Goal: Communication & Community: Answer question/provide support

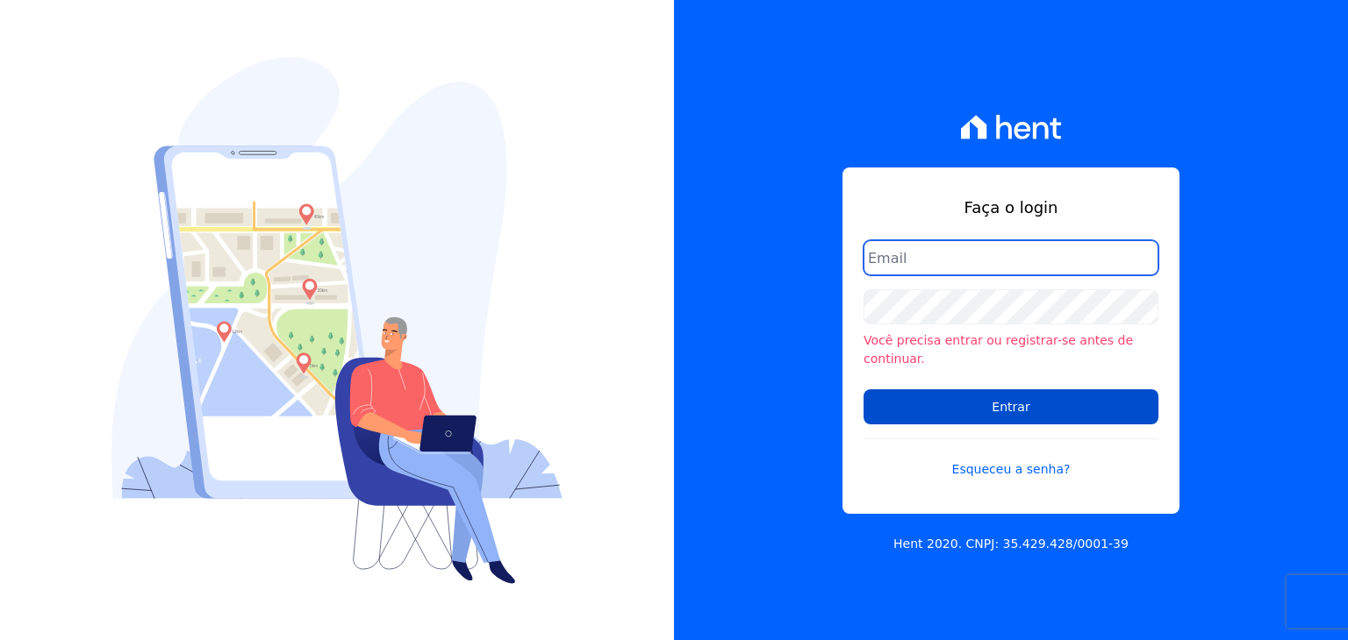
type input "[EMAIL_ADDRESS][DOMAIN_NAME]"
click at [962, 395] on input "Entrar" at bounding box center [1010, 407] width 295 height 35
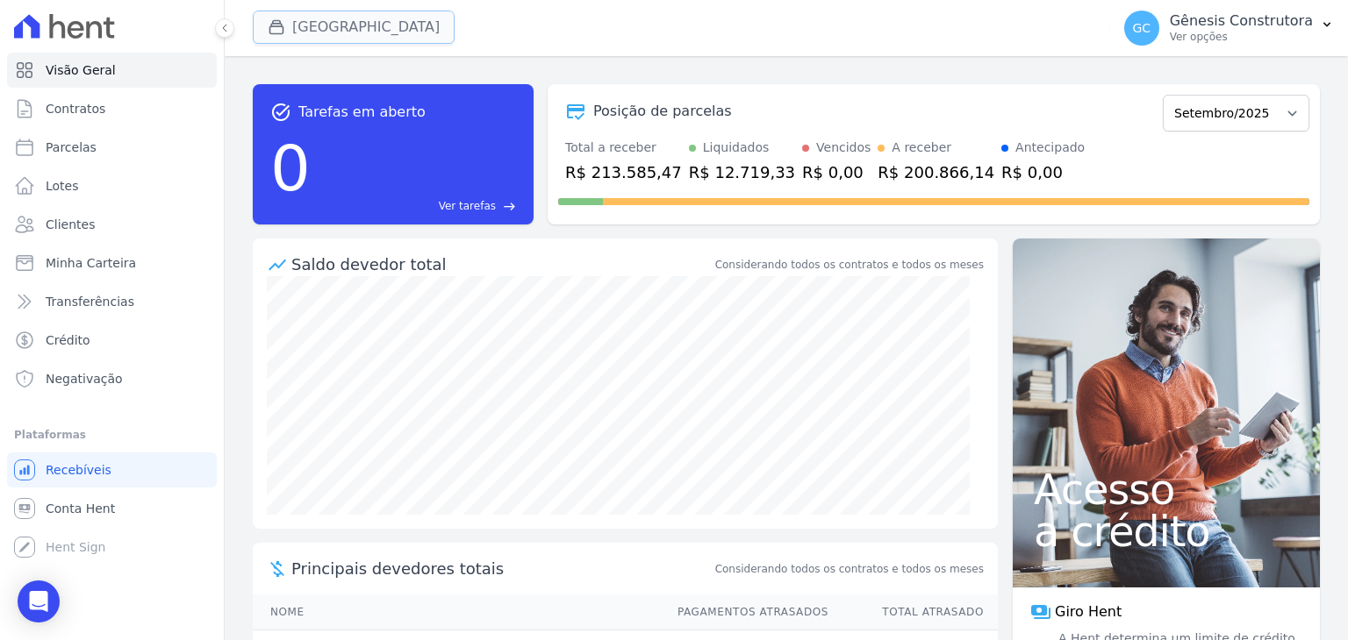
click at [342, 35] on button "[GEOGRAPHIC_DATA]" at bounding box center [354, 27] width 202 height 33
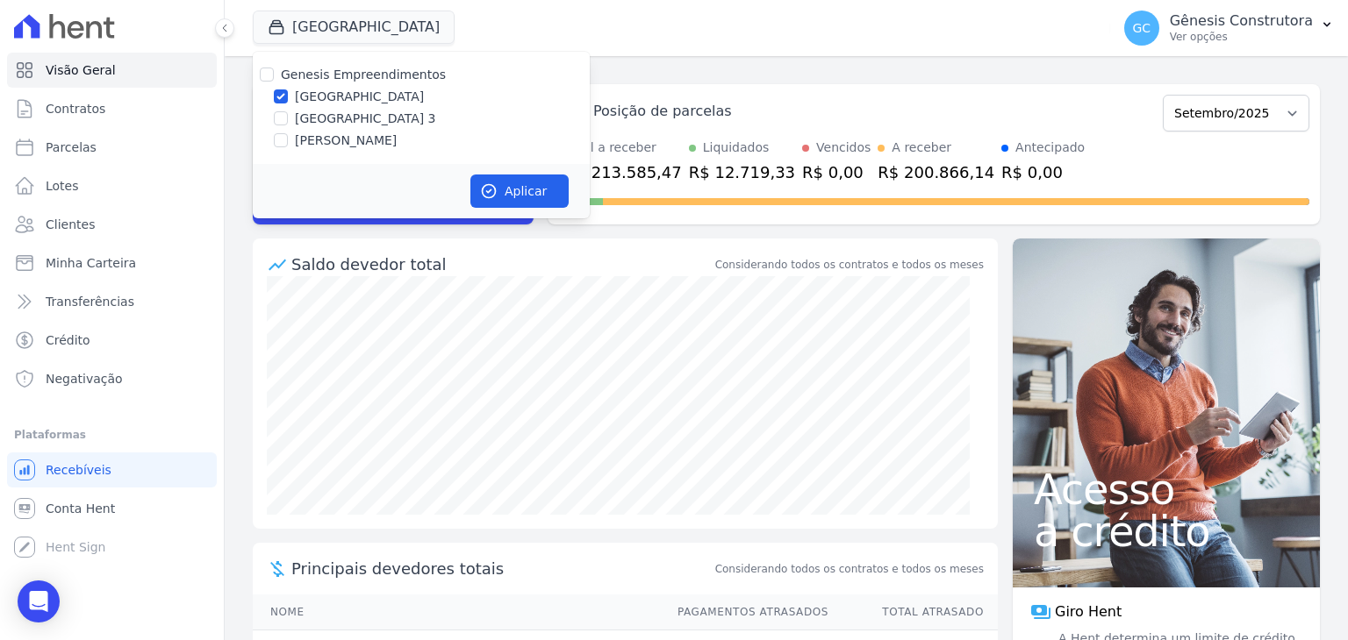
click at [366, 107] on div "Genesis Empreendimentos [GEOGRAPHIC_DATA] [GEOGRAPHIC_DATA] [PERSON_NAME]" at bounding box center [421, 108] width 337 height 112
click at [367, 114] on label "[GEOGRAPHIC_DATA] 3" at bounding box center [365, 119] width 141 height 18
click at [288, 114] on input "[GEOGRAPHIC_DATA] 3" at bounding box center [281, 118] width 14 height 14
checkbox input "true"
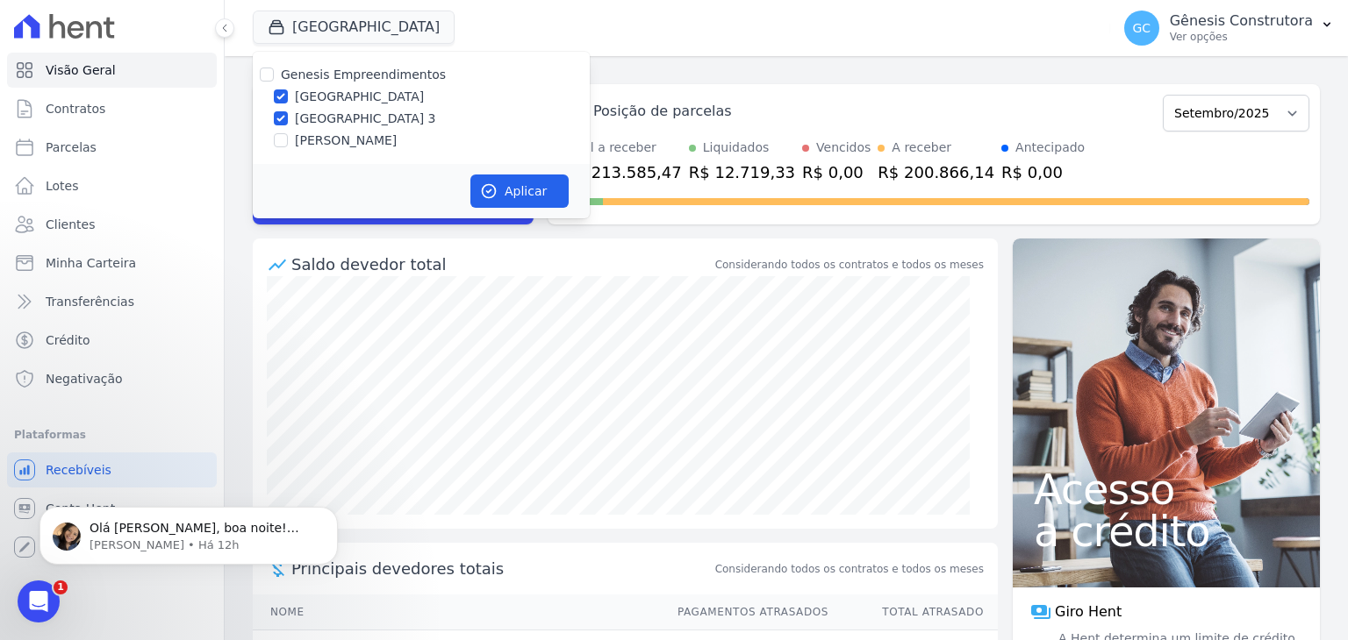
click at [370, 95] on label "[GEOGRAPHIC_DATA]" at bounding box center [359, 97] width 129 height 18
click at [288, 95] on input "[GEOGRAPHIC_DATA]" at bounding box center [281, 96] width 14 height 14
checkbox input "false"
click at [486, 183] on icon "button" at bounding box center [489, 191] width 18 height 18
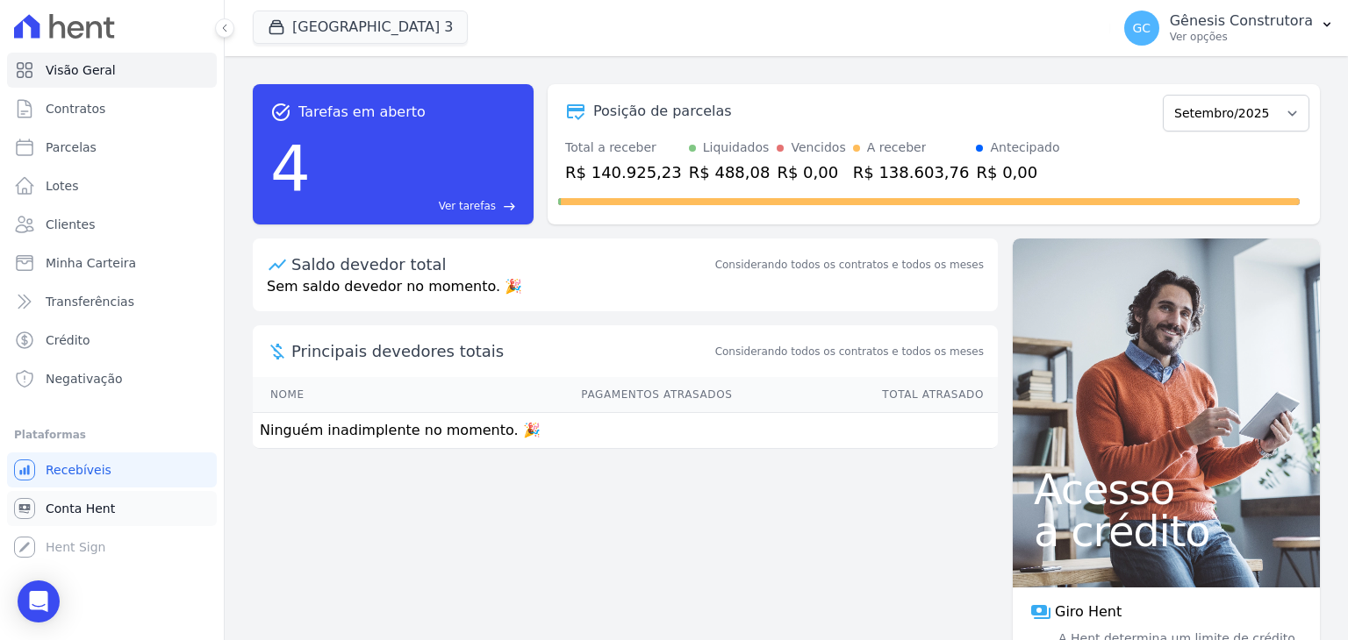
click at [94, 503] on span "Conta Hent" at bounding box center [80, 509] width 69 height 18
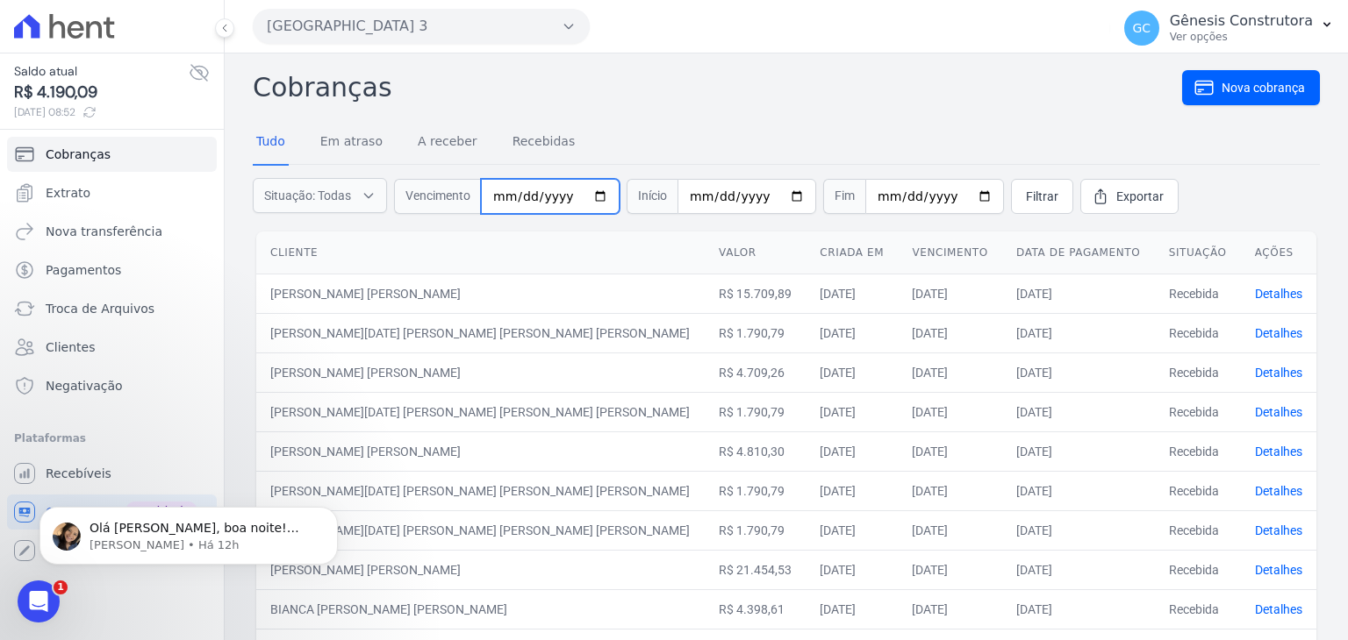
click at [506, 190] on input "date" at bounding box center [550, 196] width 139 height 35
click at [504, 190] on input "date" at bounding box center [550, 196] width 139 height 35
click at [497, 195] on input "date" at bounding box center [550, 196] width 139 height 35
type input "[DATE]"
click at [1026, 188] on span "Filtrar" at bounding box center [1042, 197] width 32 height 18
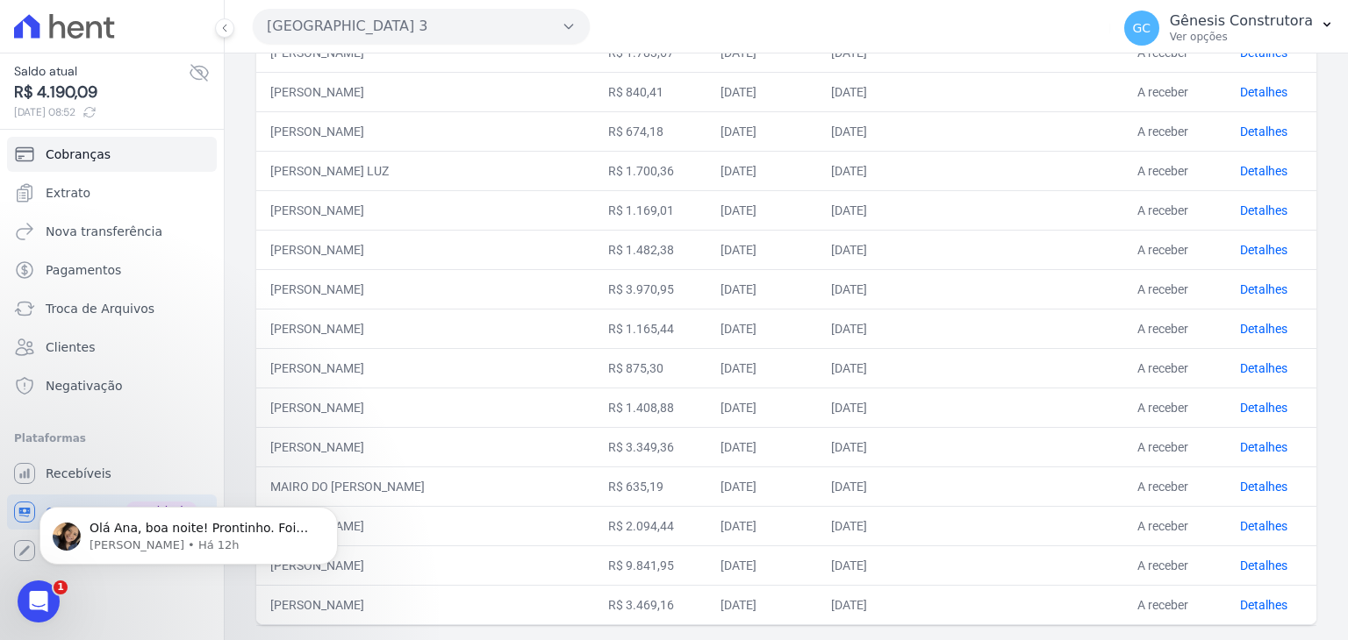
scroll to position [477, 0]
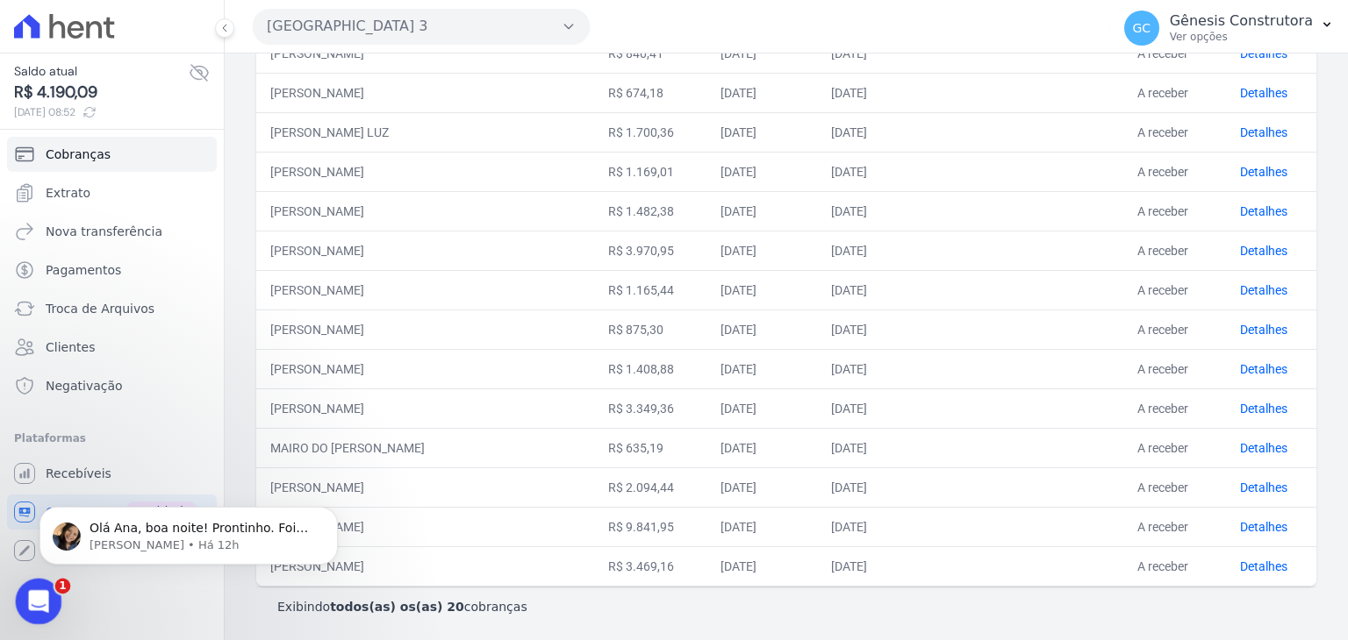
click at [51, 602] on div "Abertura do Messenger da Intercom" at bounding box center [36, 599] width 58 height 58
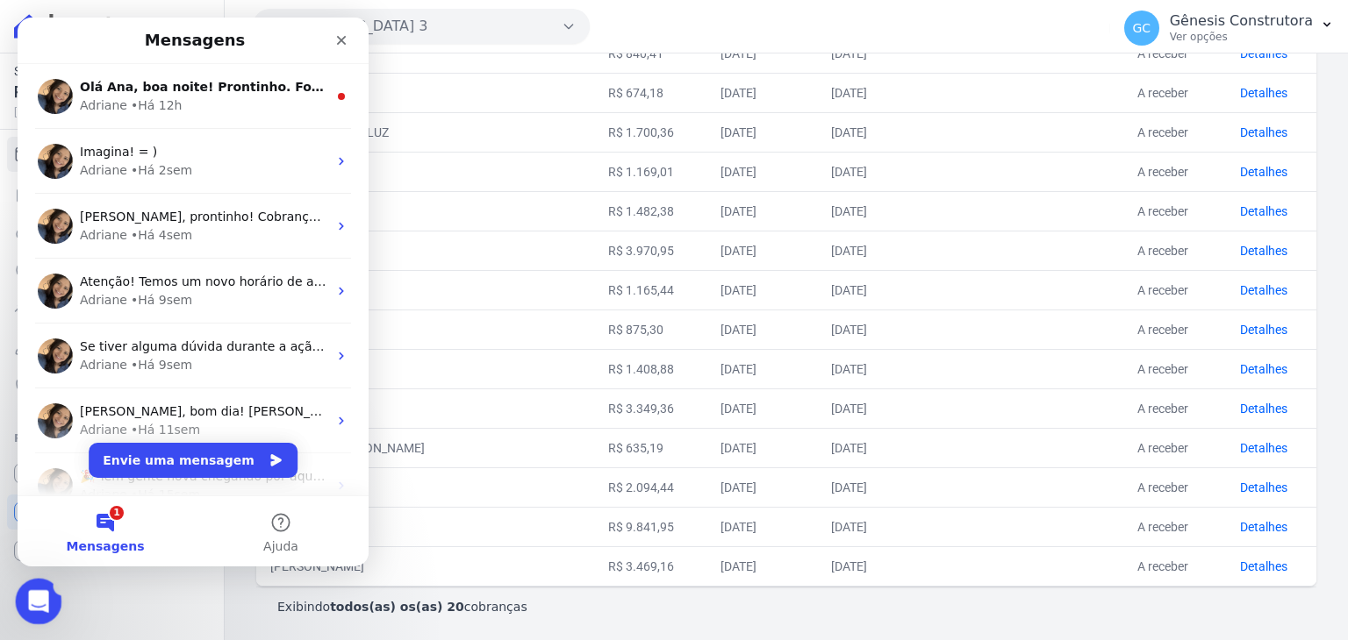
scroll to position [0, 0]
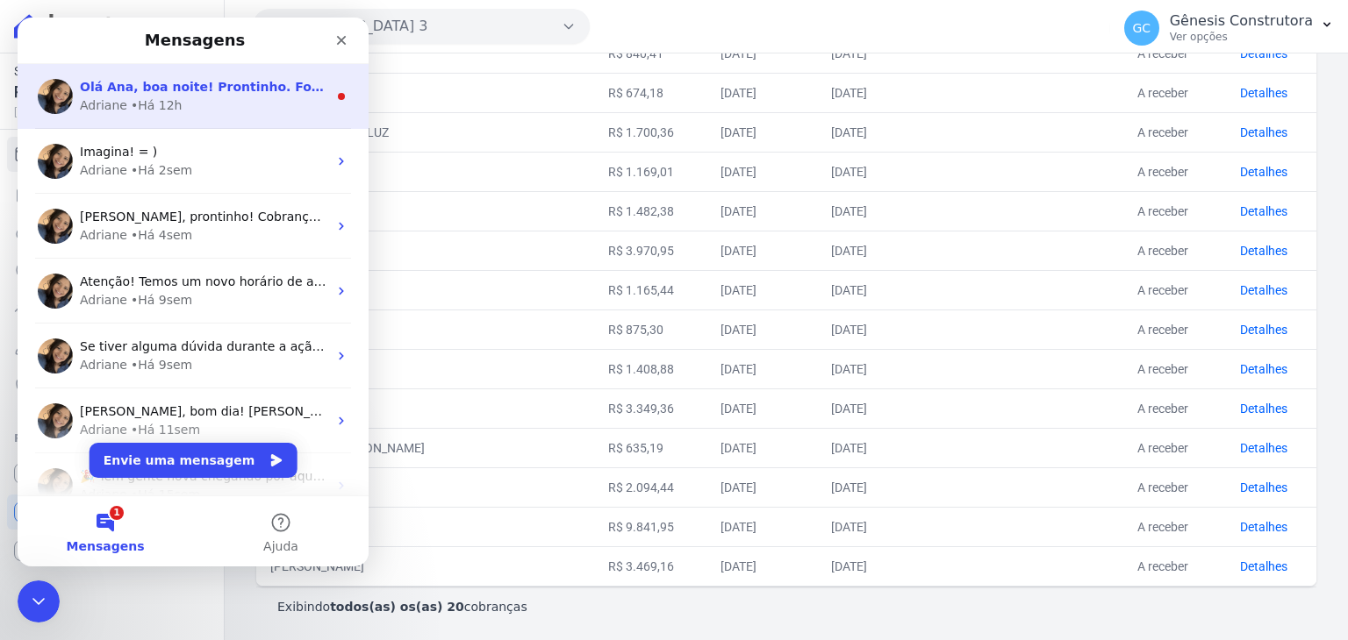
click at [225, 95] on div "Olá Ana, boa noite! Prontinho. Foi corrigida a questão da cobrança estar associ…" at bounding box center [203, 87] width 247 height 18
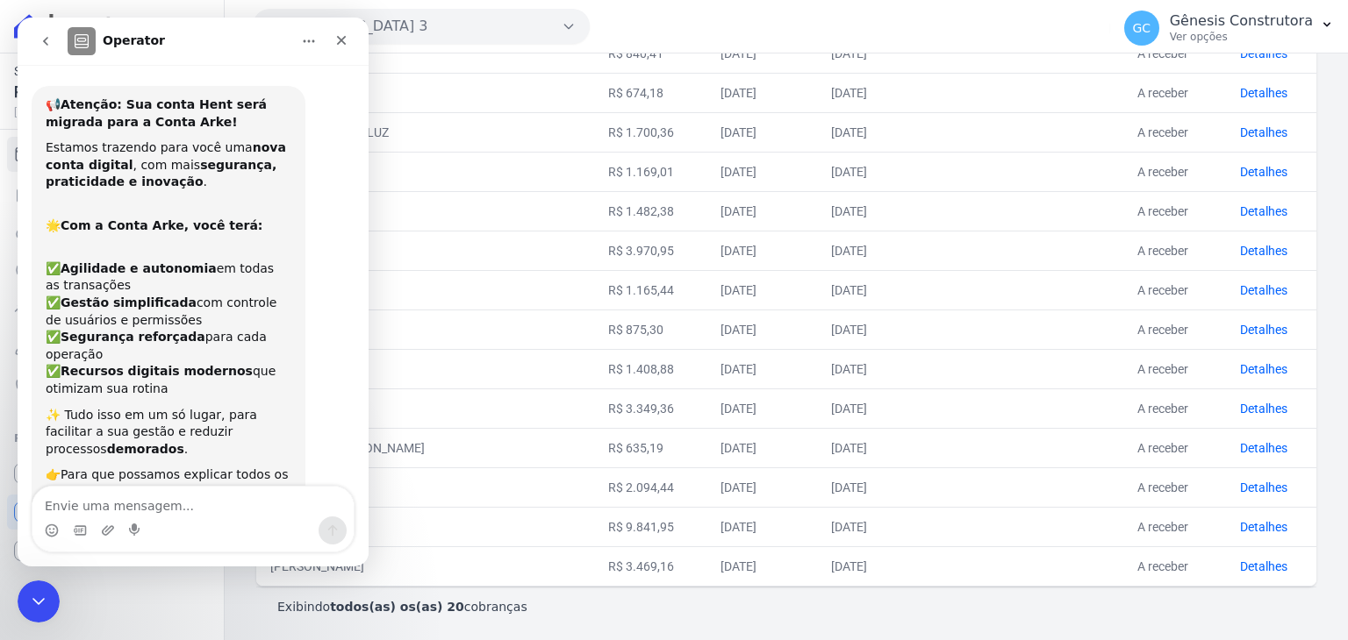
scroll to position [2, 0]
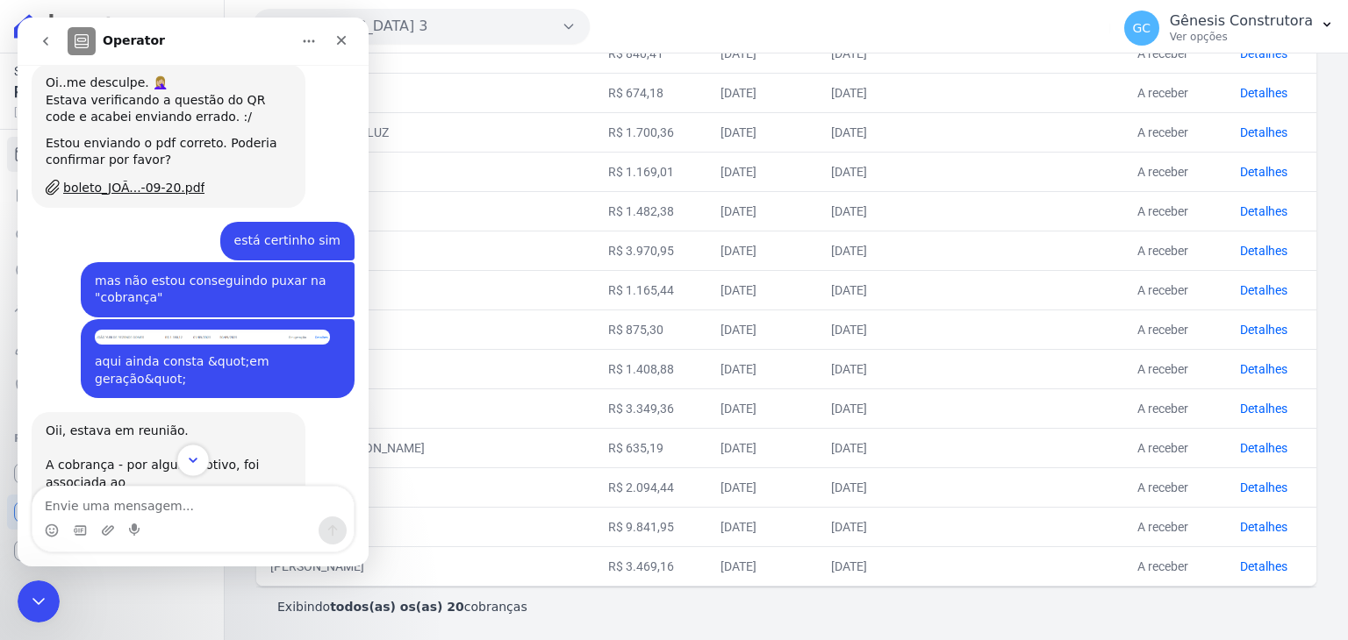
click at [191, 463] on icon "Scroll to bottom" at bounding box center [193, 461] width 16 height 16
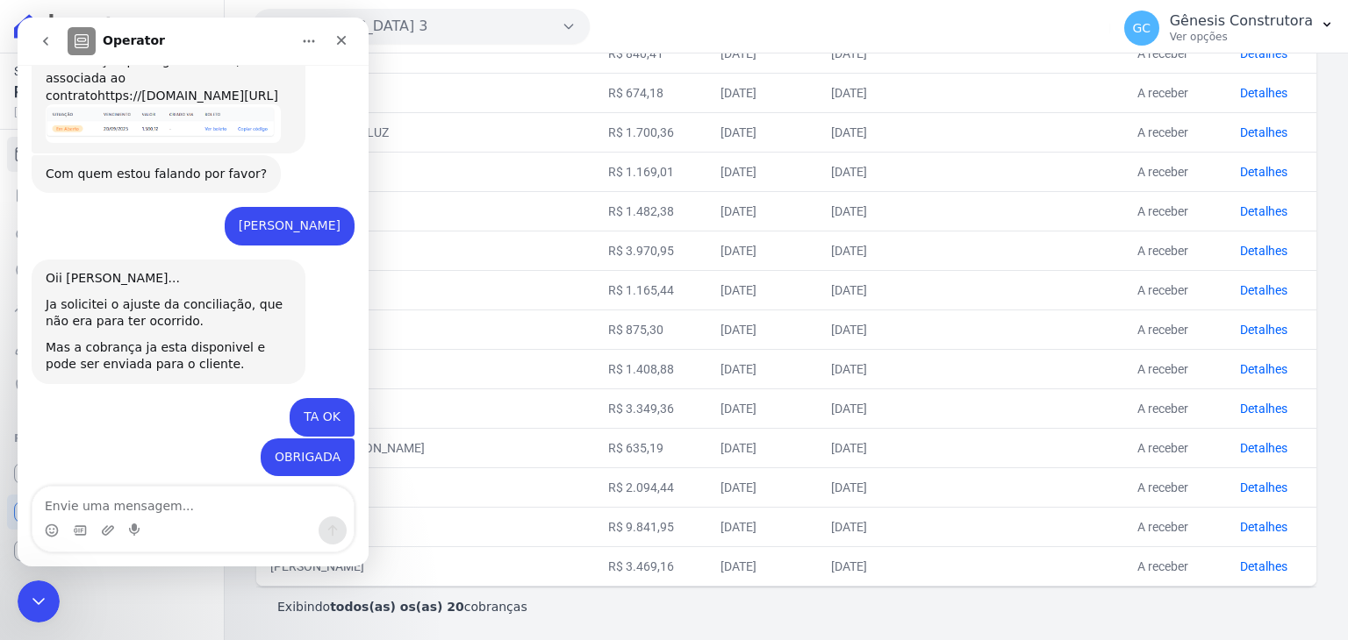
scroll to position [3980, 0]
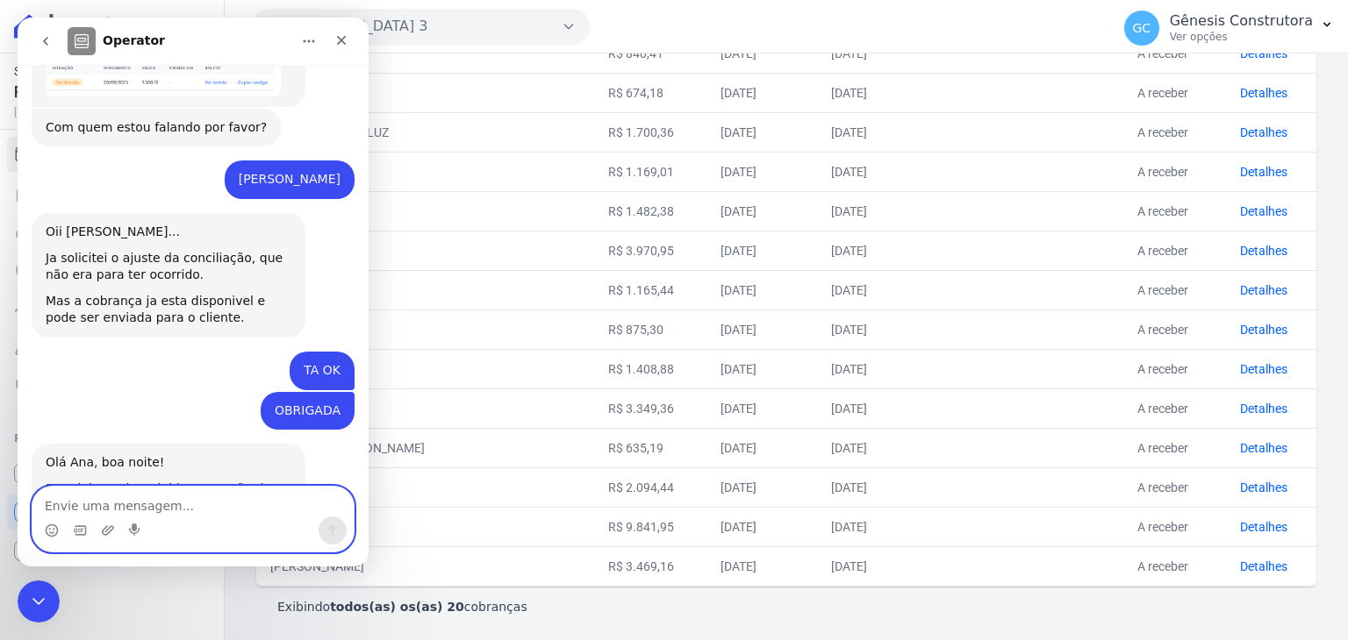
click at [192, 500] on textarea "Envie uma mensagem..." at bounding box center [192, 502] width 321 height 30
type textarea "obrigada!"
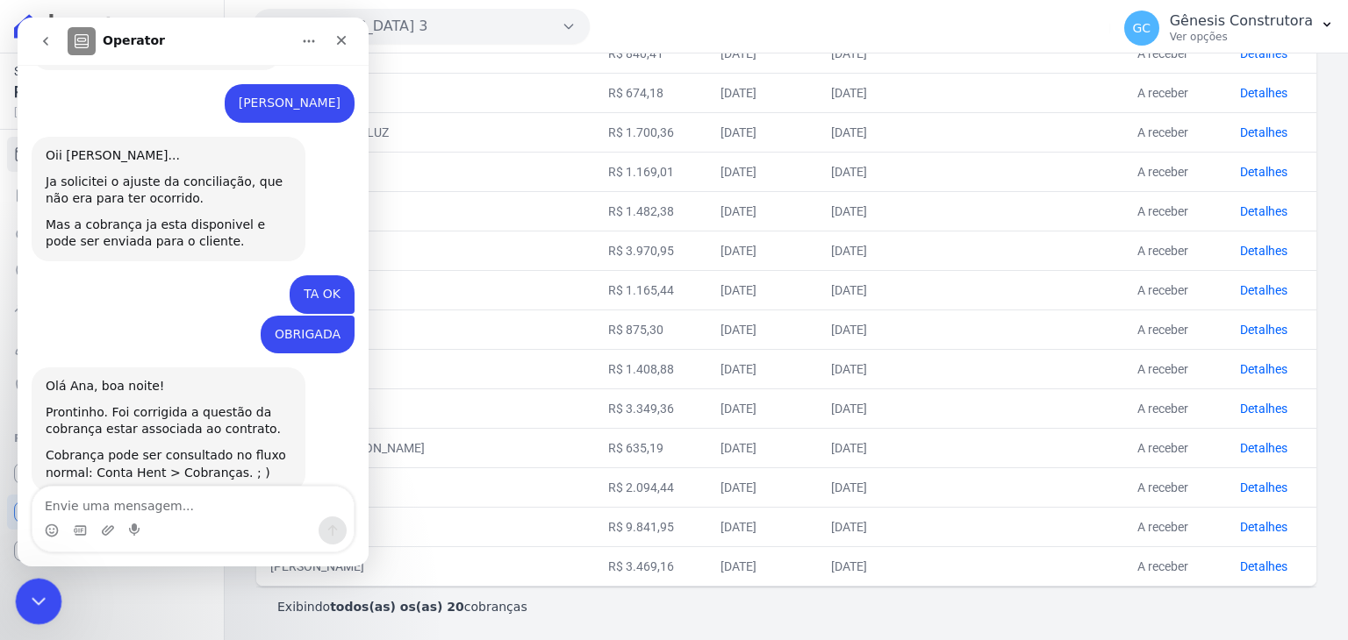
drag, startPoint x: 32, startPoint y: 597, endPoint x: 15, endPoint y: 1190, distance: 593.3
click at [32, 597] on icon "Encerramento do Messenger da Intercom" at bounding box center [35, 599] width 21 height 21
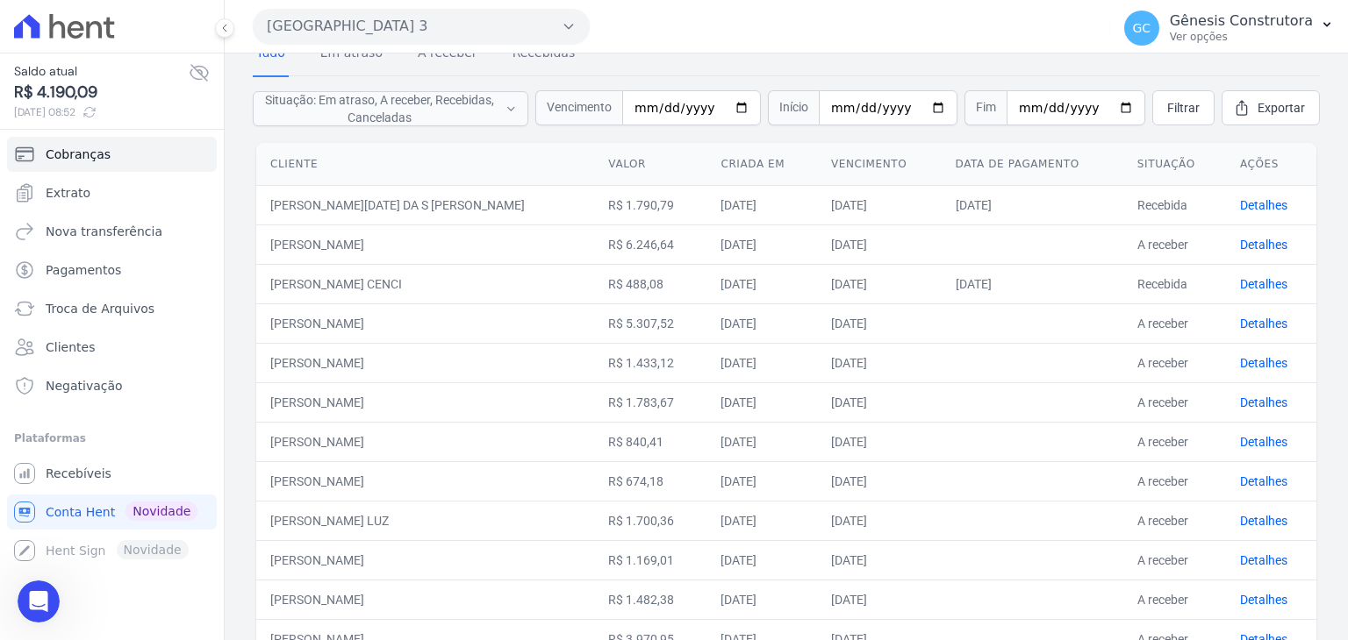
scroll to position [39, 0]
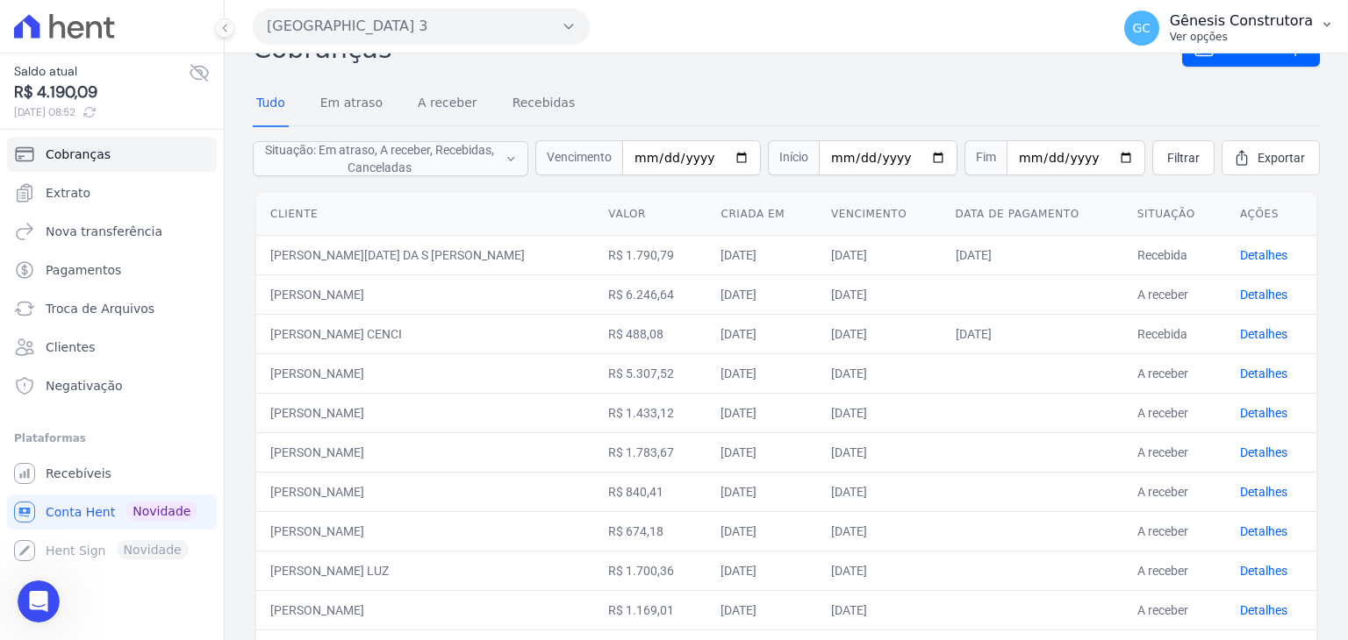
click at [1241, 27] on p "Gênesis Construtora" at bounding box center [1240, 21] width 143 height 18
click at [955, 113] on nav "Tudo Em atraso A receber Recebidas" at bounding box center [786, 104] width 1067 height 44
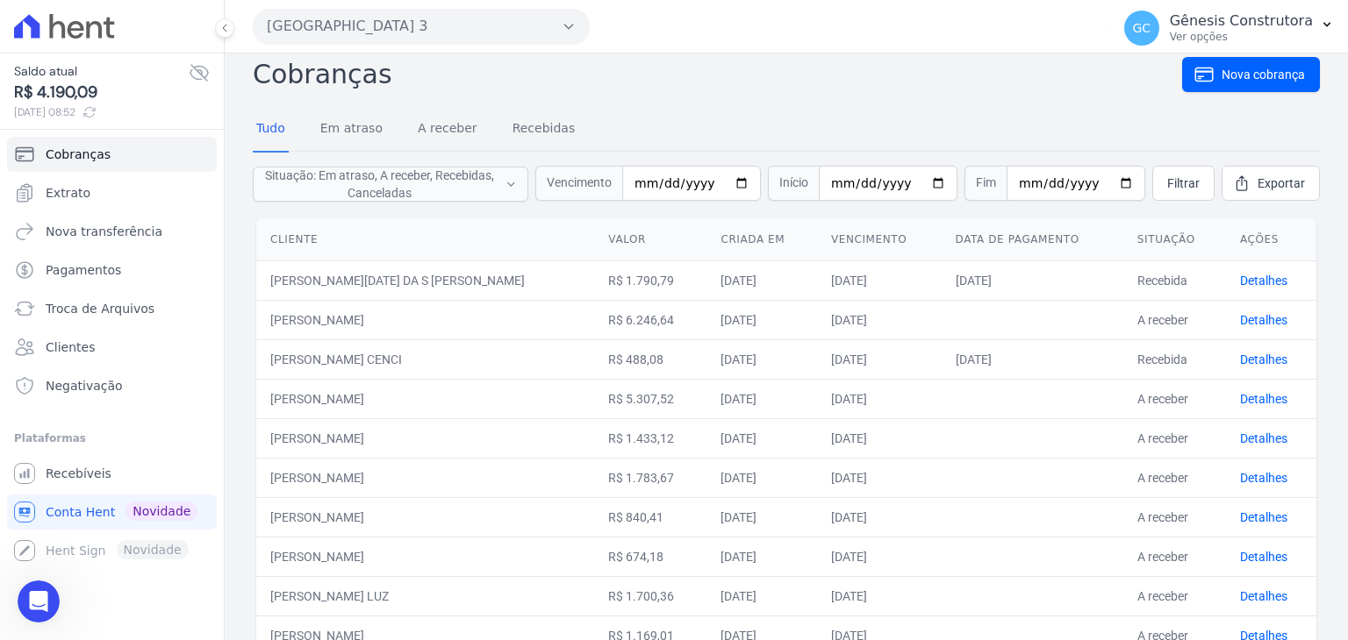
scroll to position [0, 0]
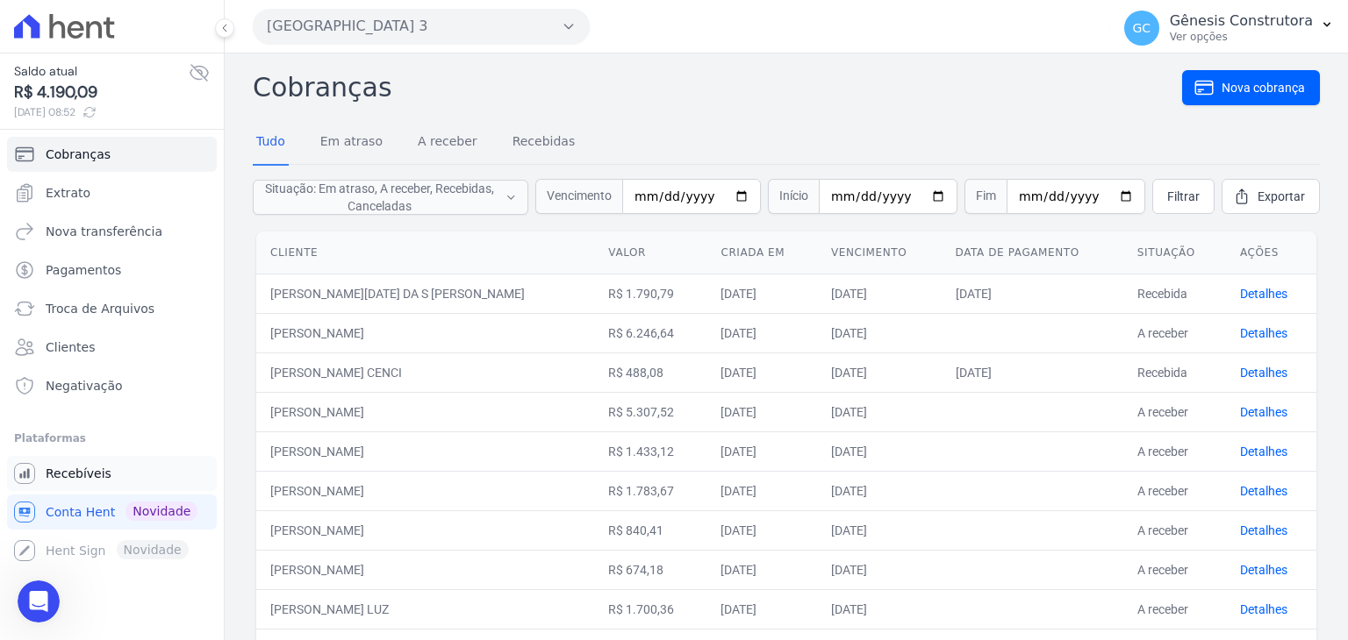
click at [75, 480] on span "Recebíveis" at bounding box center [79, 474] width 66 height 18
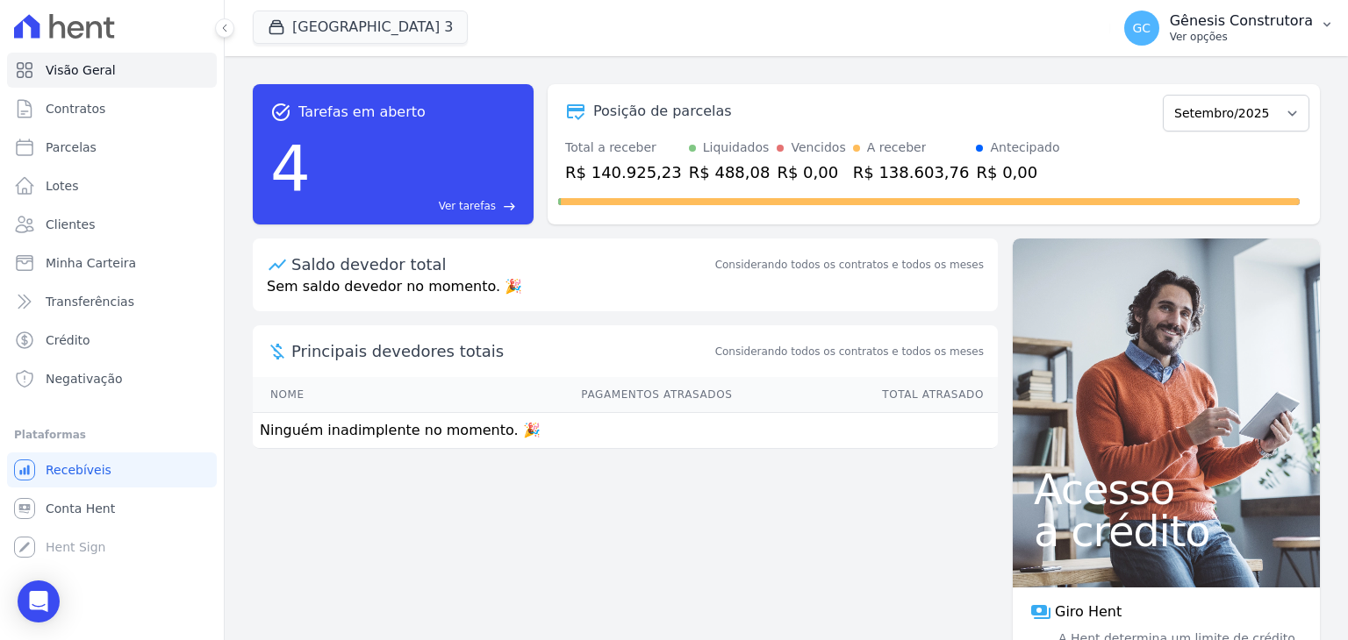
click at [1209, 25] on p "Gênesis Construtora" at bounding box center [1240, 21] width 143 height 18
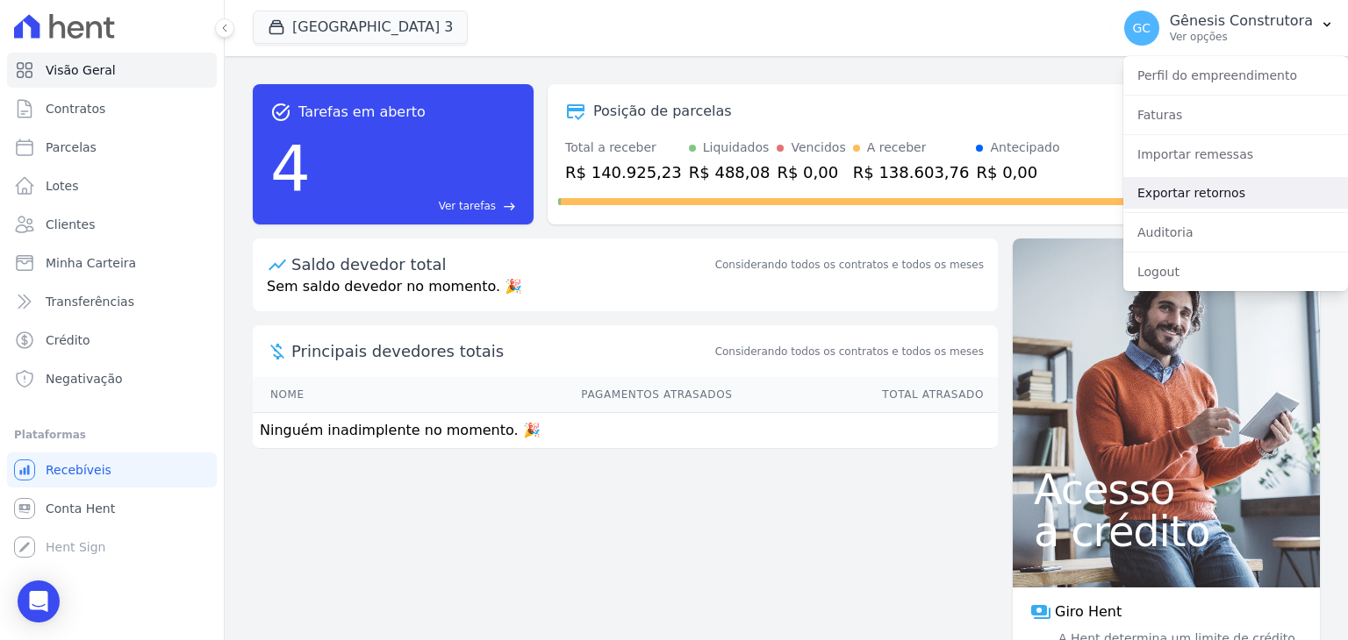
click at [1186, 197] on link "Exportar retornos" at bounding box center [1235, 193] width 225 height 32
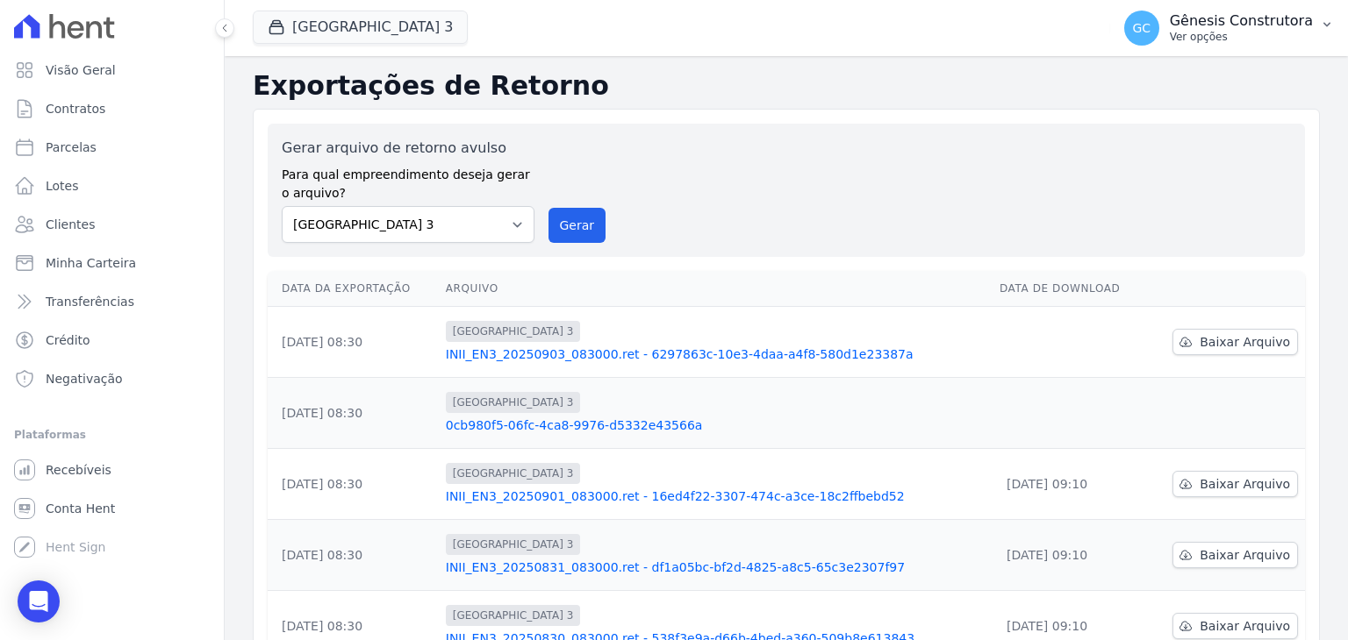
click at [1270, 37] on p "Ver opções" at bounding box center [1240, 37] width 143 height 14
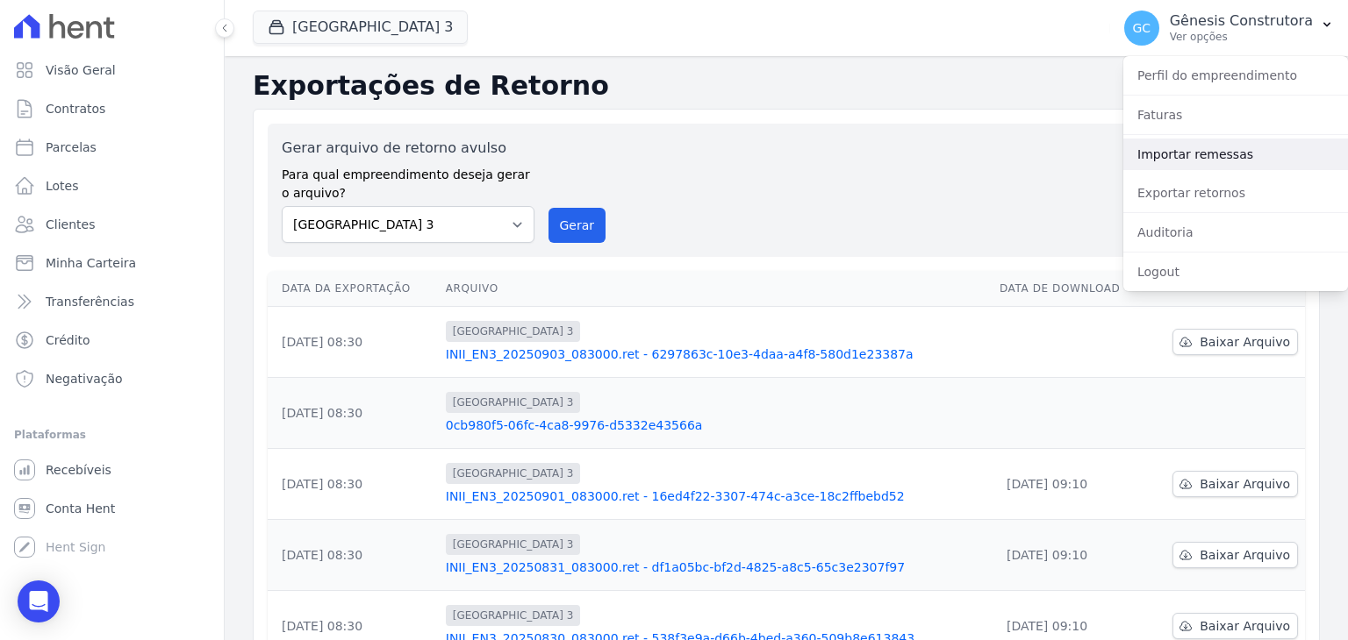
click at [1214, 142] on link "Importar remessas" at bounding box center [1235, 155] width 225 height 32
click at [100, 502] on span "Conta Hent" at bounding box center [80, 509] width 69 height 18
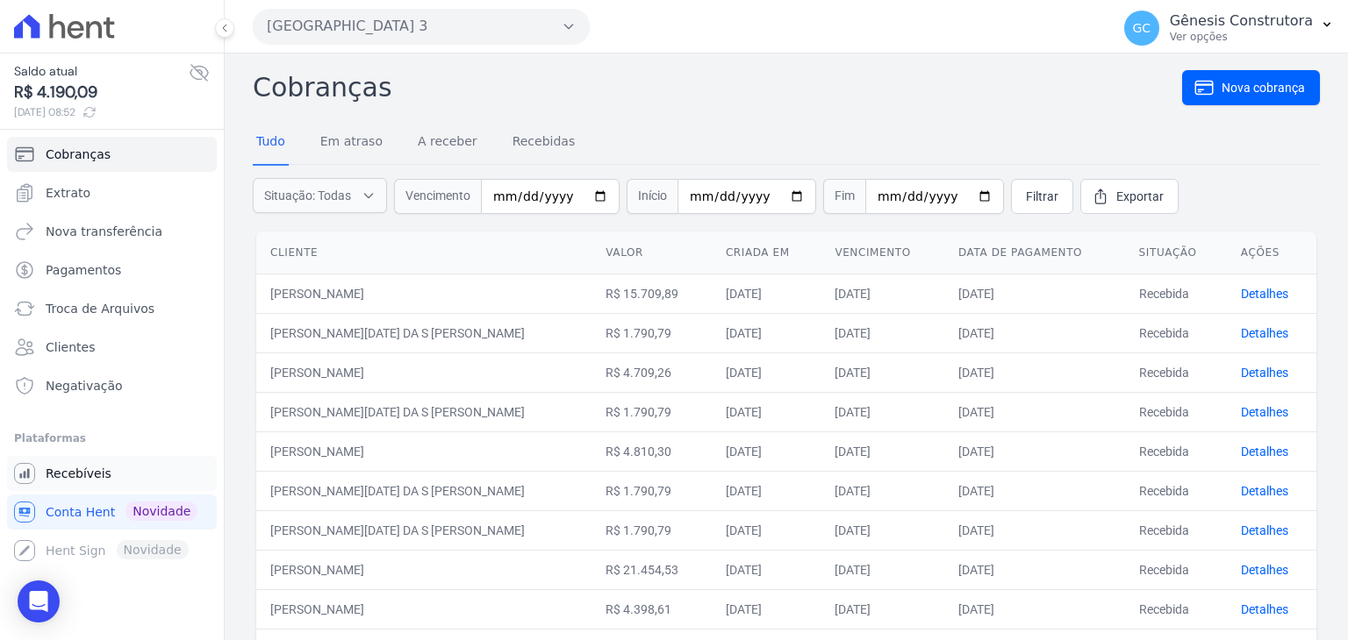
click at [149, 457] on link "Recebíveis" at bounding box center [112, 473] width 210 height 35
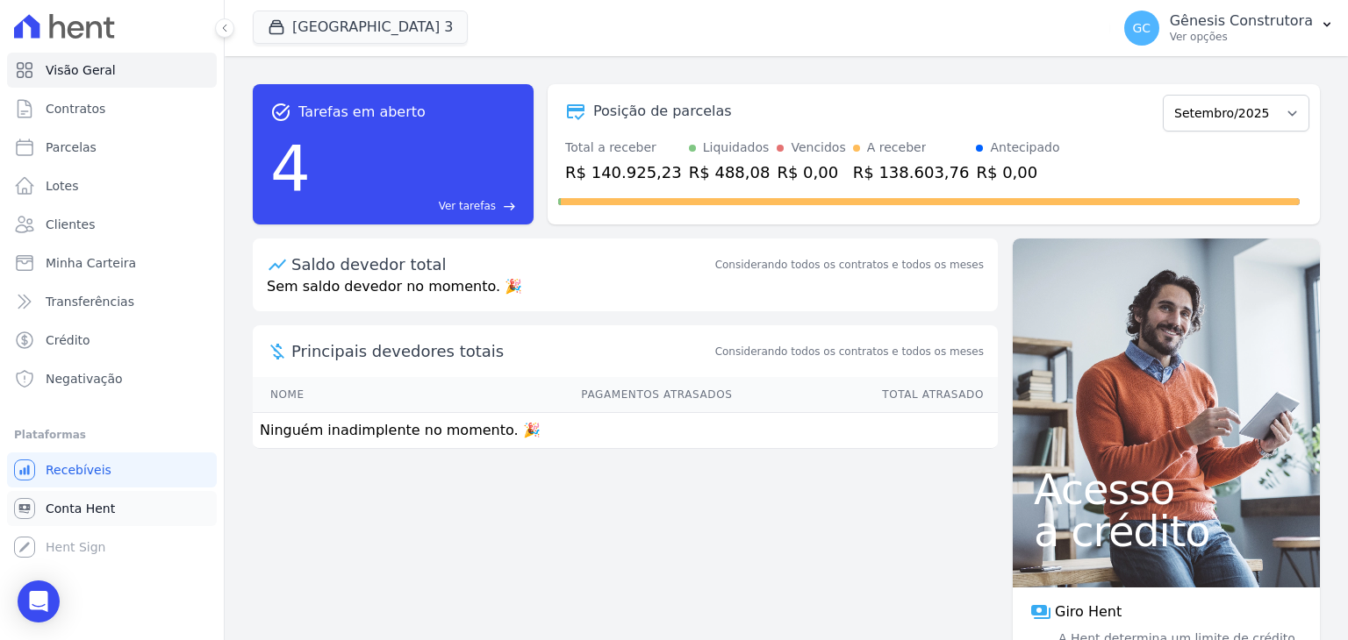
click at [111, 503] on link "Conta Hent" at bounding box center [112, 508] width 210 height 35
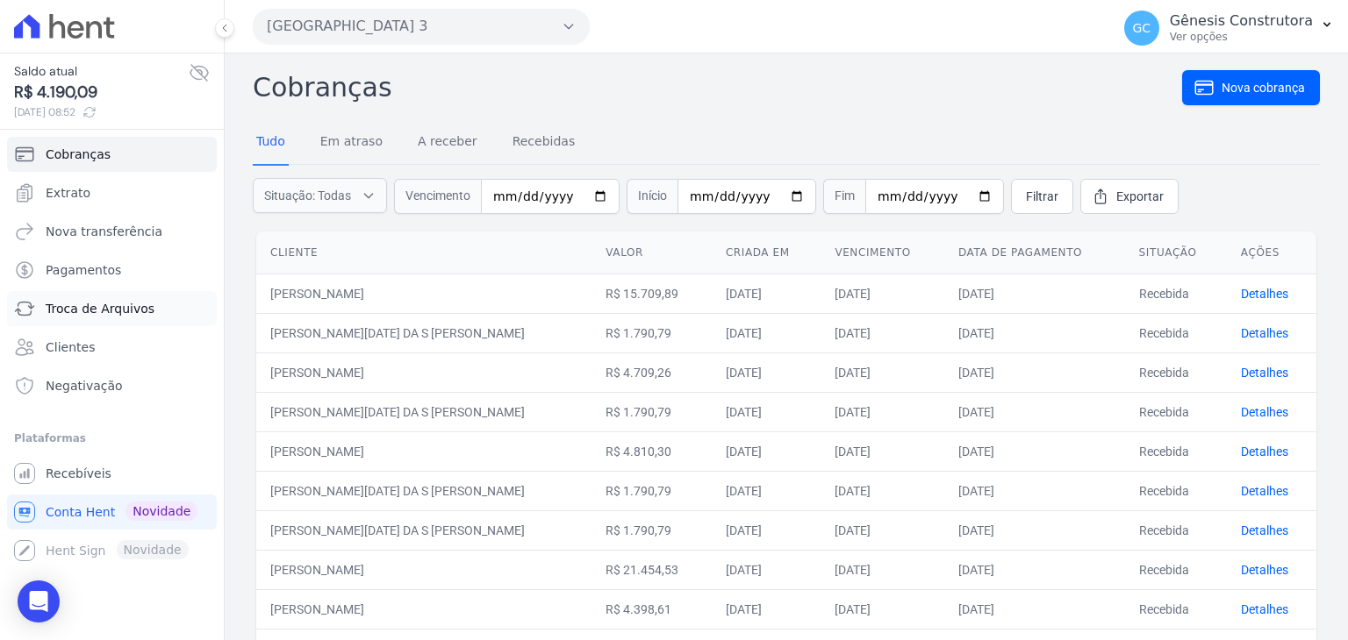
click at [125, 319] on link "Troca de Arquivos" at bounding box center [112, 308] width 210 height 35
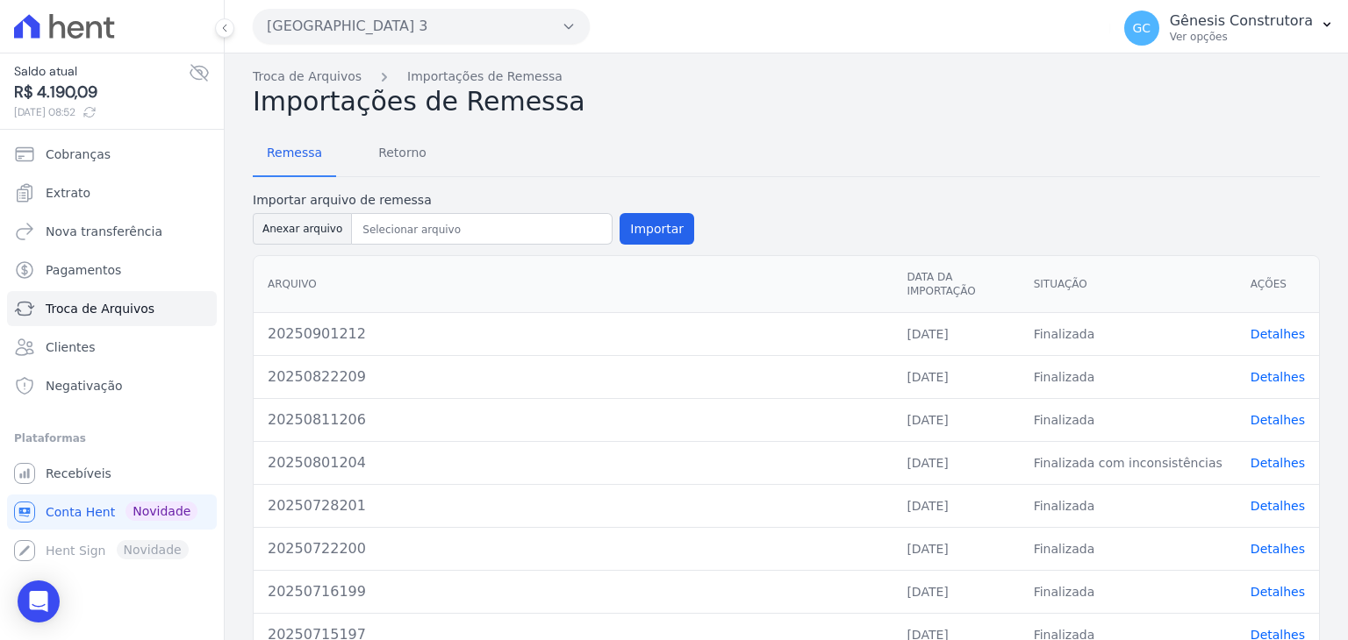
click at [1264, 327] on link "Detalhes" at bounding box center [1277, 334] width 54 height 14
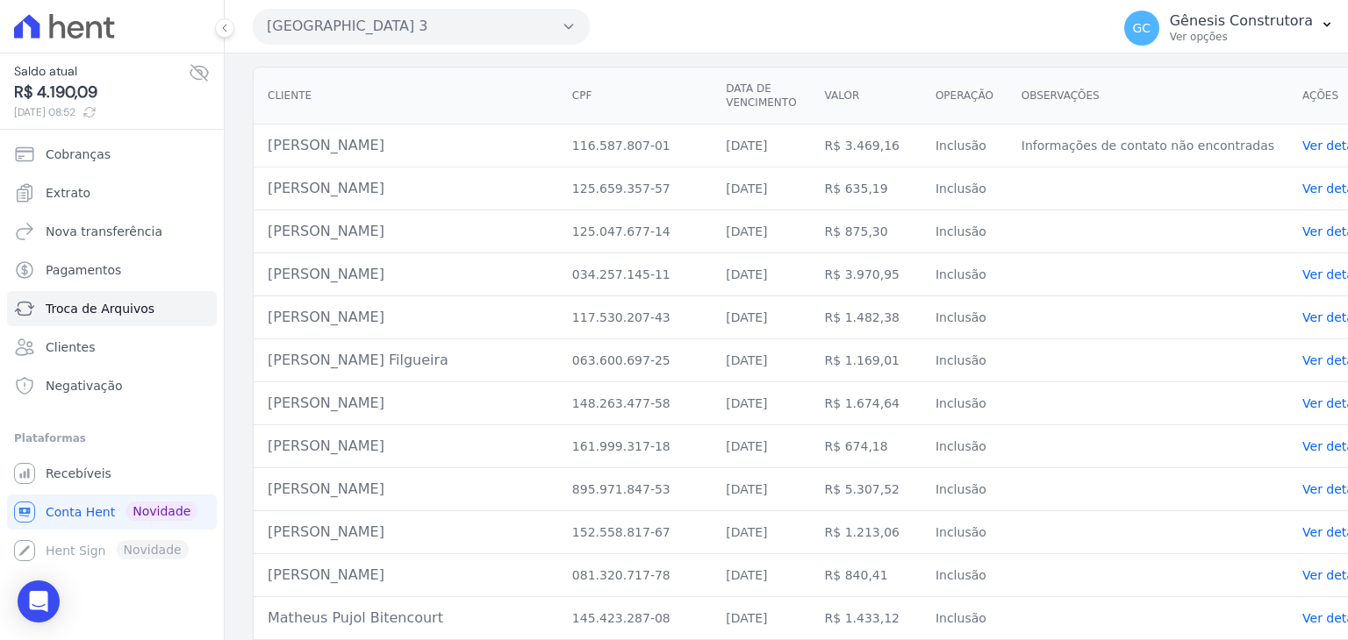
scroll to position [263, 0]
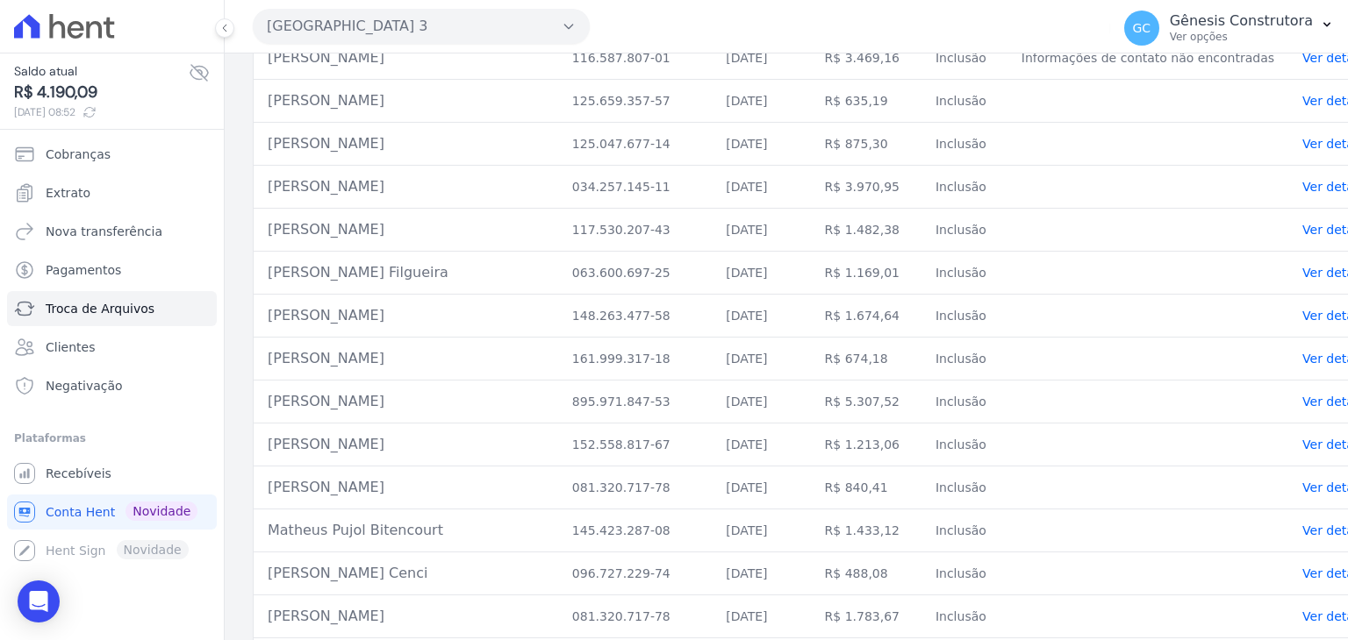
click at [1302, 439] on link "Ver detalhes" at bounding box center [1340, 445] width 77 height 14
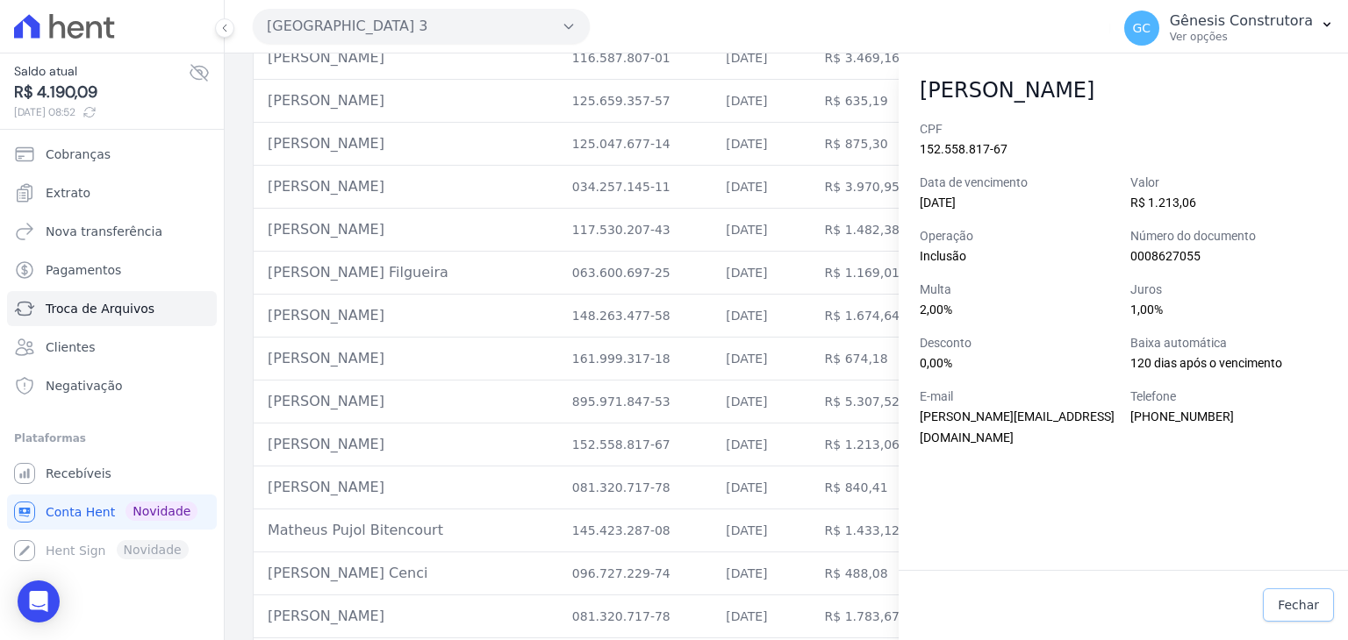
click at [1291, 602] on span "Fechar" at bounding box center [1297, 606] width 41 height 18
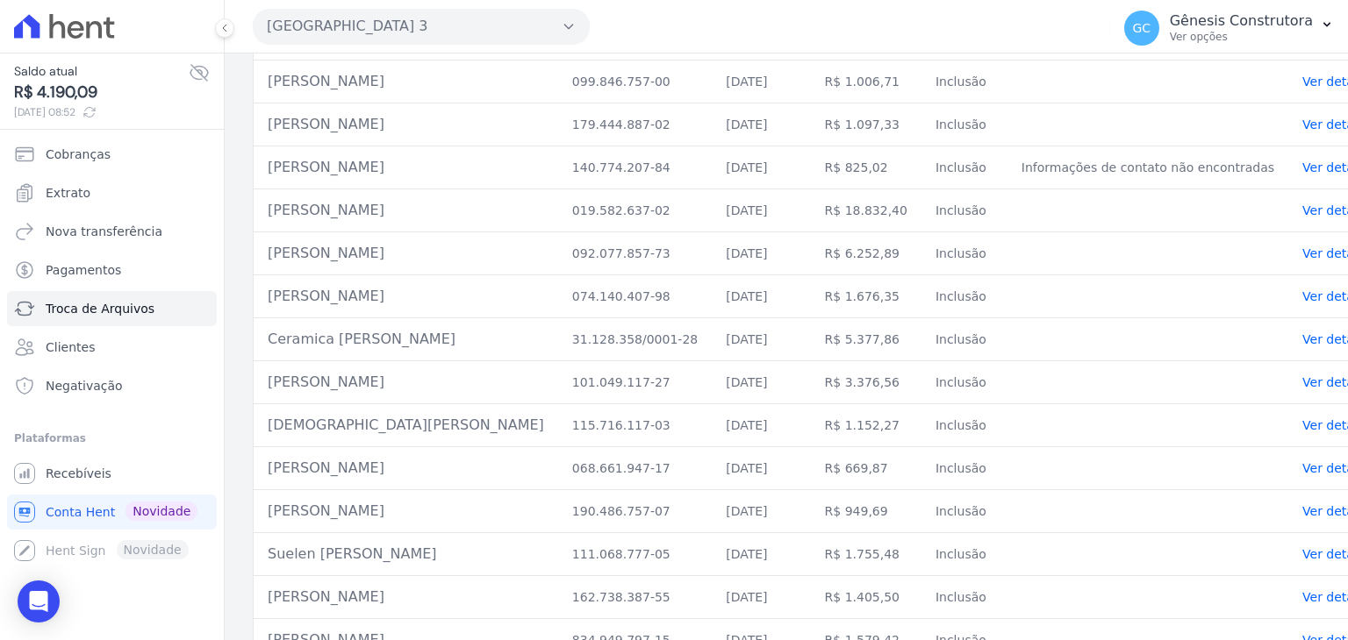
scroll to position [3912, 0]
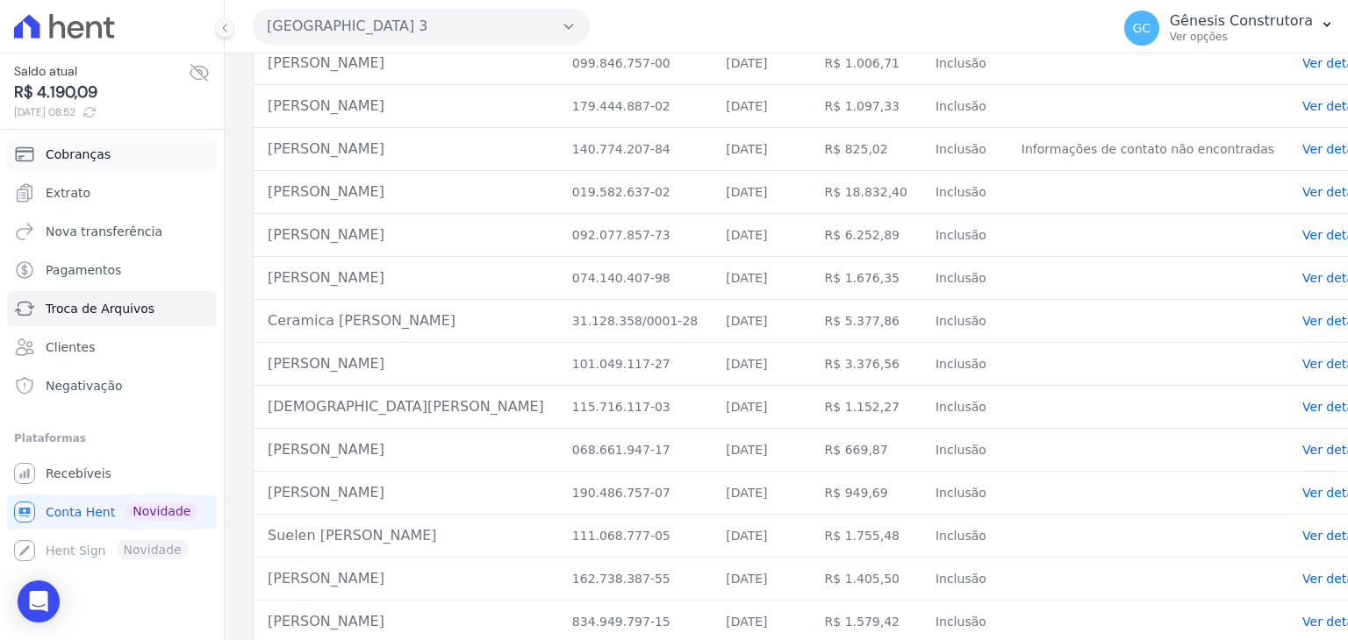
click at [163, 167] on link "Cobranças" at bounding box center [112, 154] width 210 height 35
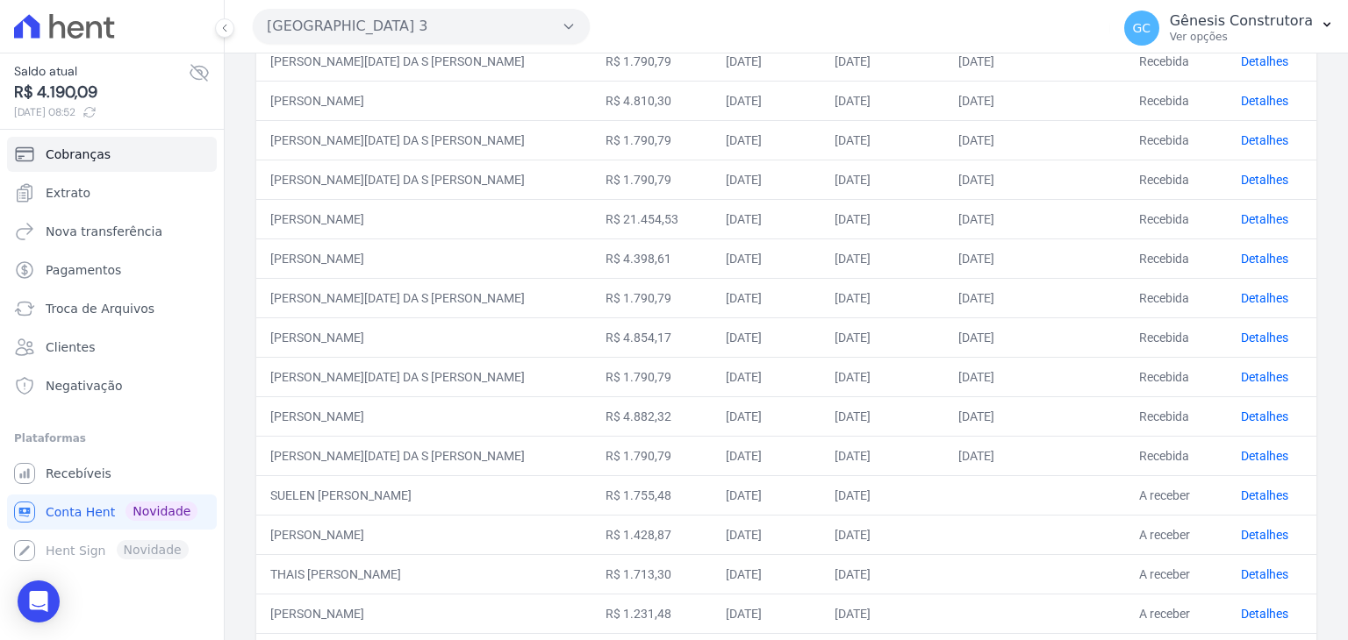
scroll to position [439, 0]
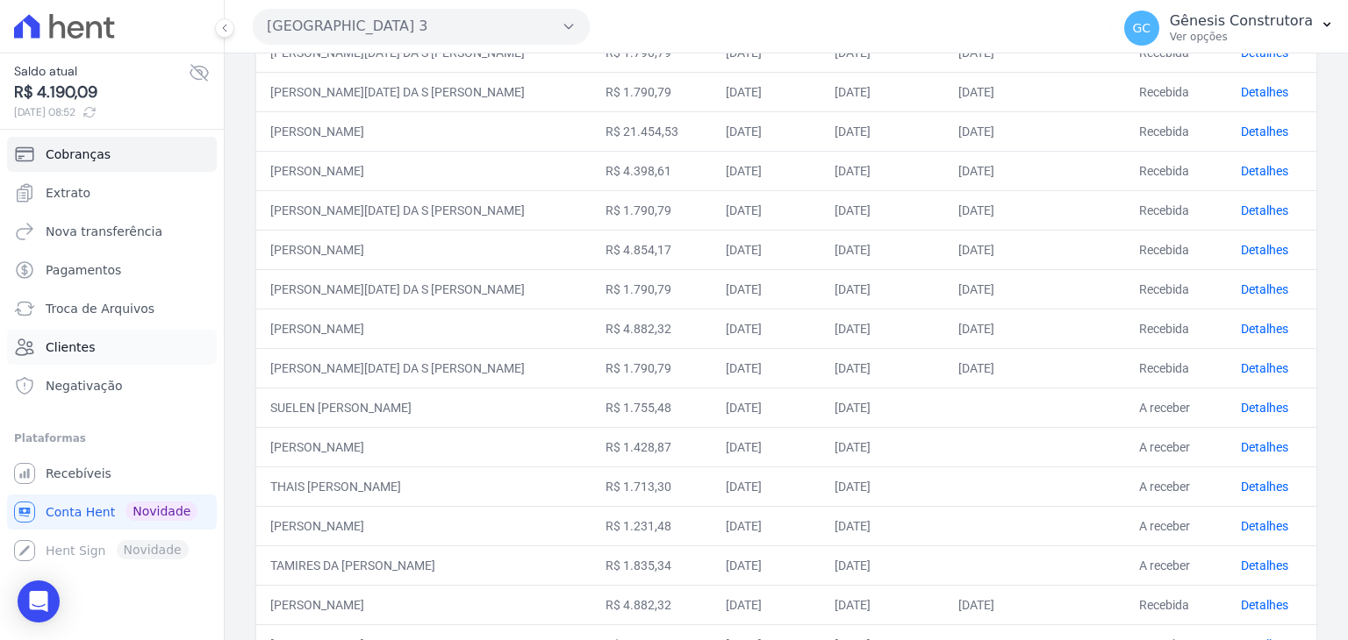
click at [119, 338] on link "Clientes" at bounding box center [112, 347] width 210 height 35
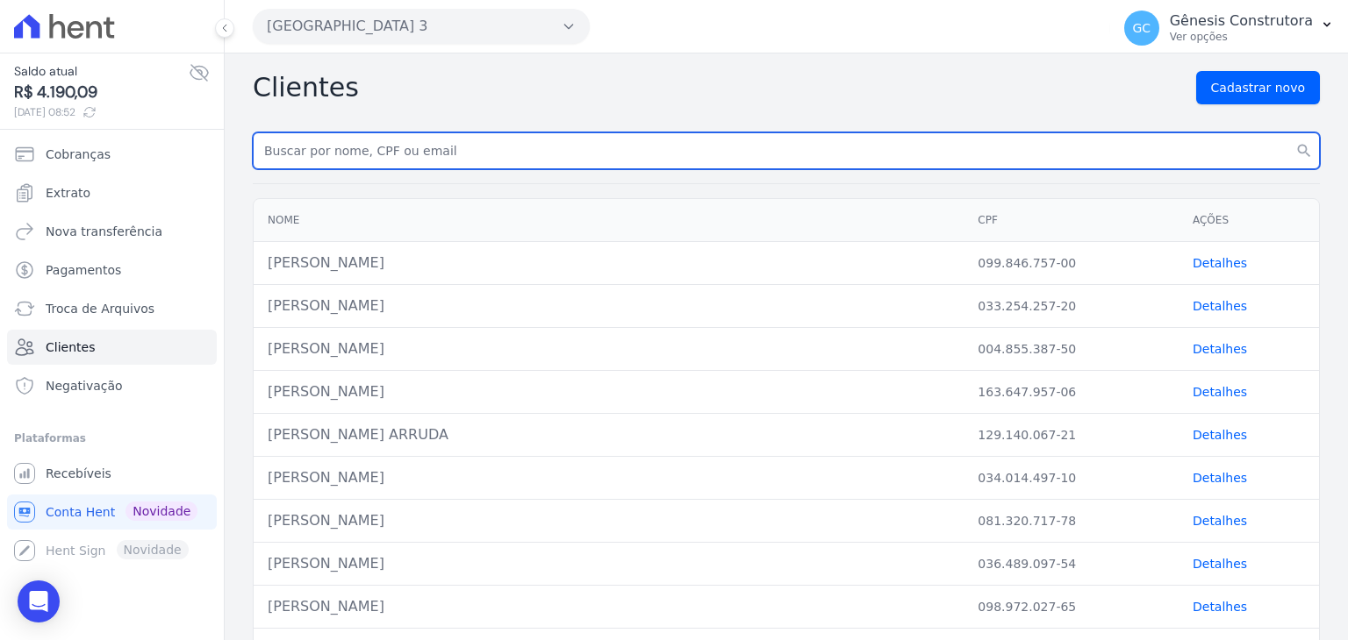
click at [465, 159] on input "text" at bounding box center [786, 150] width 1067 height 37
type input "e"
type input "[PERSON_NAME]"
click at [1288, 132] on button "search" at bounding box center [1304, 150] width 32 height 37
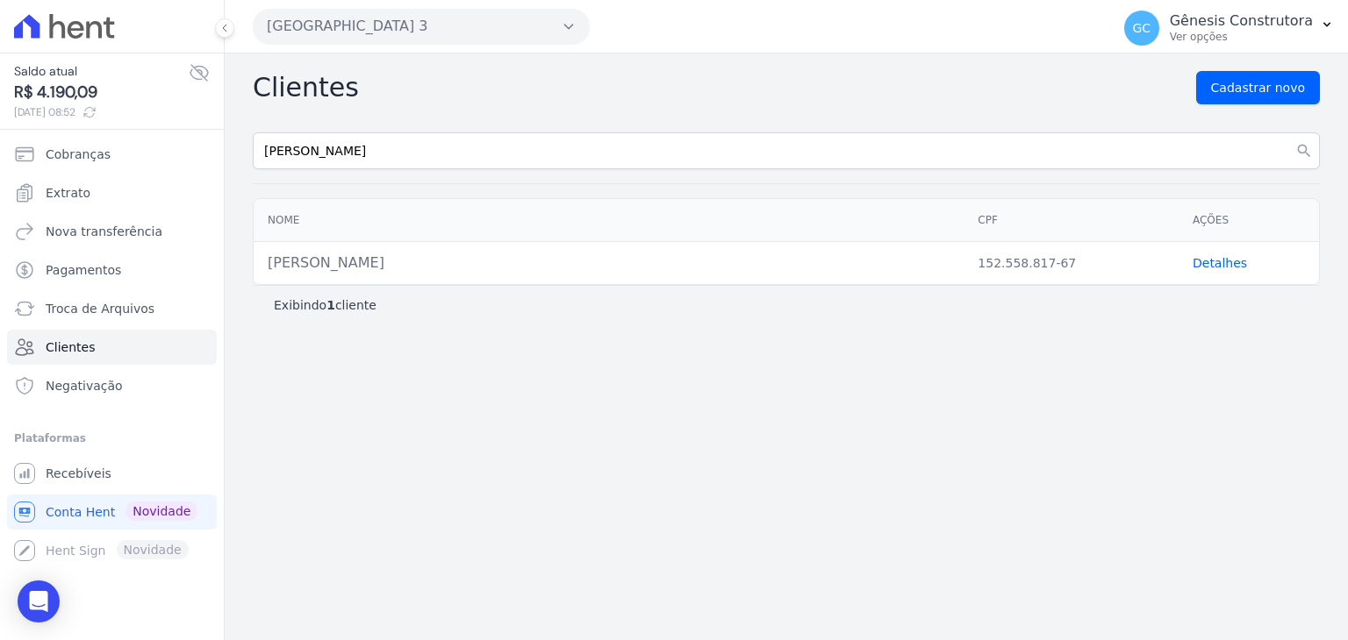
click at [1207, 256] on link "Detalhes" at bounding box center [1219, 263] width 54 height 14
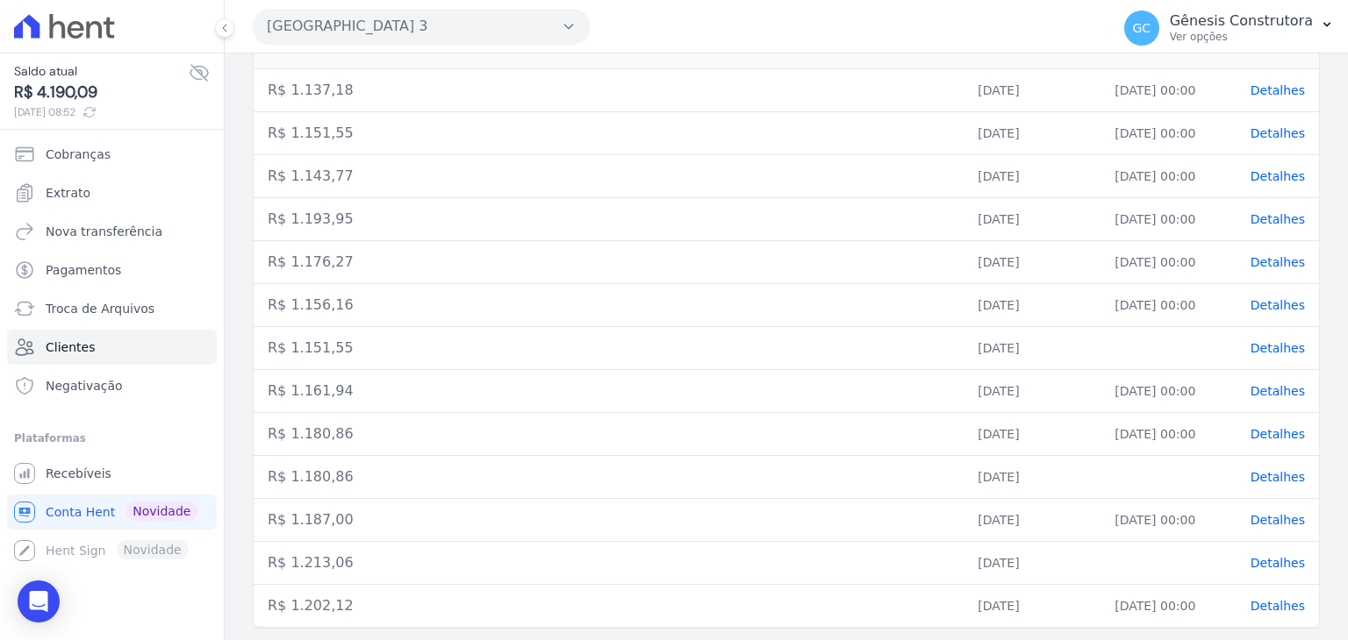
scroll to position [314, 0]
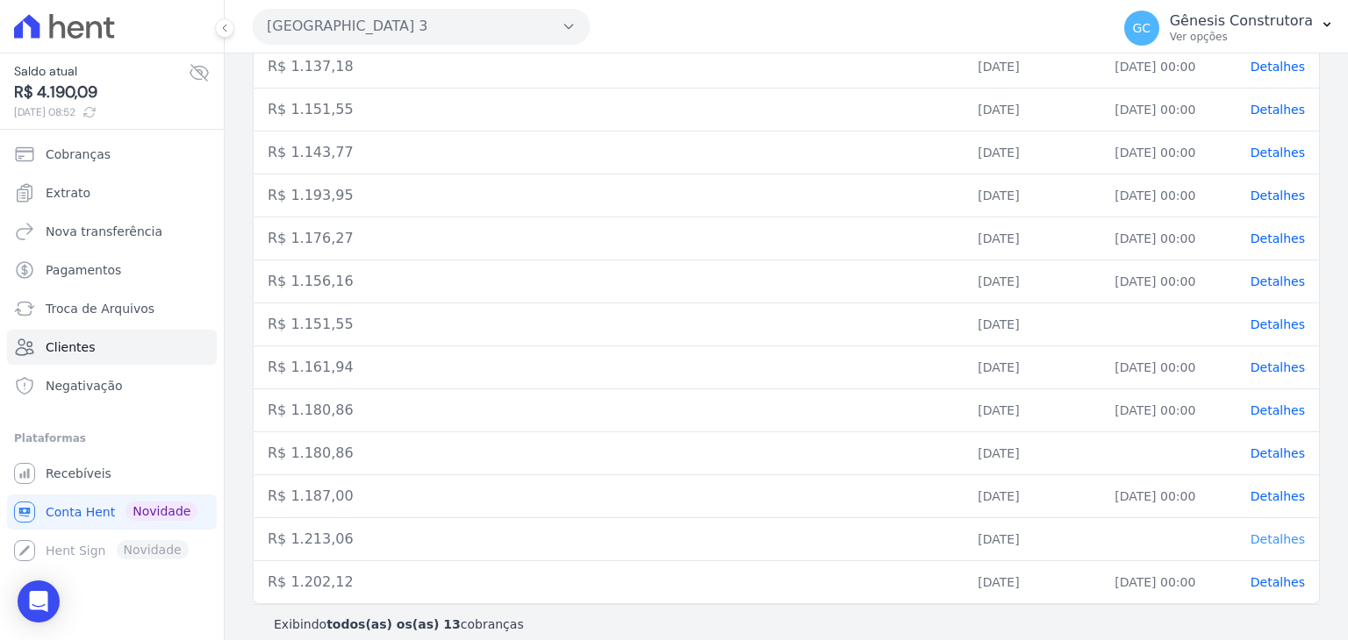
click at [1263, 533] on span "Detalhes" at bounding box center [1277, 540] width 54 height 14
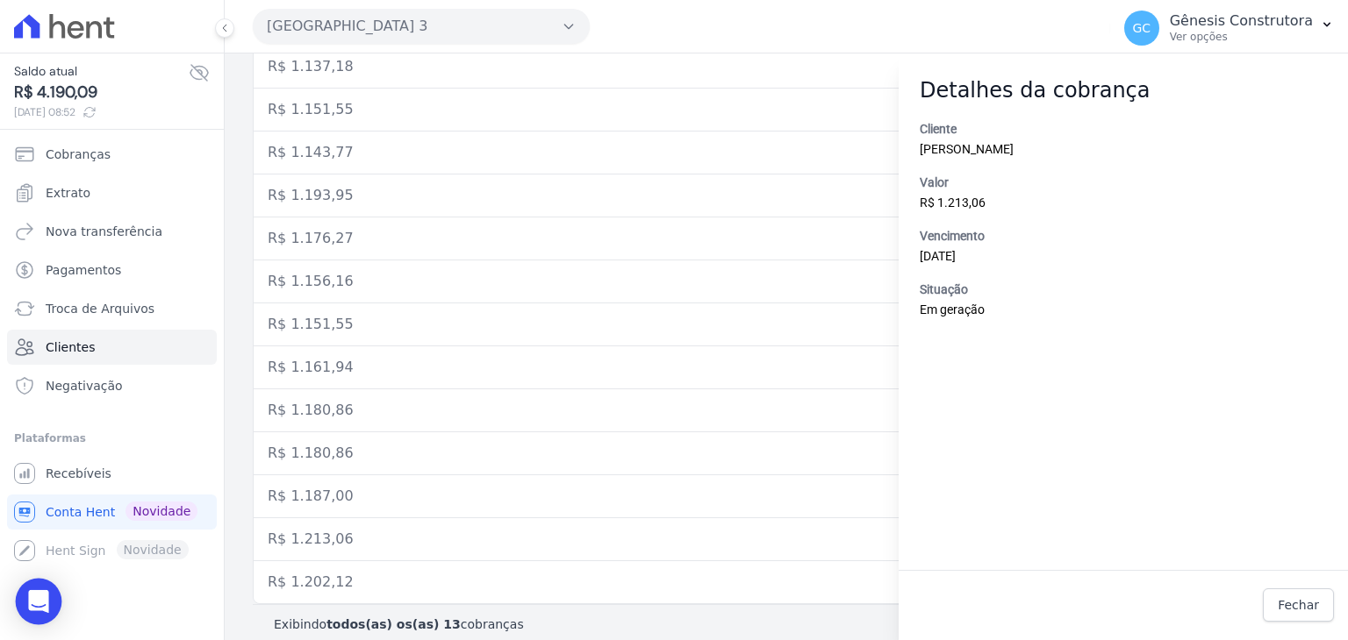
click at [35, 590] on div "Open Intercom Messenger" at bounding box center [39, 602] width 46 height 46
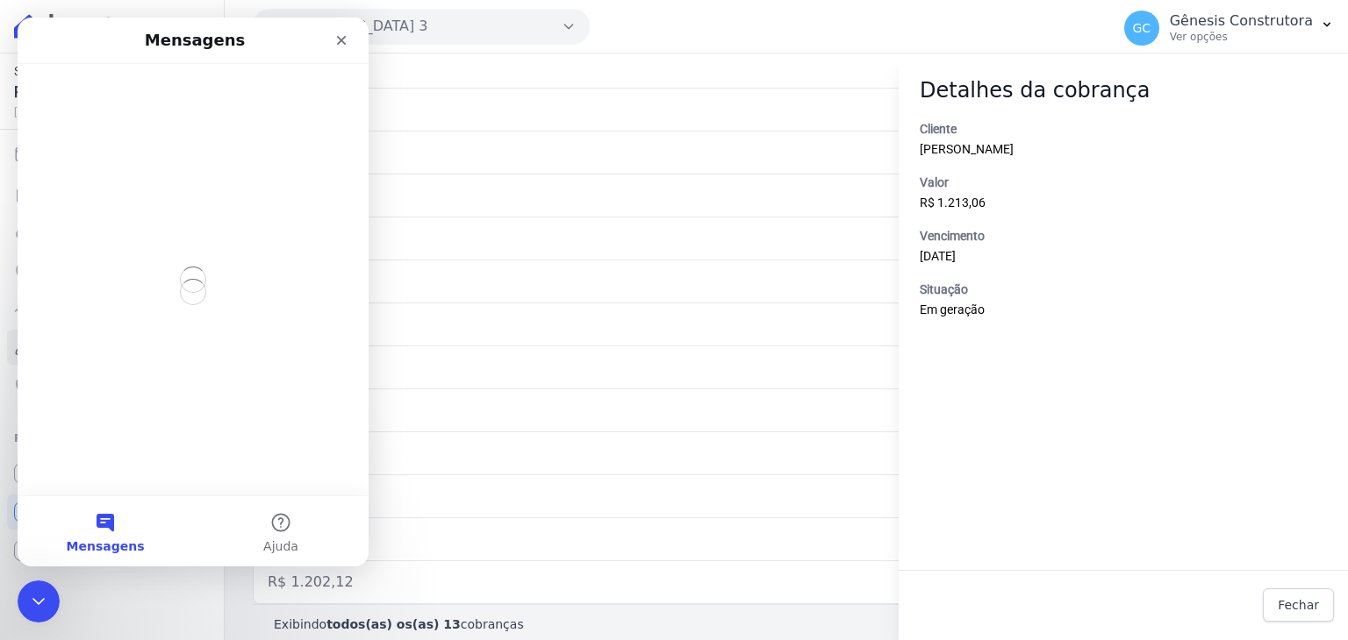
scroll to position [0, 0]
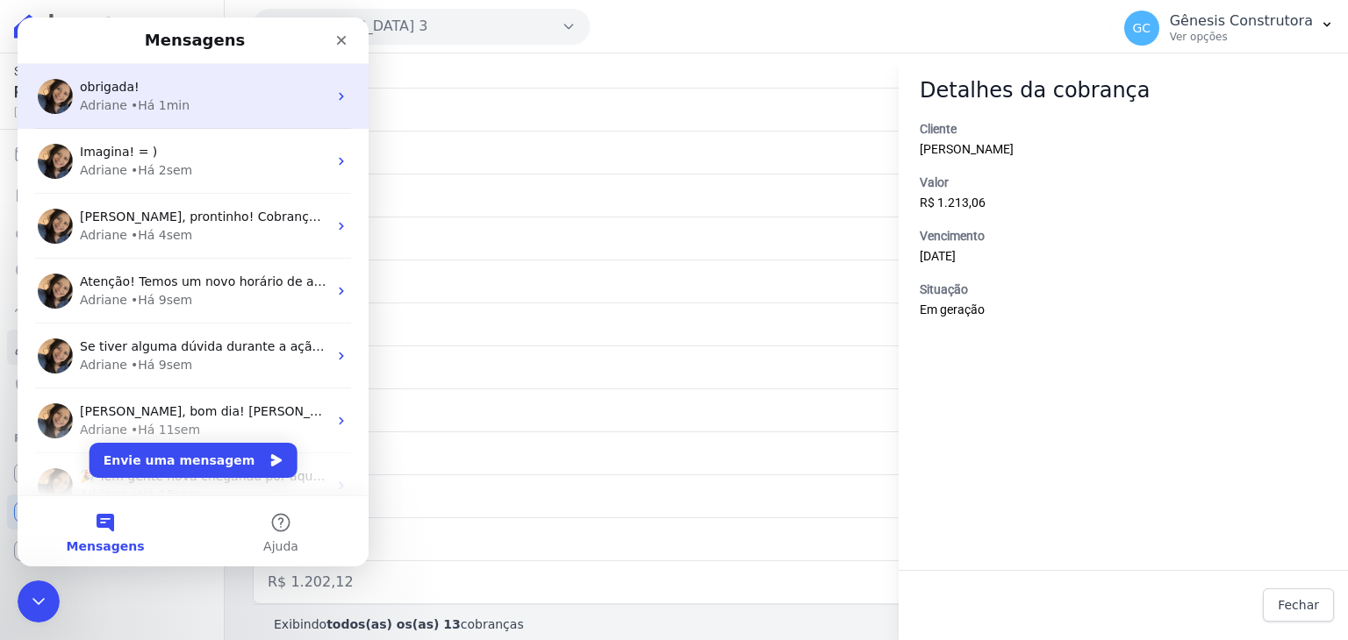
click at [199, 104] on div "Adriane • Há 1min" at bounding box center [203, 106] width 247 height 18
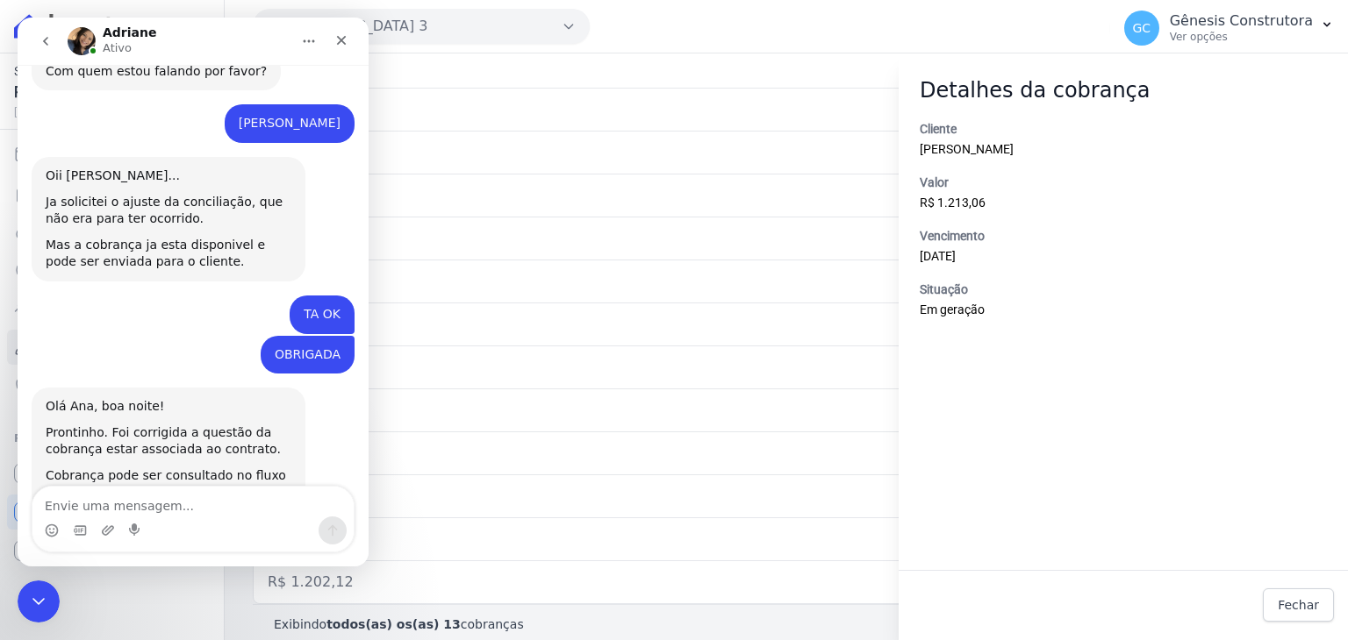
scroll to position [4057, 0]
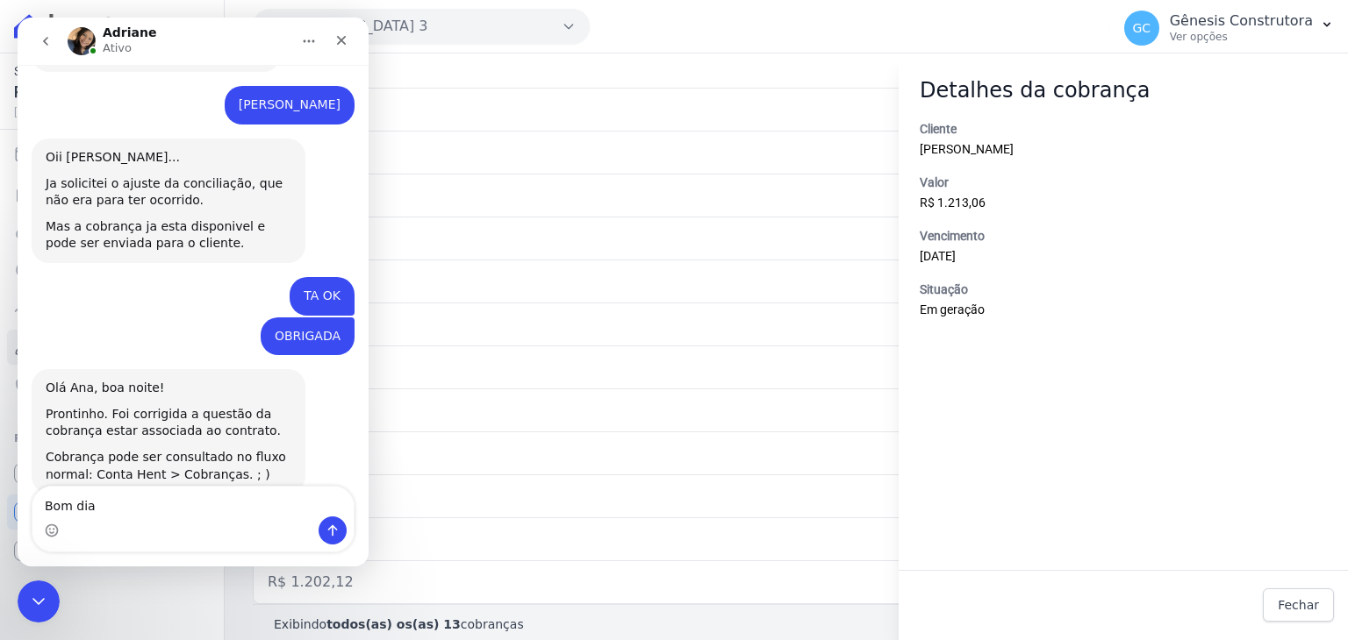
type textarea "Bom dia!"
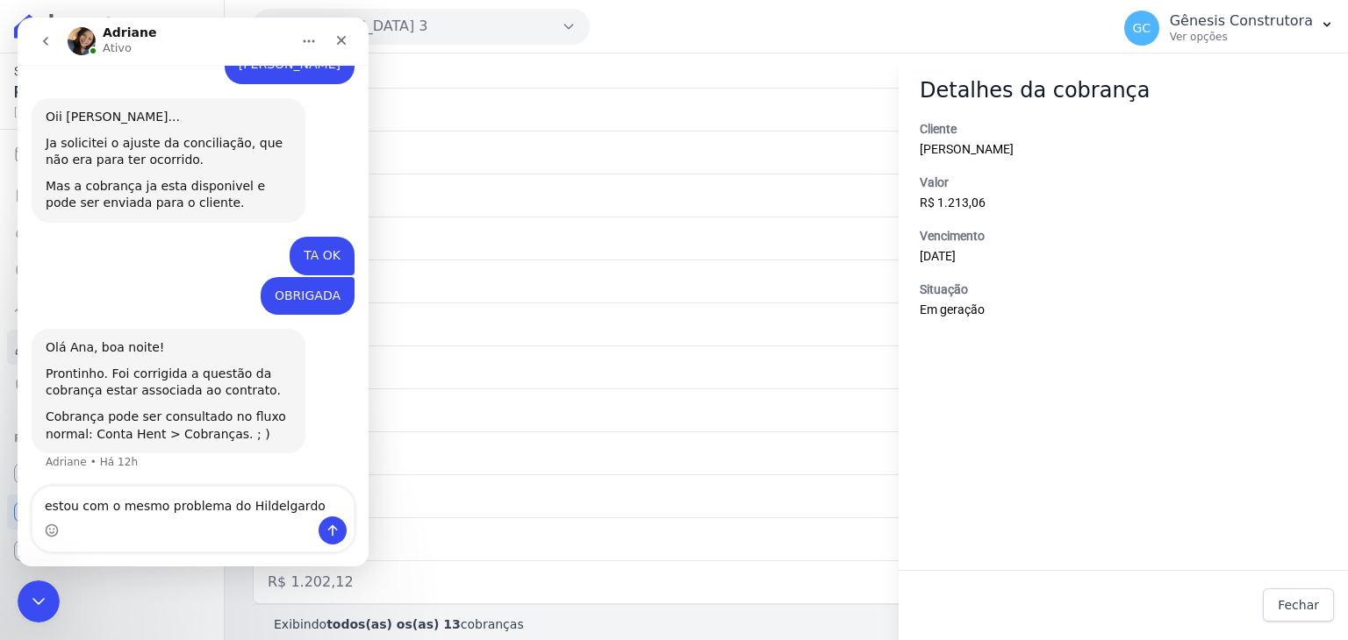
drag, startPoint x: 262, startPoint y: 503, endPoint x: 282, endPoint y: 526, distance: 30.6
click at [262, 504] on textarea "estou com o mesmo problema do Hildelgardo" at bounding box center [192, 502] width 321 height 30
click at [299, 501] on textarea "estou com o mesmo problema do Hildegardo" at bounding box center [192, 502] width 321 height 30
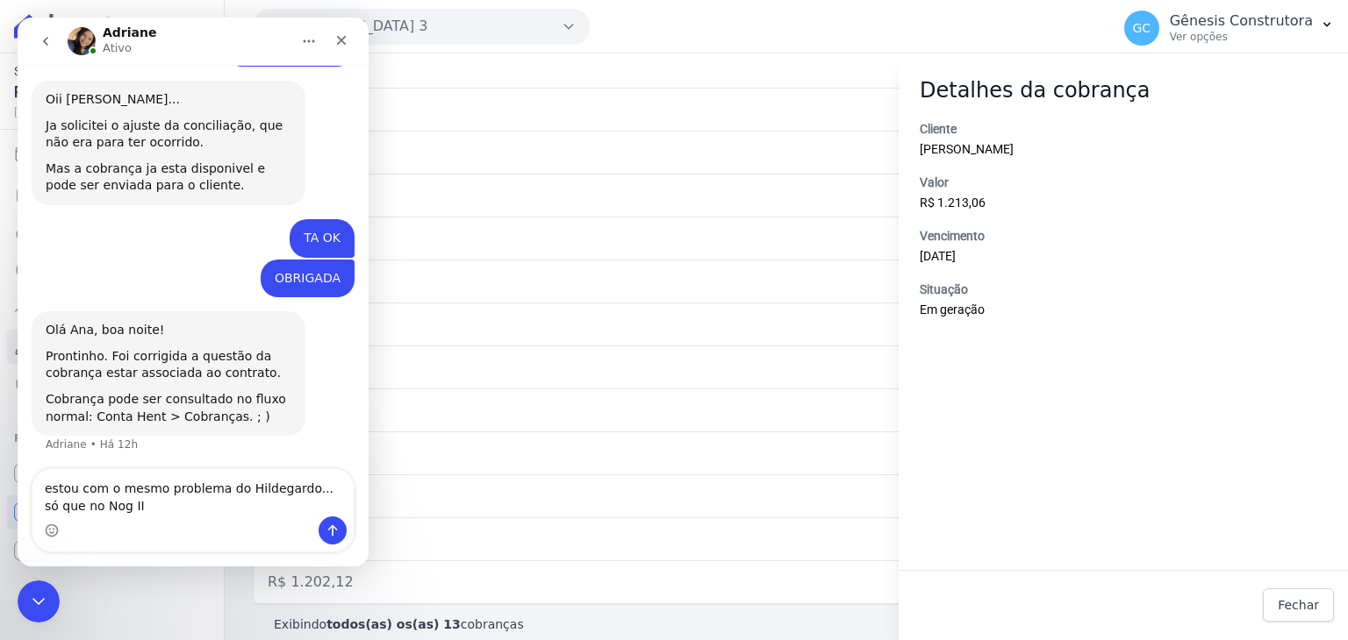
type textarea "estou com o mesmo problema do Hildegardo... só que no Nog III"
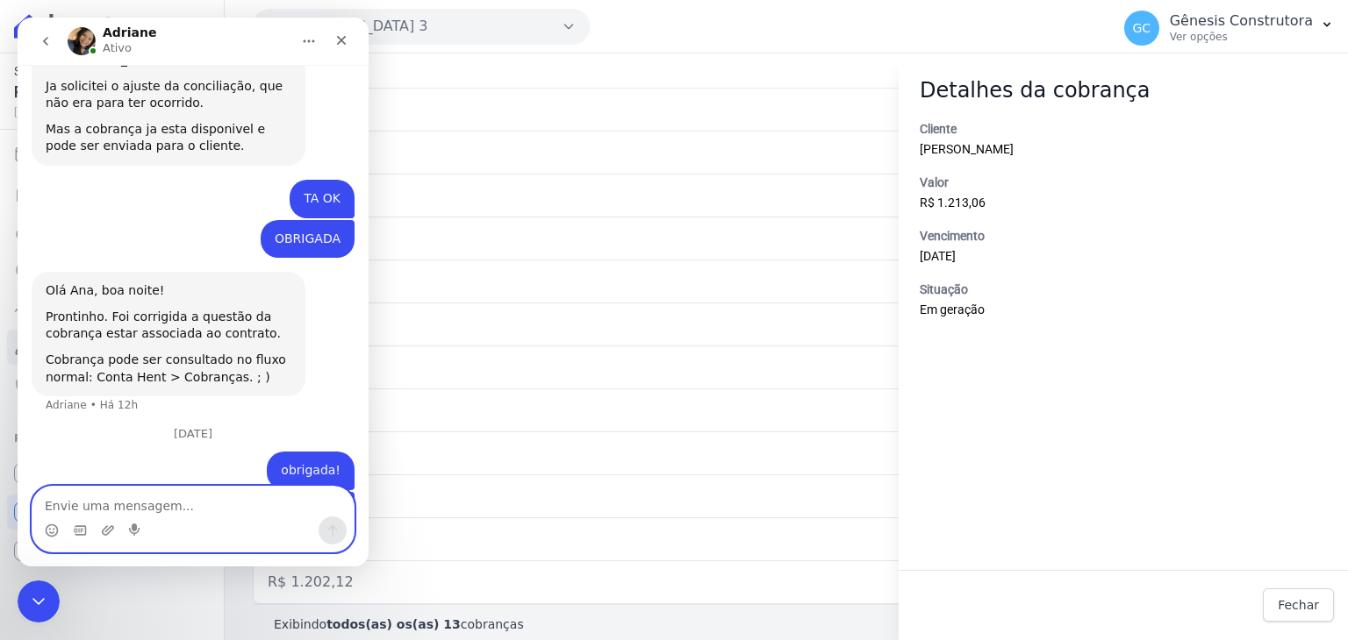
click at [116, 508] on textarea "Envie uma mensagem..." at bounding box center [192, 502] width 321 height 30
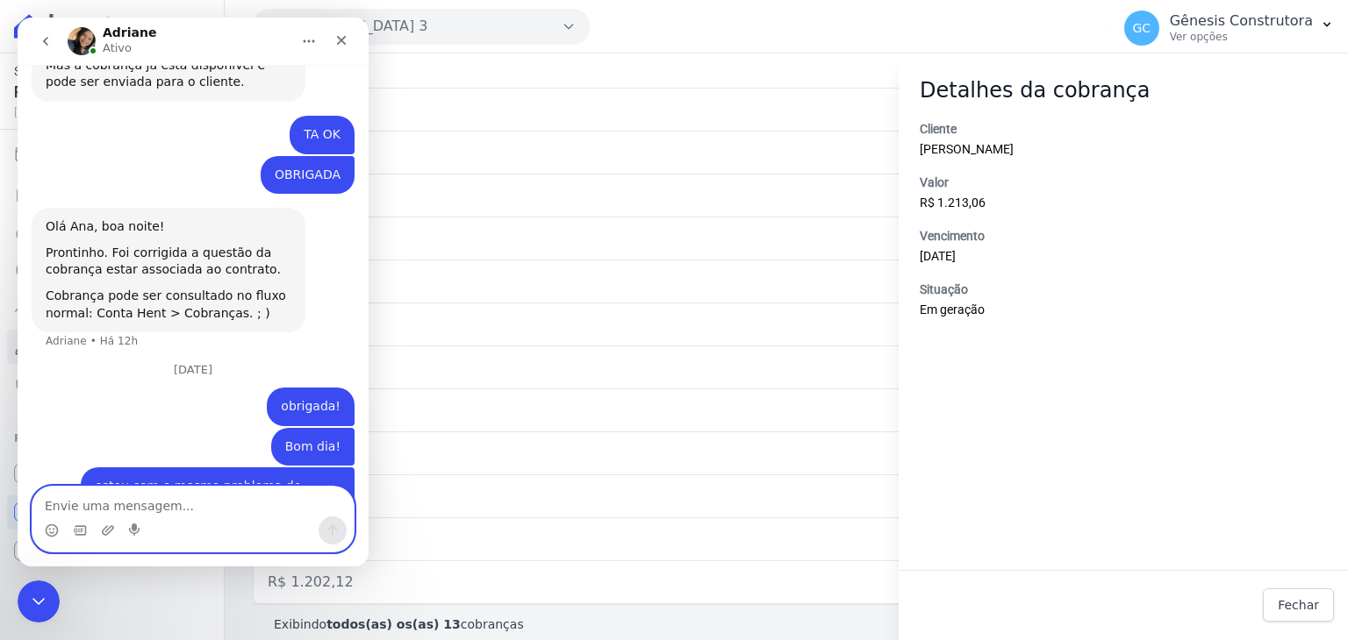
scroll to position [4378, 0]
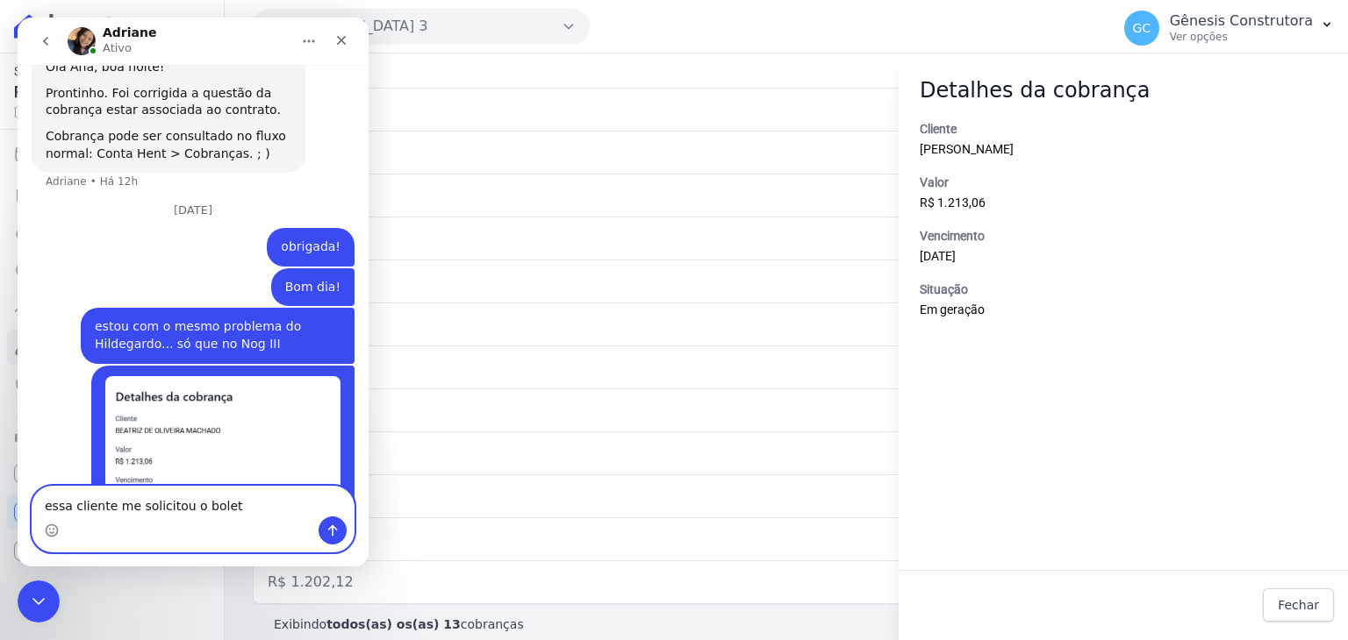
type textarea "essa cliente me solicitou o boleto"
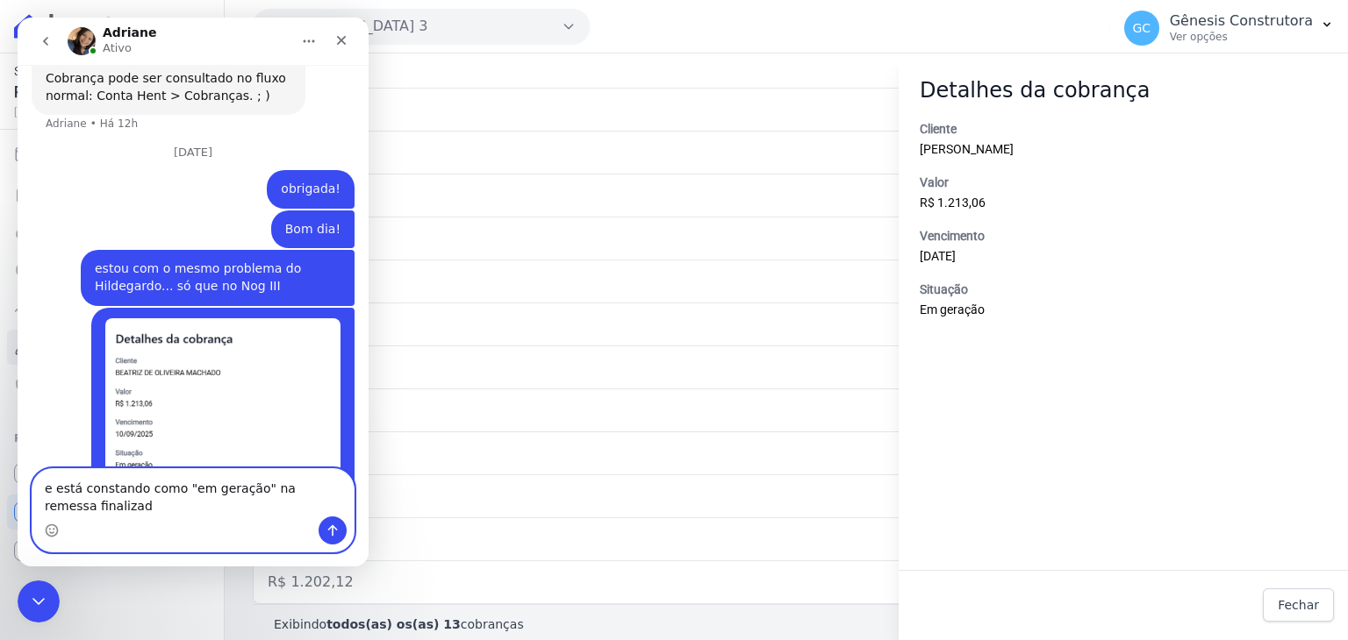
type textarea "e está constando como "em geração" na remessa finalizada"
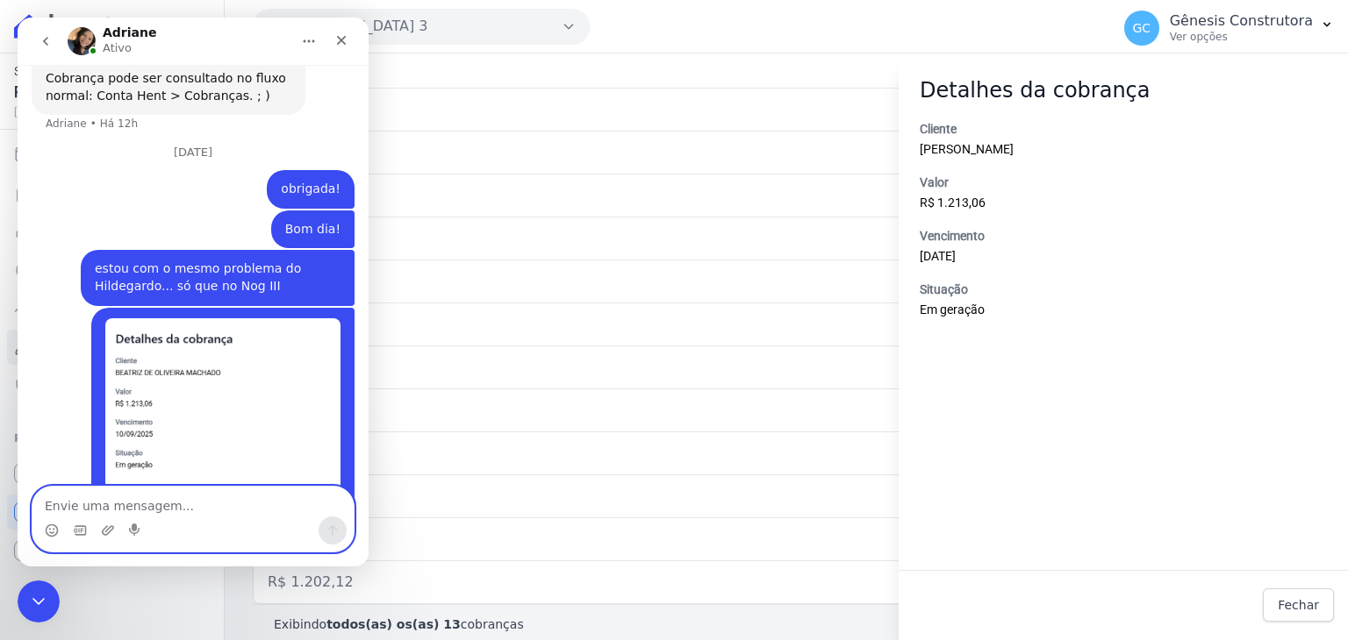
scroll to position [4475, 0]
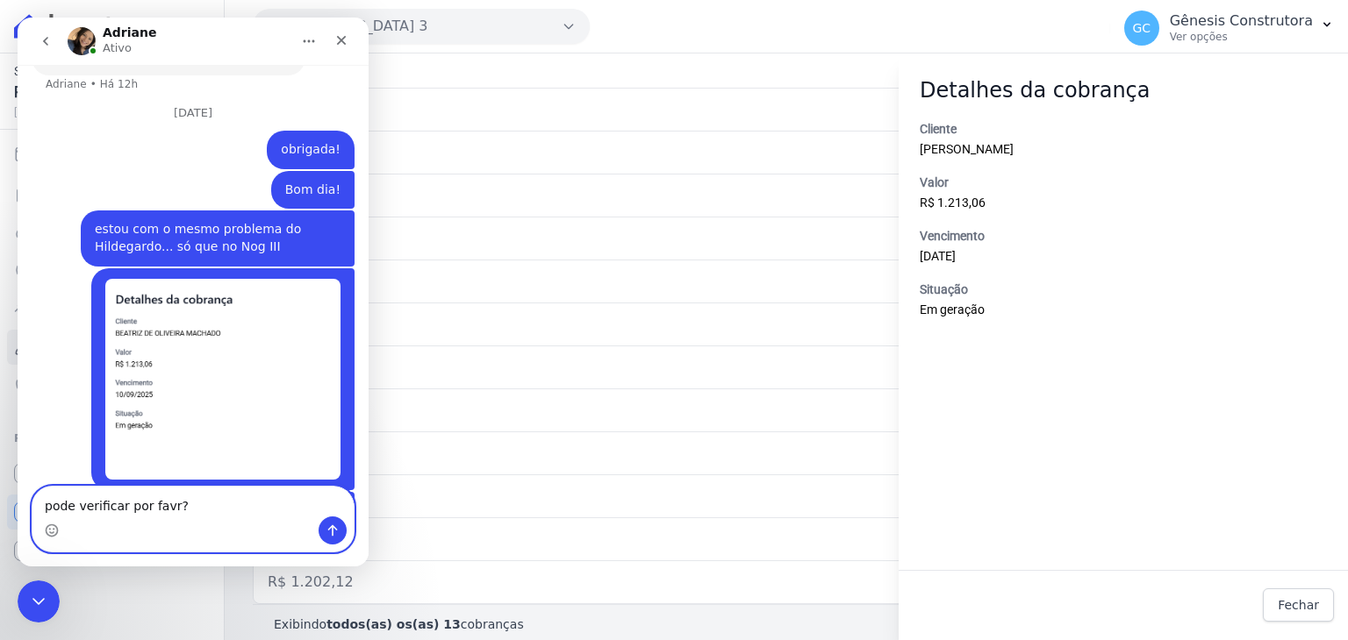
click at [161, 508] on textarea "pode verificar por favr?" at bounding box center [192, 502] width 321 height 30
type textarea "pode verificar por favor?"
click at [293, 501] on textarea "pode verificar por favor?" at bounding box center [192, 502] width 321 height 30
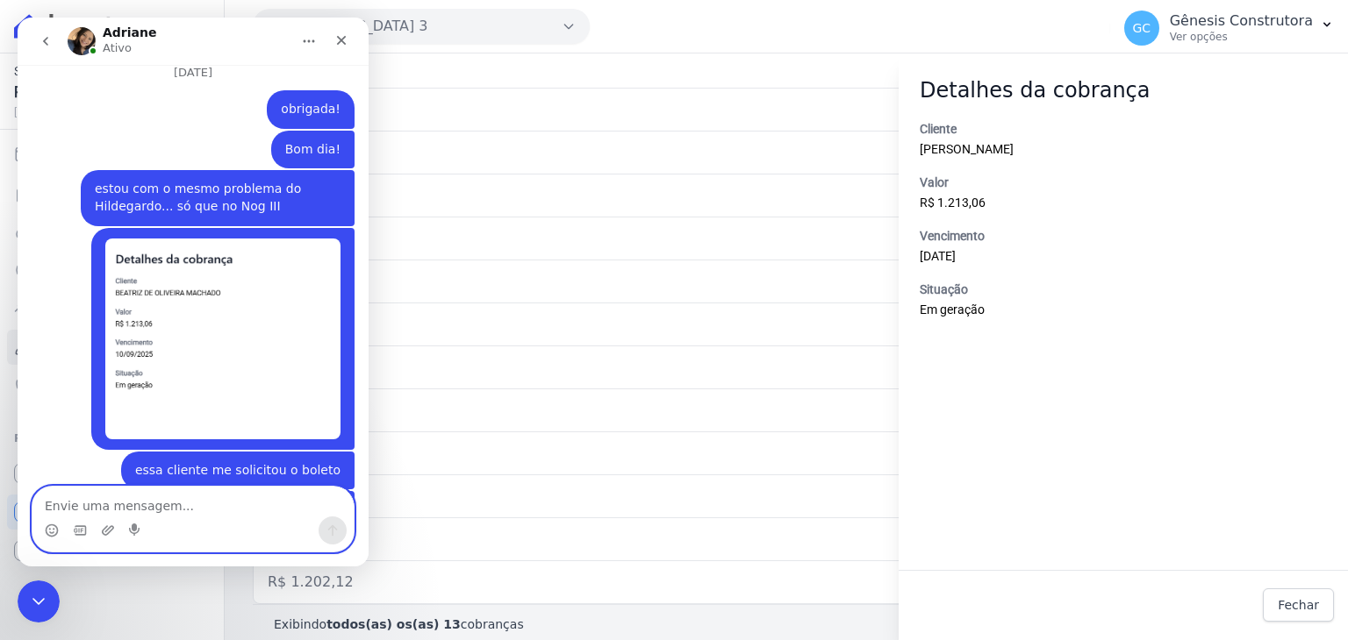
scroll to position [4583, 0]
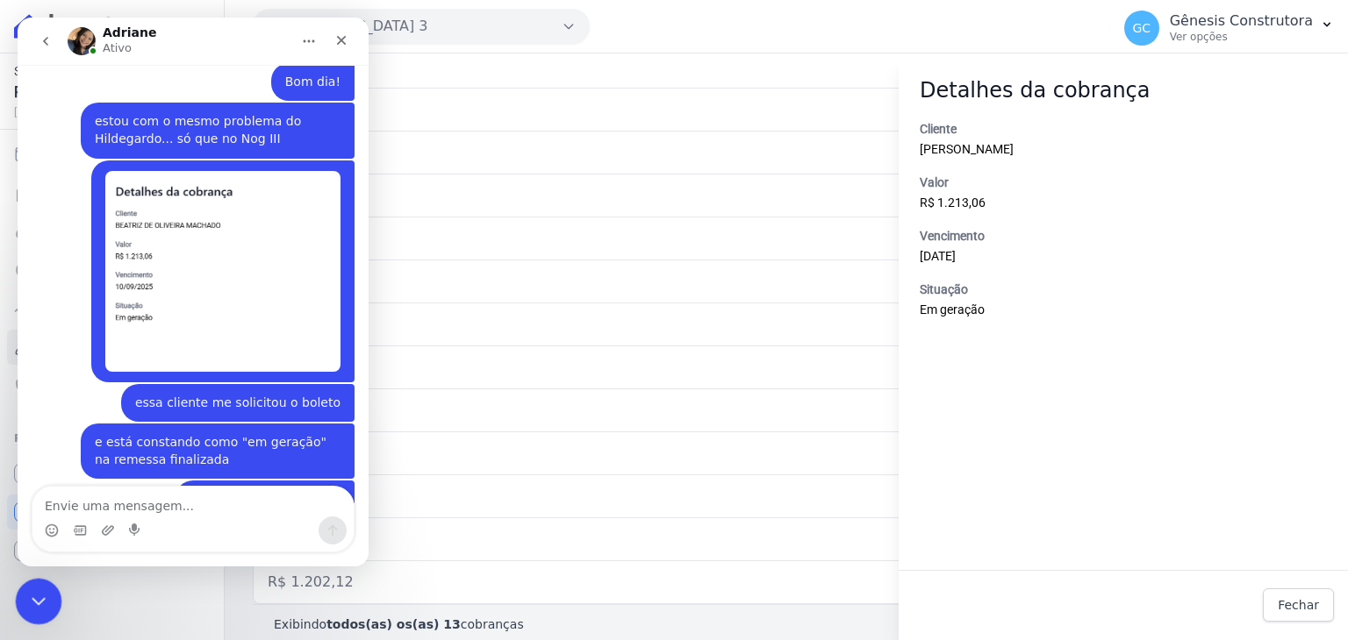
click at [21, 590] on div "Encerramento do Messenger da Intercom" at bounding box center [36, 599] width 42 height 42
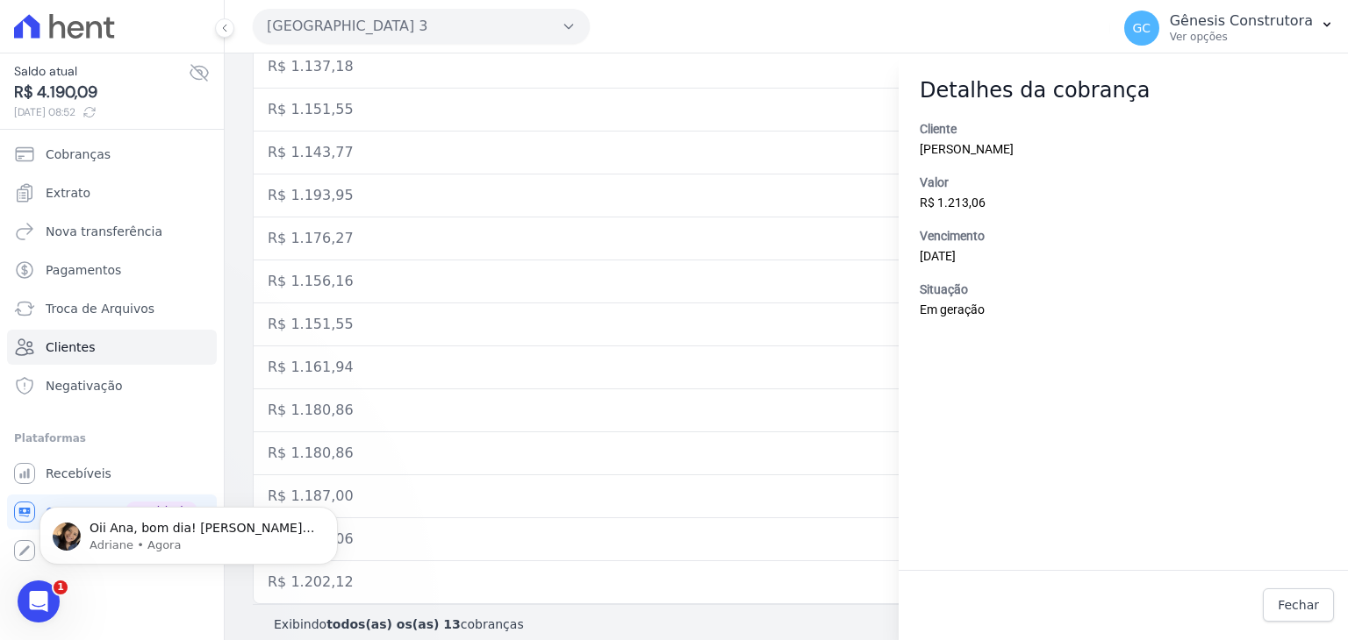
scroll to position [4610, 0]
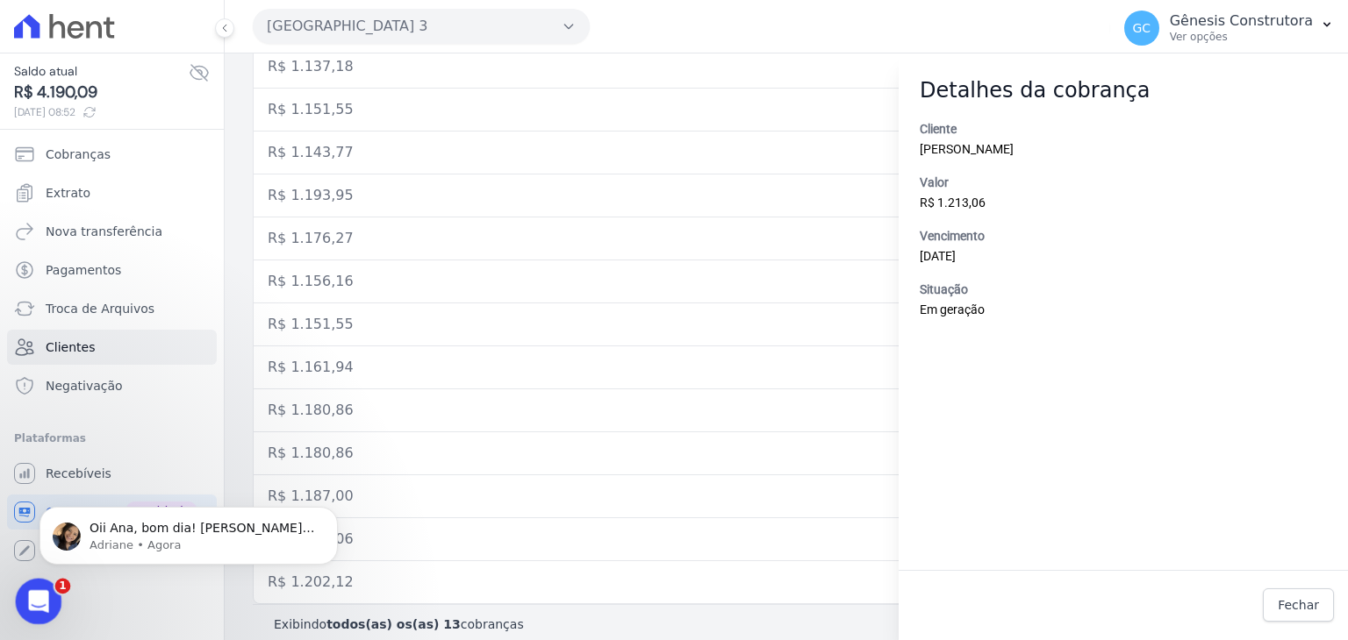
click at [49, 602] on div "Abertura do Messenger da Intercom" at bounding box center [36, 599] width 58 height 58
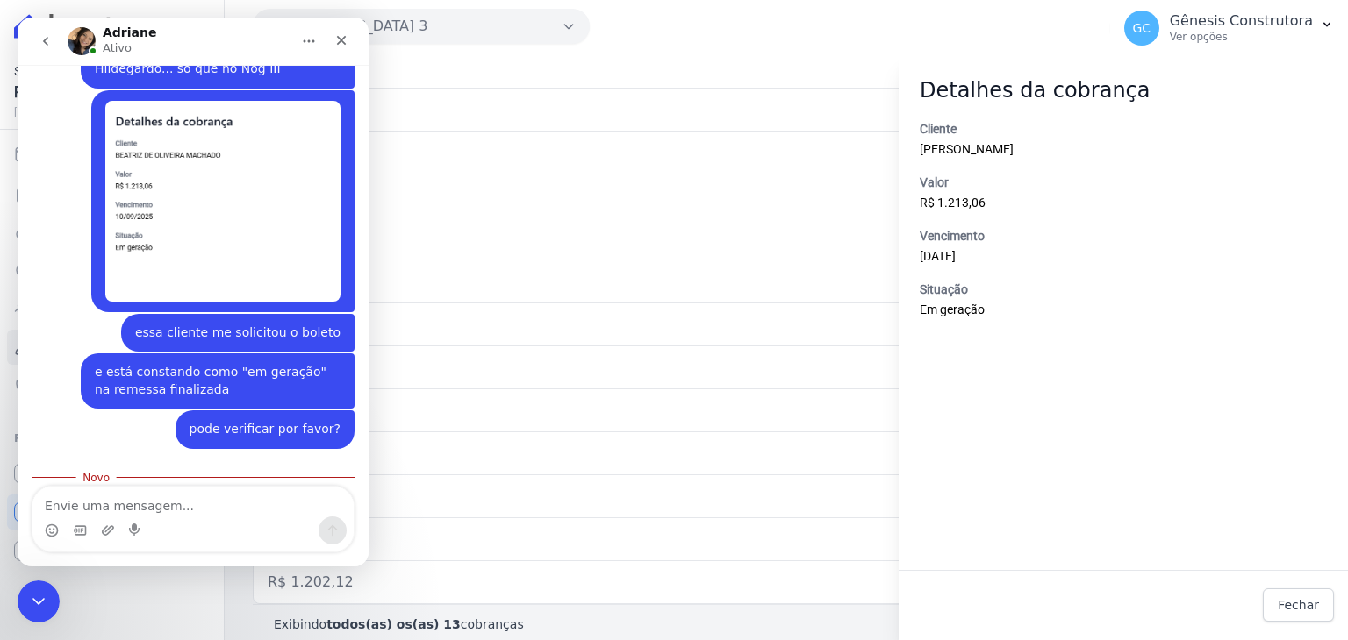
scroll to position [4639, 0]
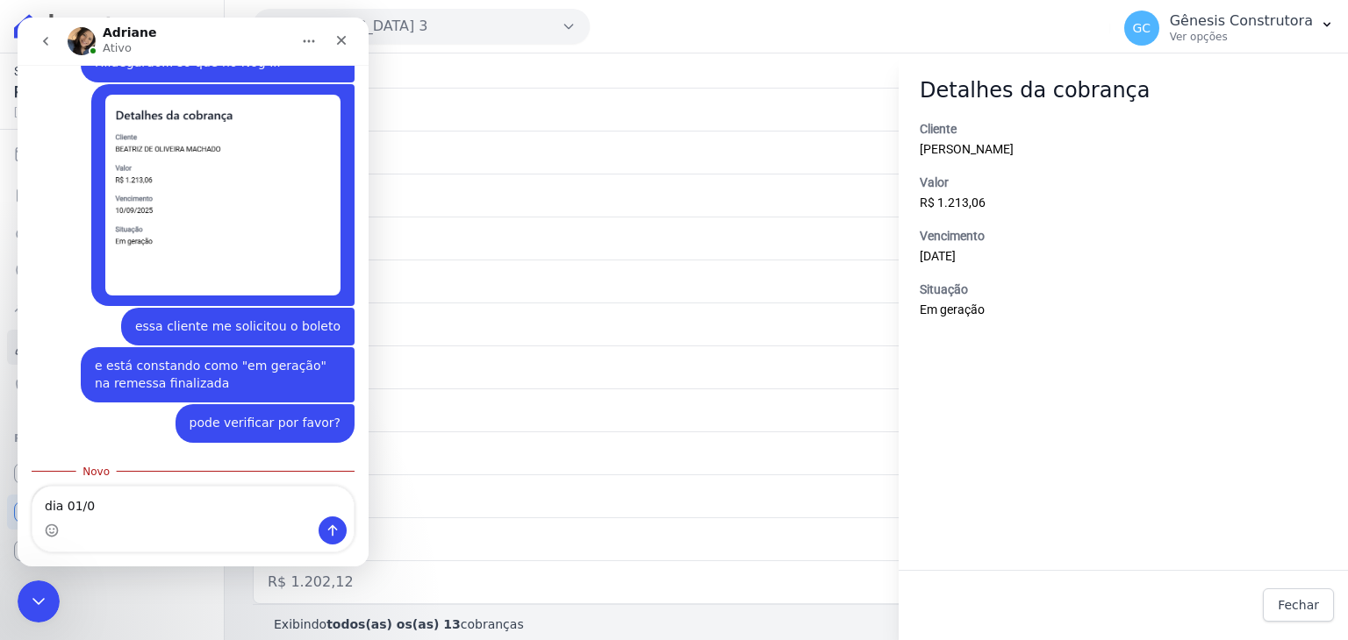
type textarea "dia 01/09"
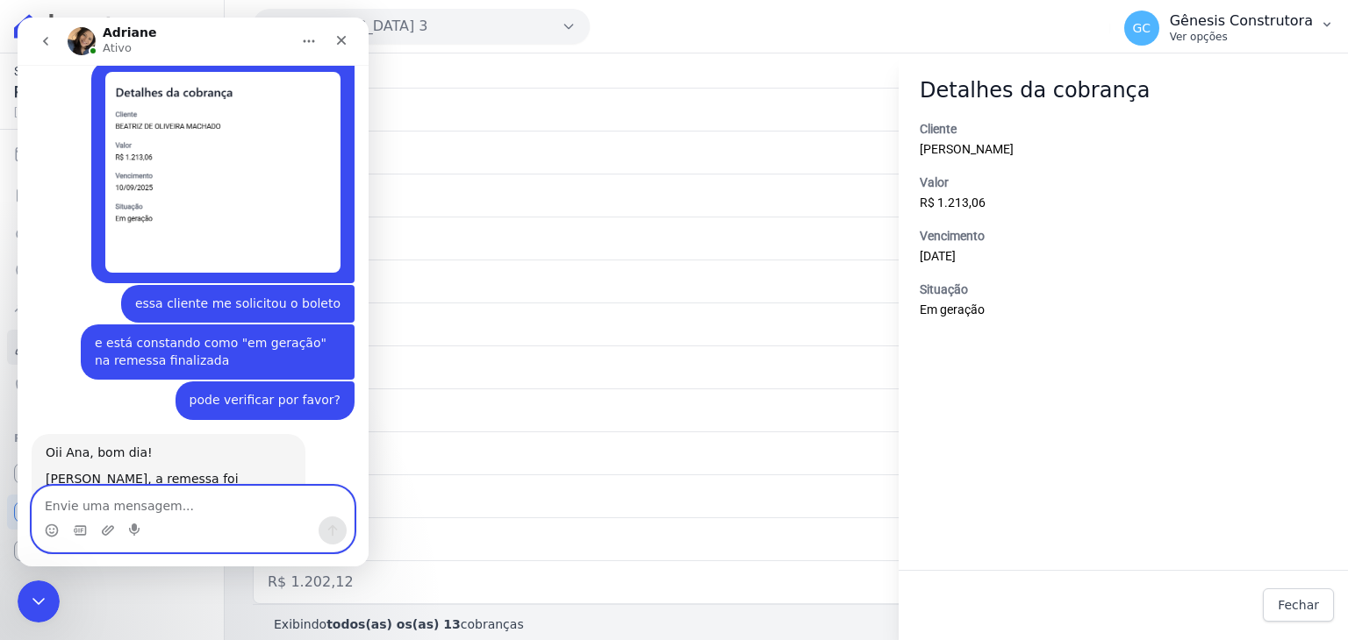
scroll to position [4716, 0]
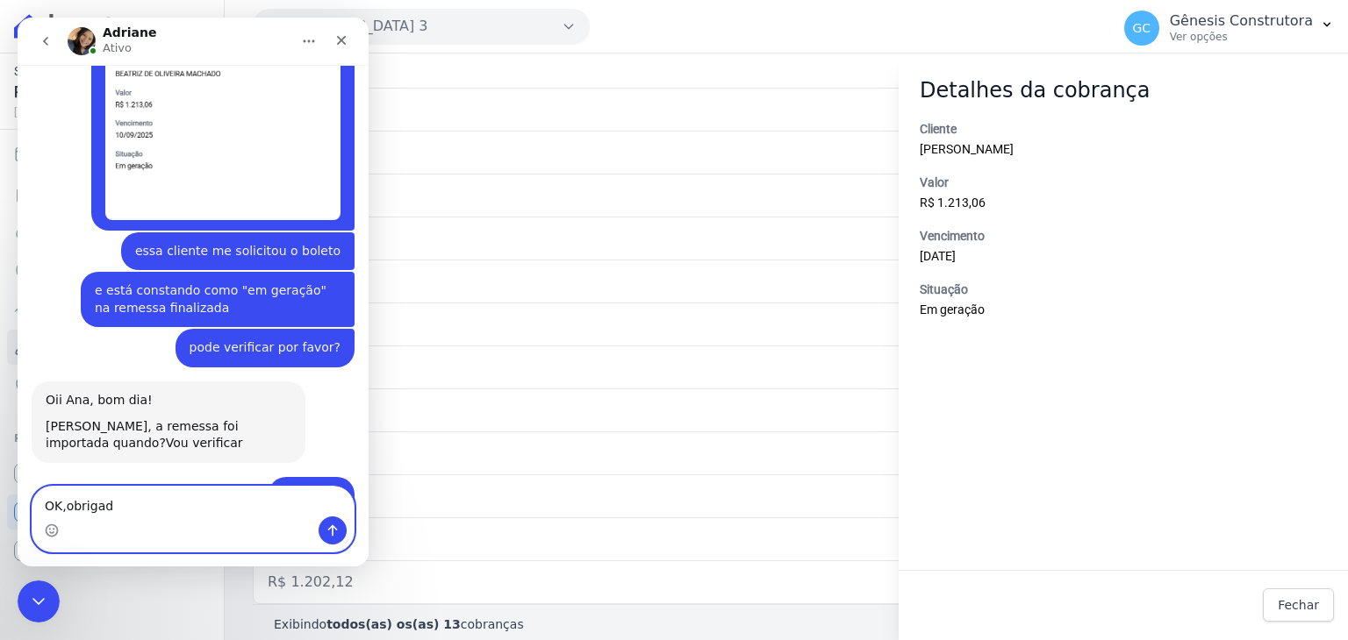
type textarea "OK,obrigada"
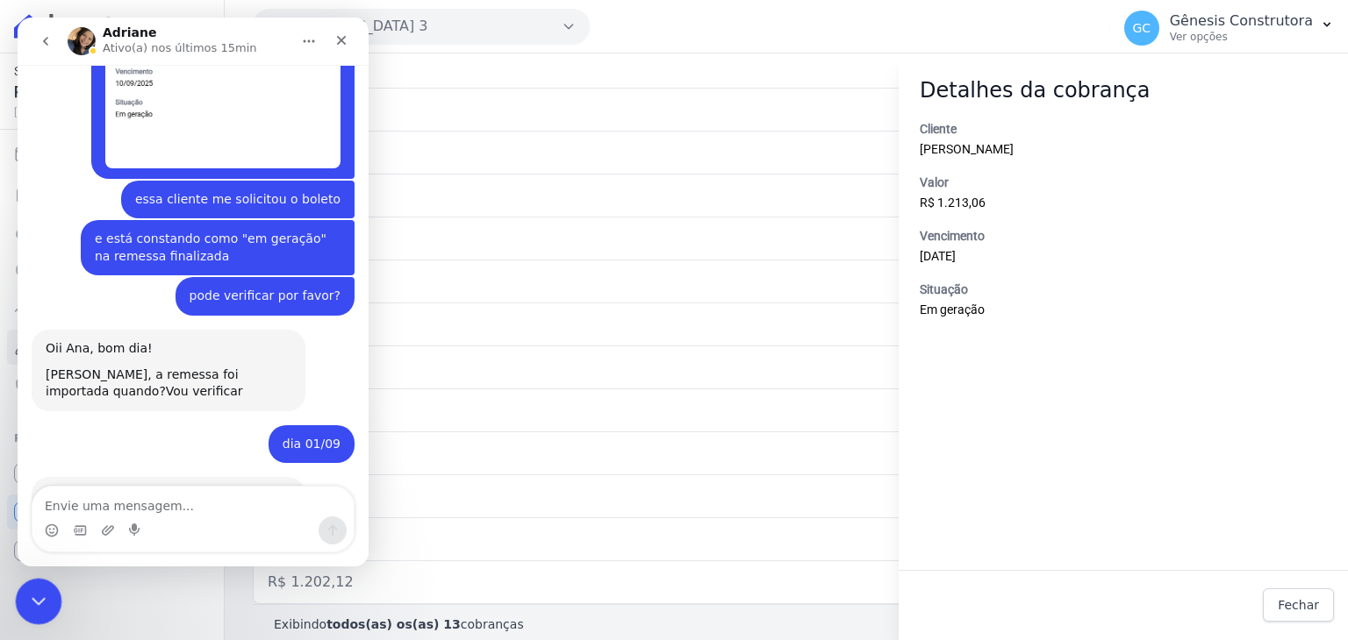
click at [41, 581] on div "Encerramento do Messenger da Intercom" at bounding box center [36, 599] width 42 height 42
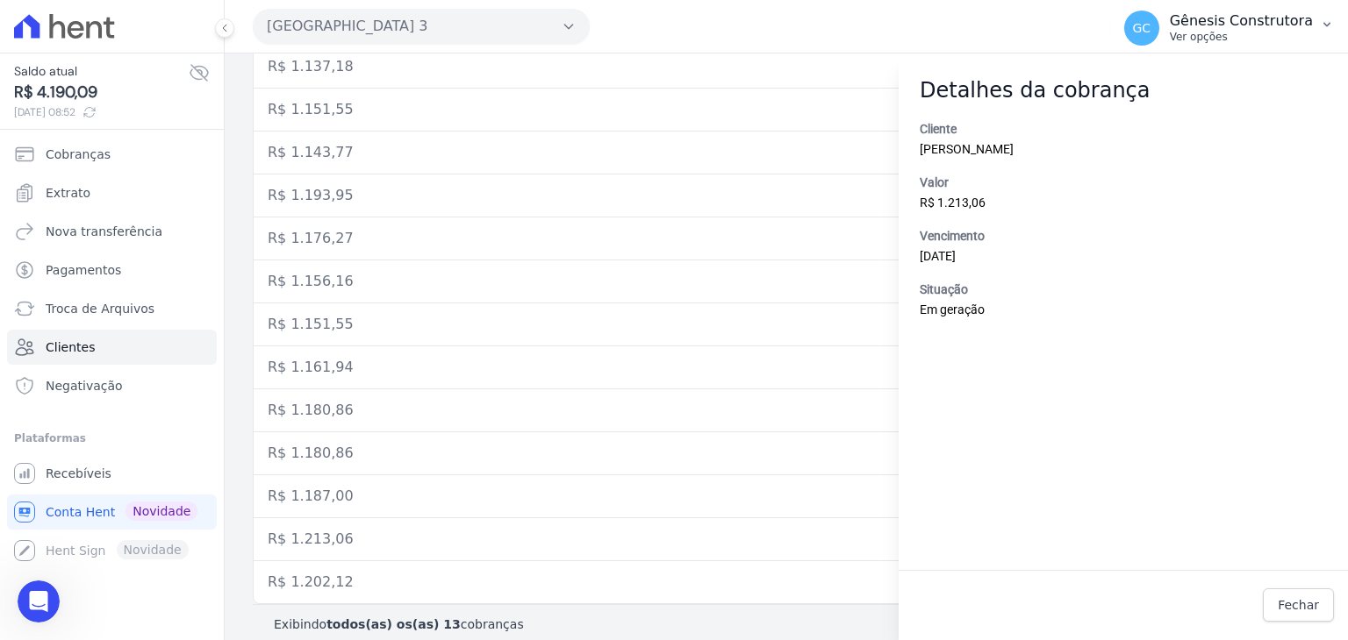
click at [1312, 24] on button "GC Gênesis Construtora Ver opções" at bounding box center [1229, 28] width 238 height 49
click at [233, 295] on div "Valor da cobrança Data de vencimento Data de pagamento Ações R$ 1.137,18 [DATE]…" at bounding box center [786, 296] width 1123 height 631
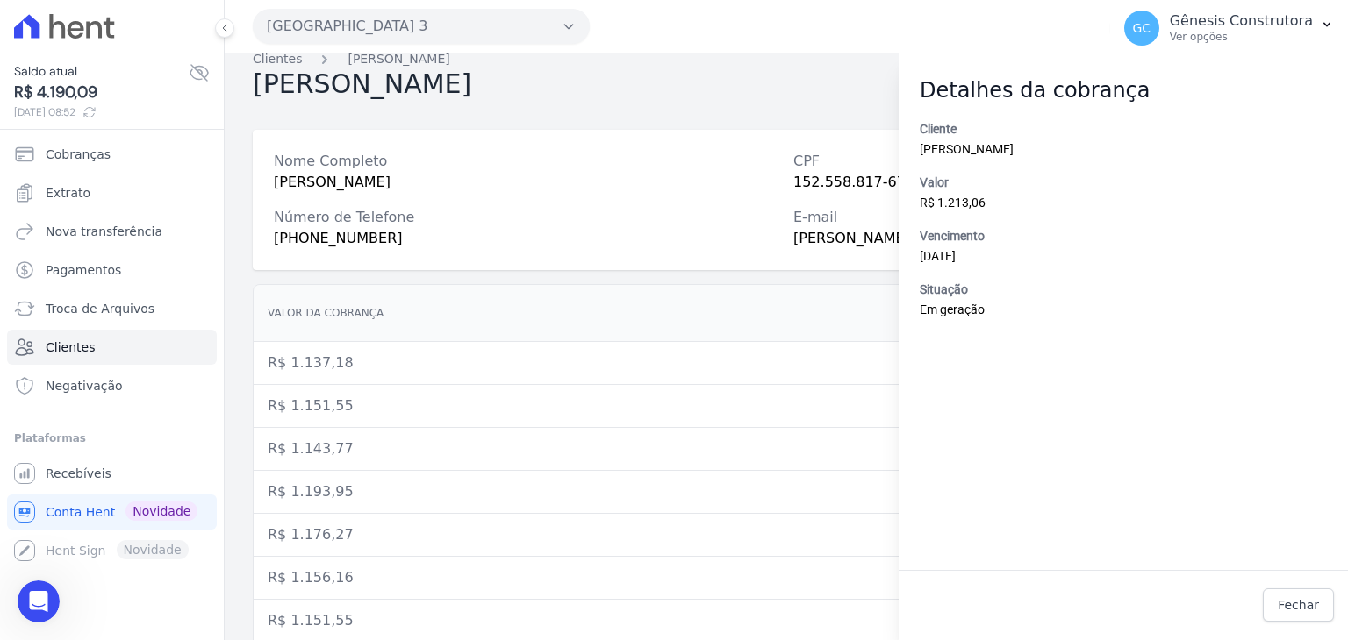
scroll to position [0, 0]
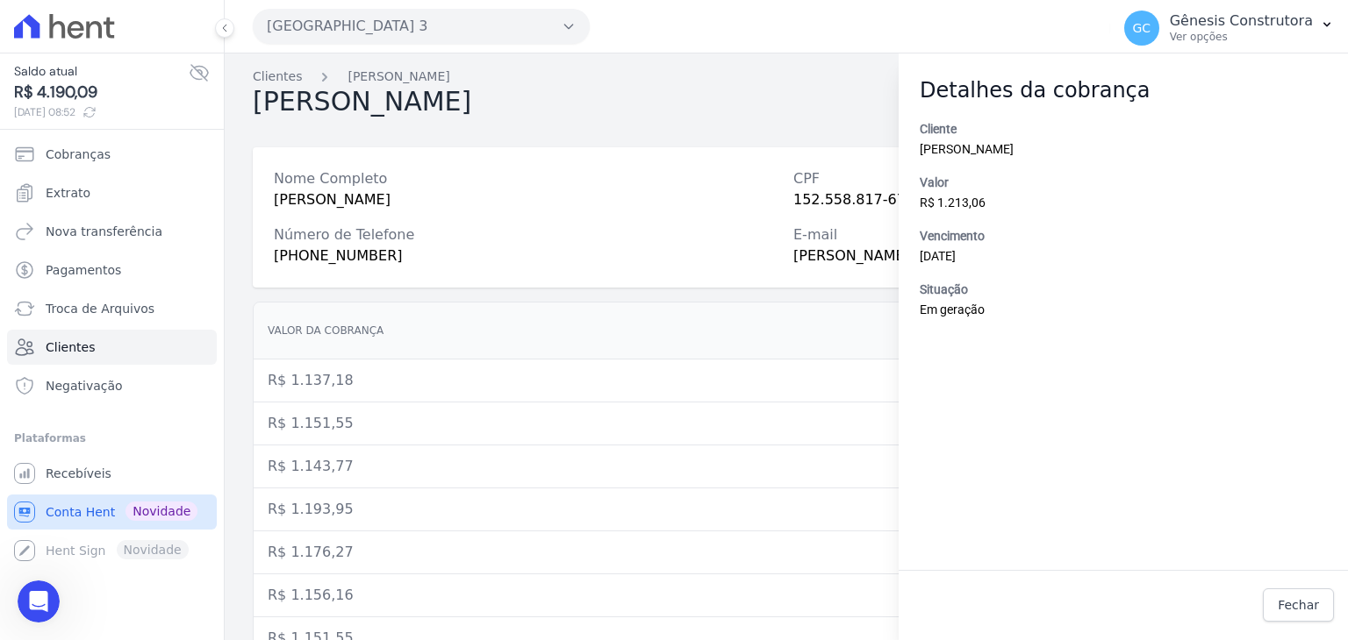
click at [82, 521] on link "Conta Hent Novidade" at bounding box center [112, 512] width 210 height 35
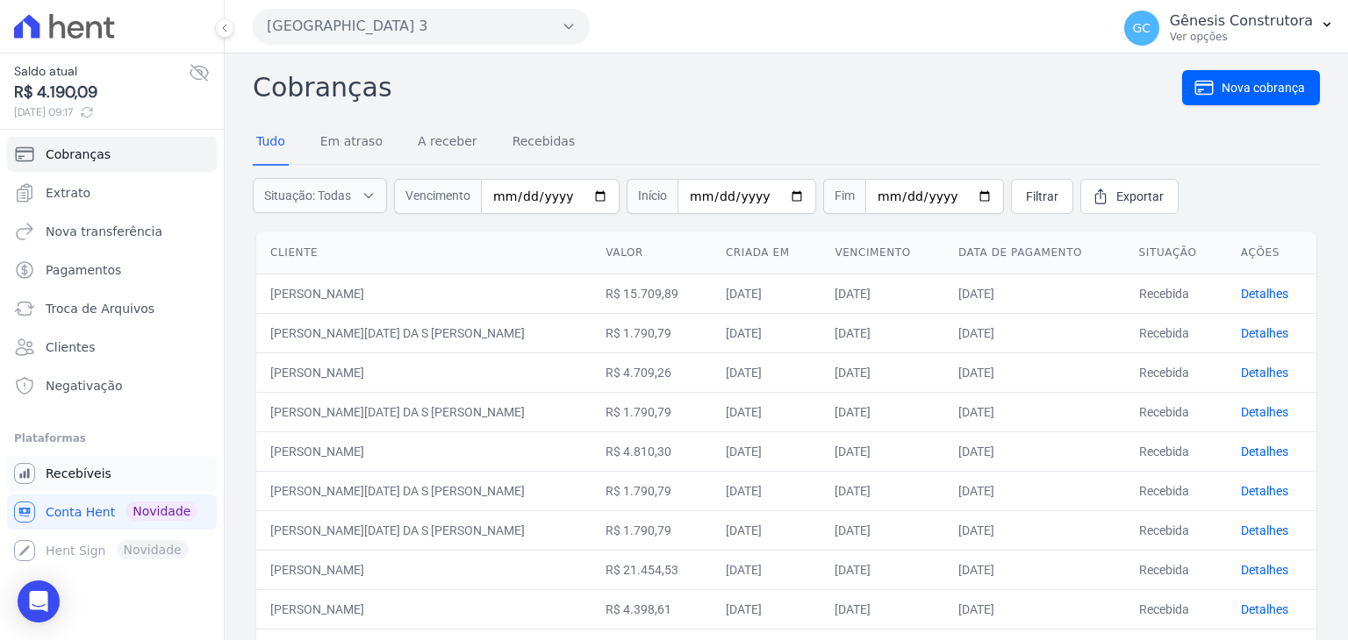
click at [100, 459] on link "Recebíveis" at bounding box center [112, 473] width 210 height 35
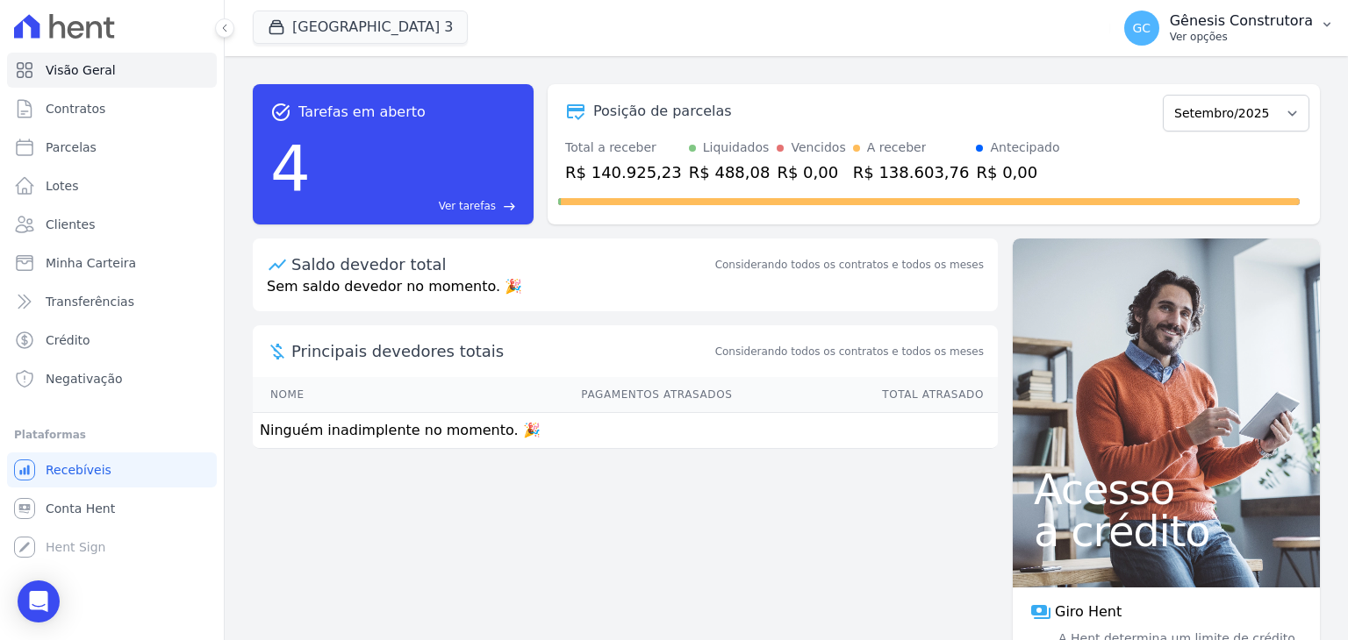
click at [1235, 35] on p "Ver opções" at bounding box center [1240, 37] width 143 height 14
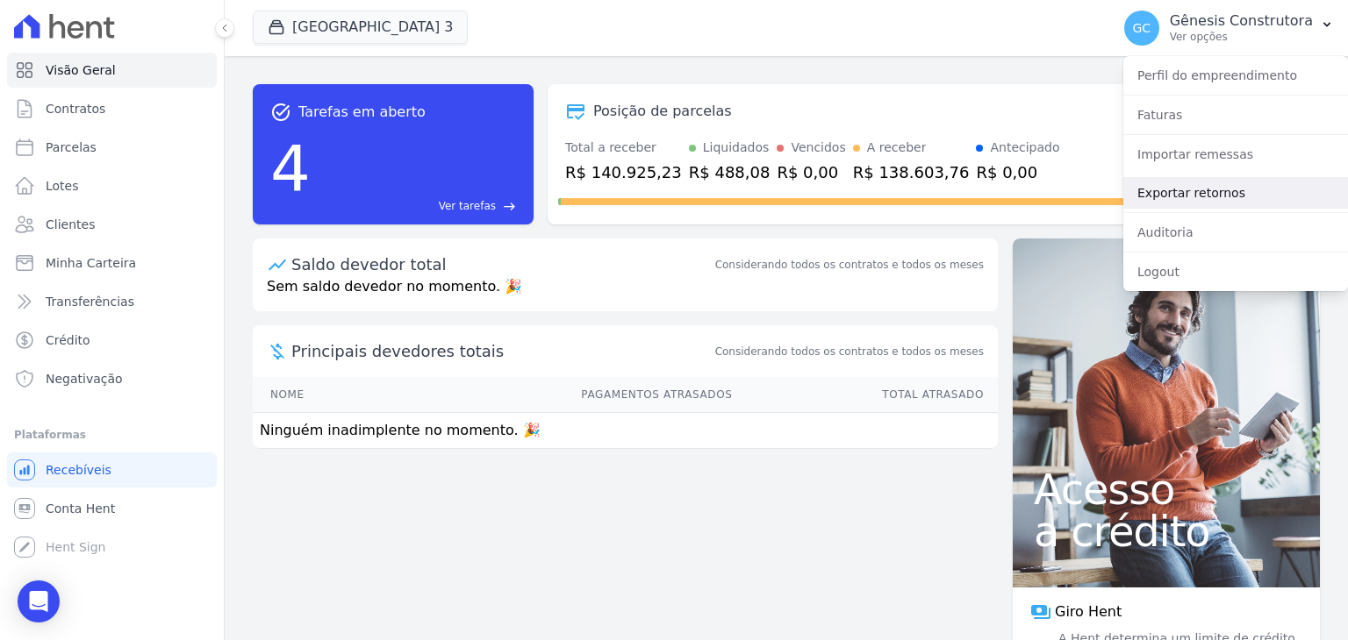
click at [1184, 191] on link "Exportar retornos" at bounding box center [1235, 193] width 225 height 32
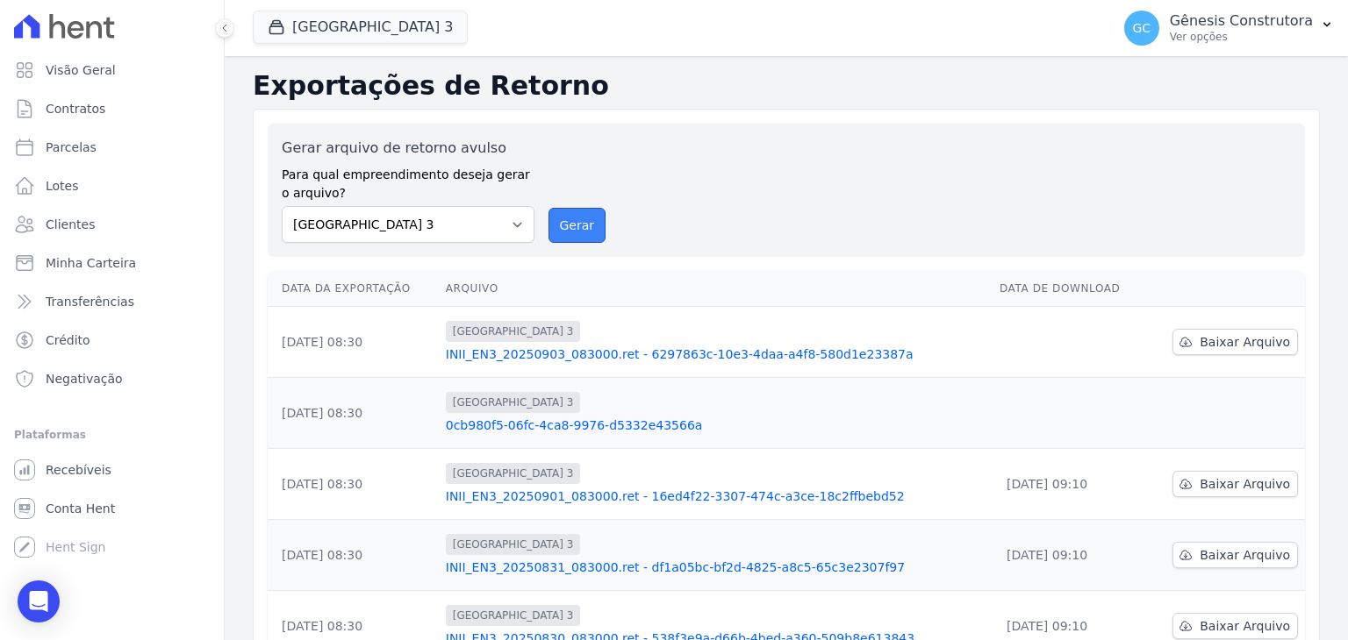
click at [581, 237] on button "Gerar" at bounding box center [577, 225] width 58 height 35
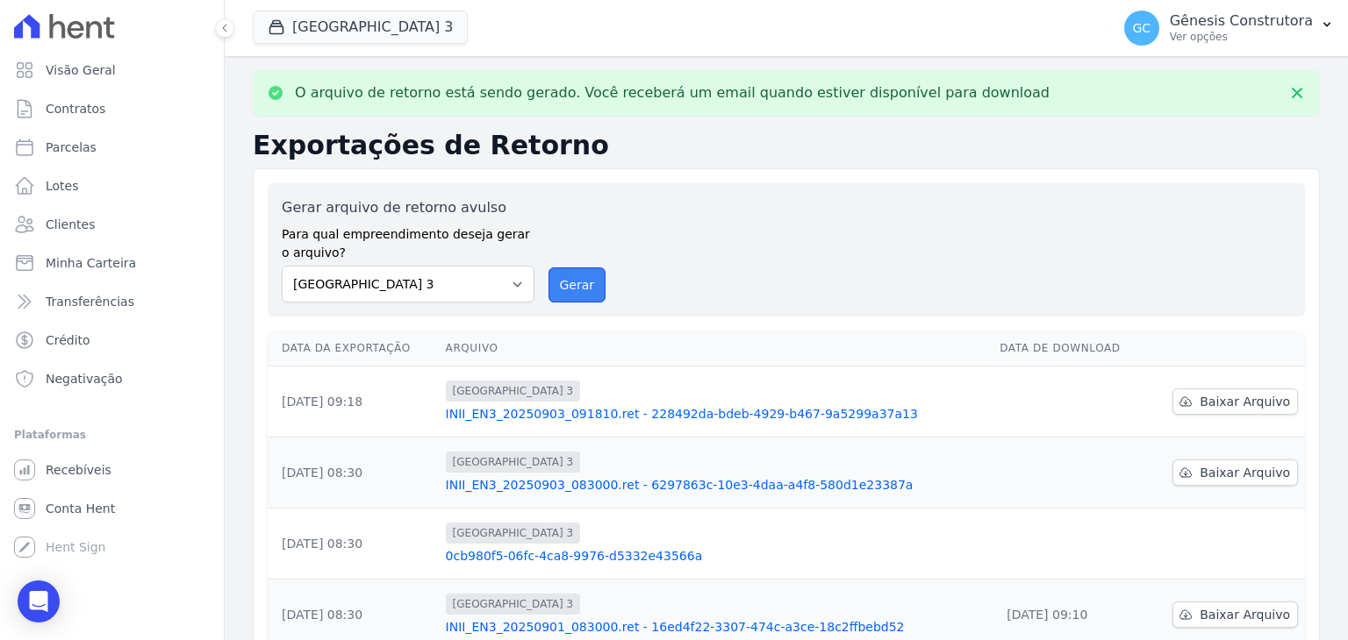
click at [565, 296] on button "Gerar" at bounding box center [577, 285] width 58 height 35
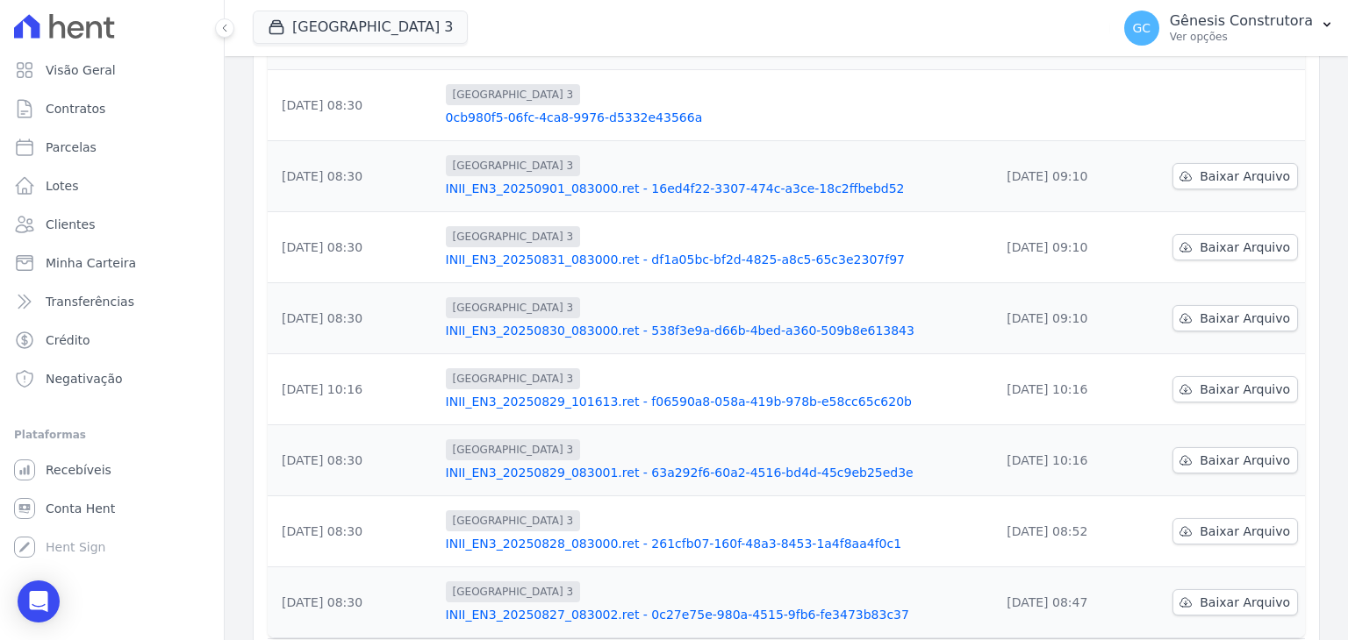
scroll to position [116, 0]
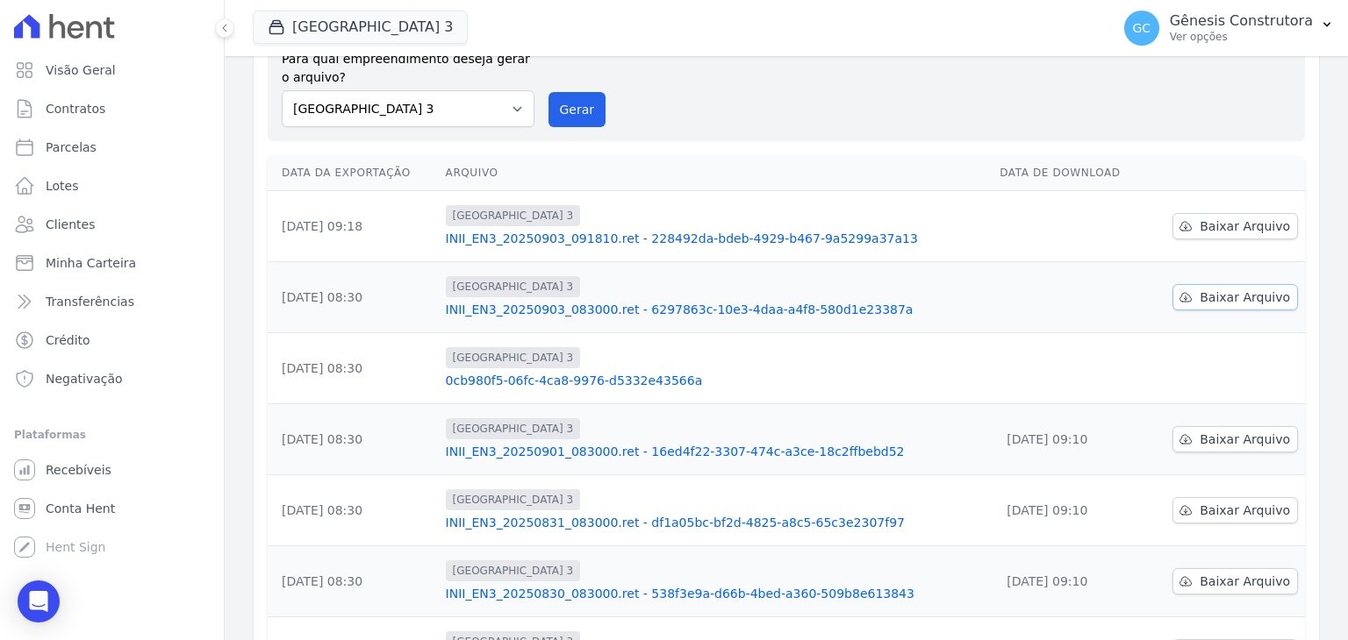
click at [1211, 293] on span "Baixar Arquivo" at bounding box center [1244, 298] width 90 height 18
click at [1235, 220] on span "Baixar Arquivo" at bounding box center [1244, 227] width 90 height 18
click at [560, 103] on button "Gerar" at bounding box center [577, 109] width 58 height 35
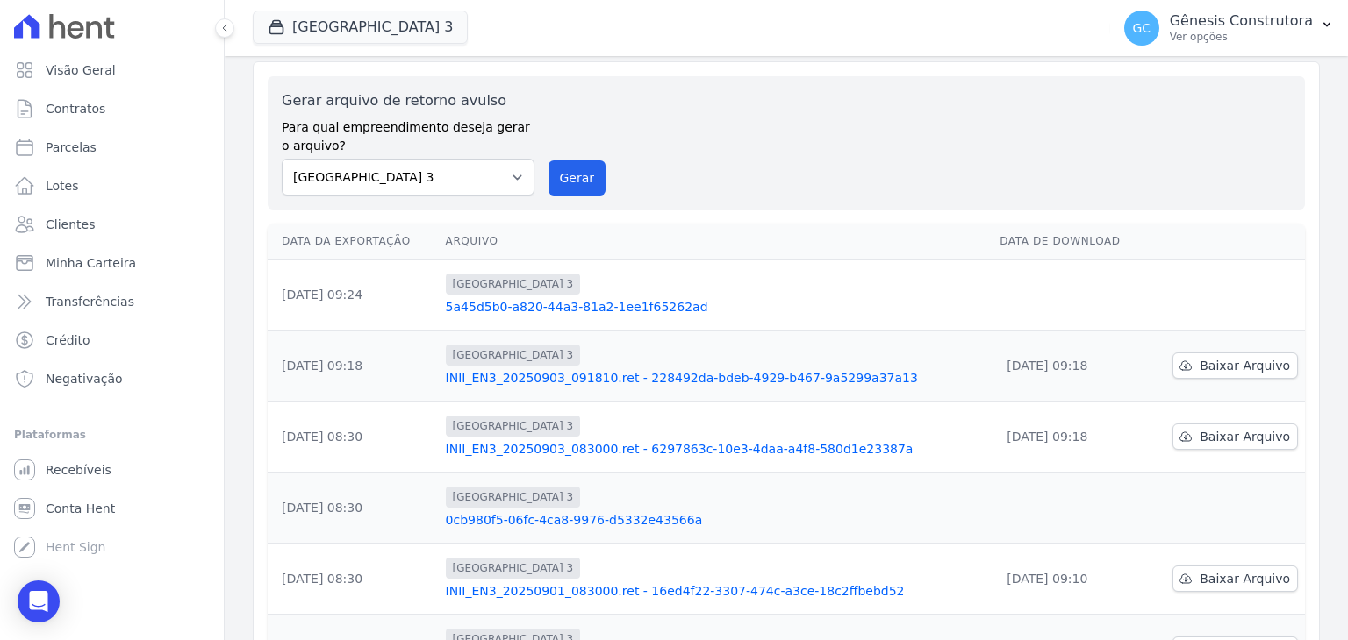
scroll to position [0, 0]
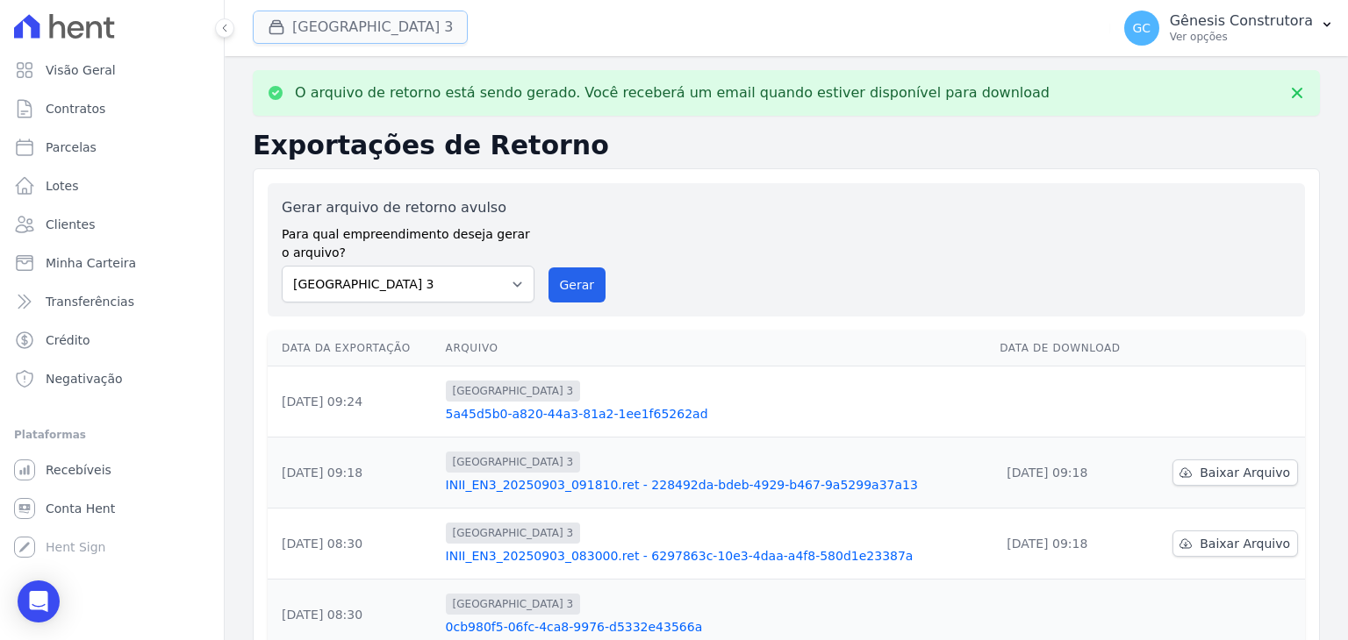
click at [400, 15] on button "[GEOGRAPHIC_DATA] 3" at bounding box center [360, 27] width 215 height 33
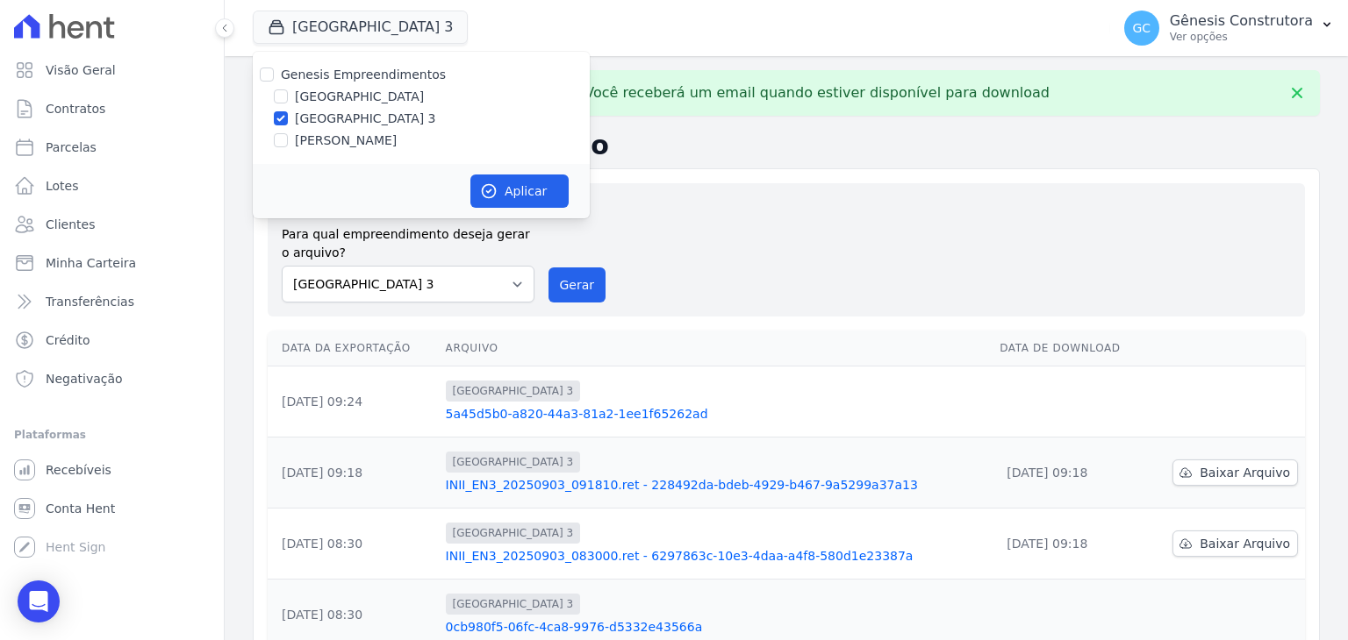
click at [347, 106] on div "Genesis Empreendimentos [GEOGRAPHIC_DATA] [GEOGRAPHIC_DATA] [PERSON_NAME]" at bounding box center [421, 108] width 337 height 112
click at [347, 102] on label "[GEOGRAPHIC_DATA]" at bounding box center [359, 97] width 129 height 18
click at [288, 102] on input "[GEOGRAPHIC_DATA]" at bounding box center [281, 96] width 14 height 14
checkbox input "true"
click at [333, 121] on label "[GEOGRAPHIC_DATA] 3" at bounding box center [365, 119] width 141 height 18
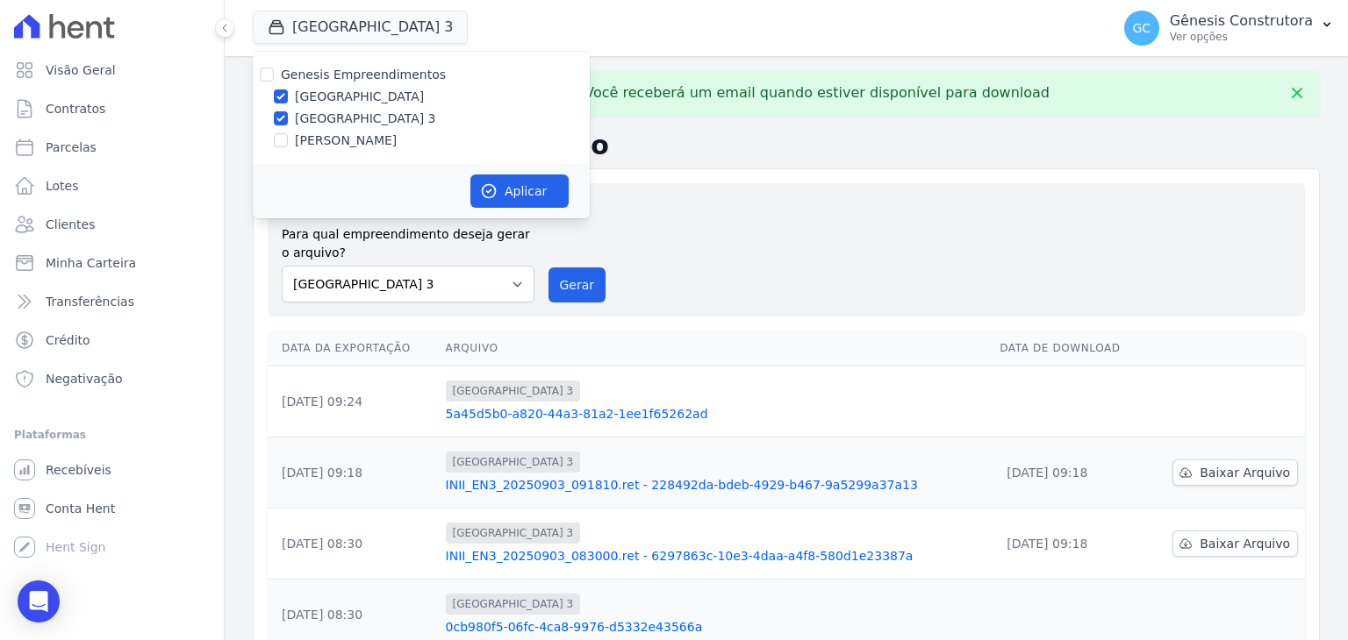
click at [288, 121] on input "[GEOGRAPHIC_DATA] 3" at bounding box center [281, 118] width 14 height 14
checkbox input "false"
click at [487, 180] on button "Aplicar" at bounding box center [519, 191] width 98 height 33
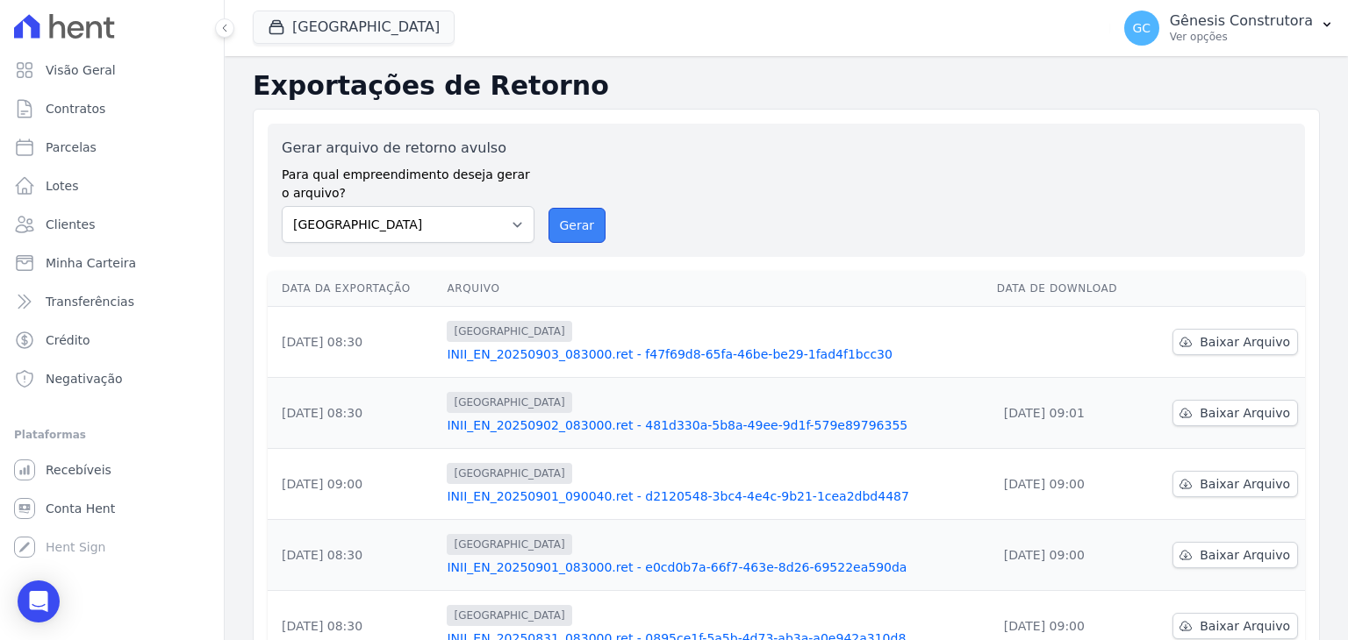
click at [577, 227] on button "Gerar" at bounding box center [577, 225] width 58 height 35
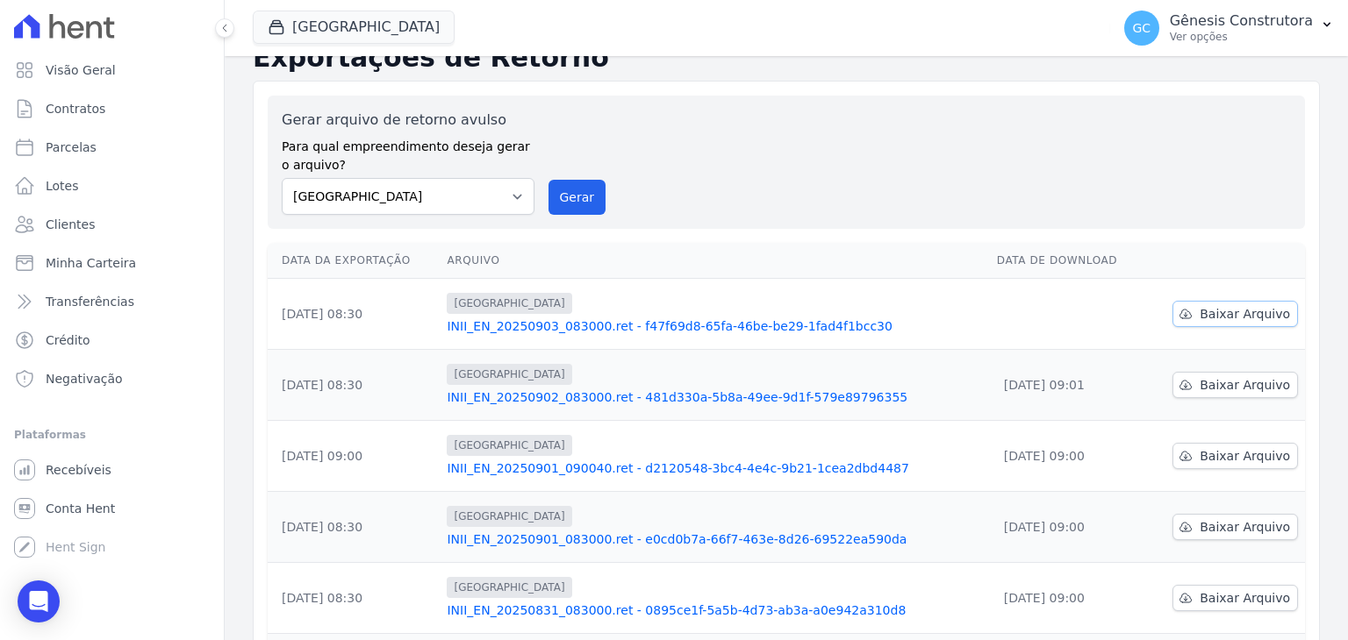
click at [1199, 309] on span "Baixar Arquivo" at bounding box center [1244, 314] width 90 height 18
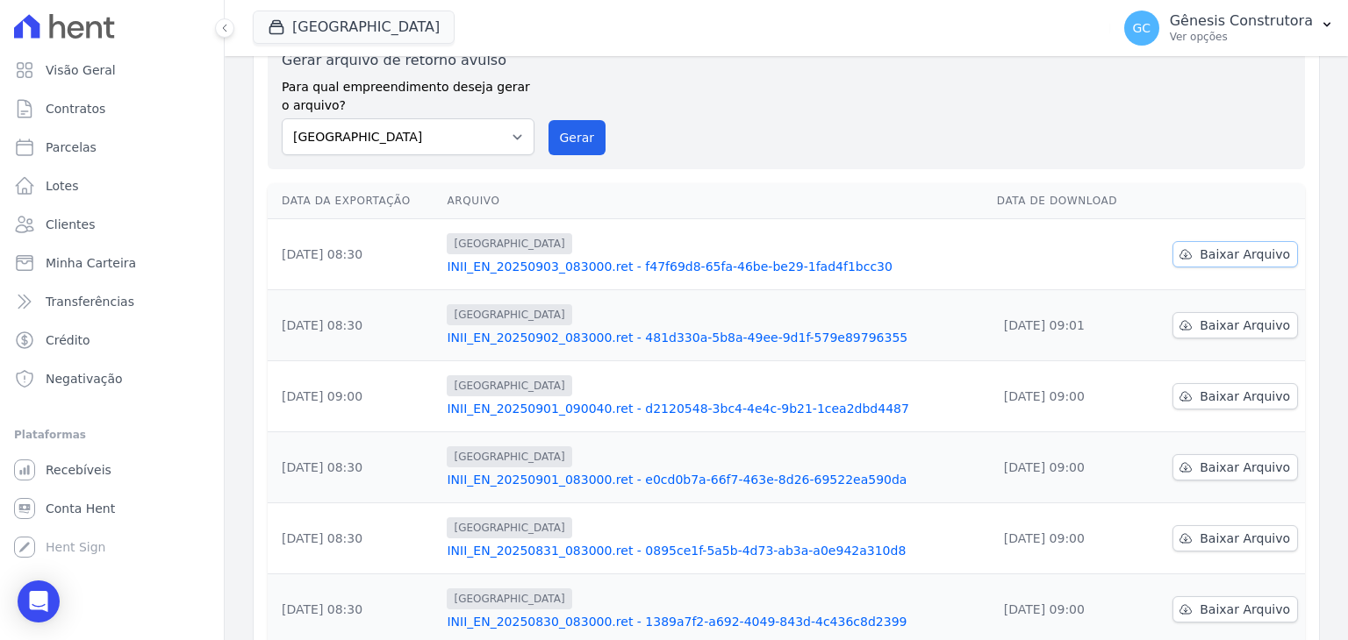
scroll to position [28, 0]
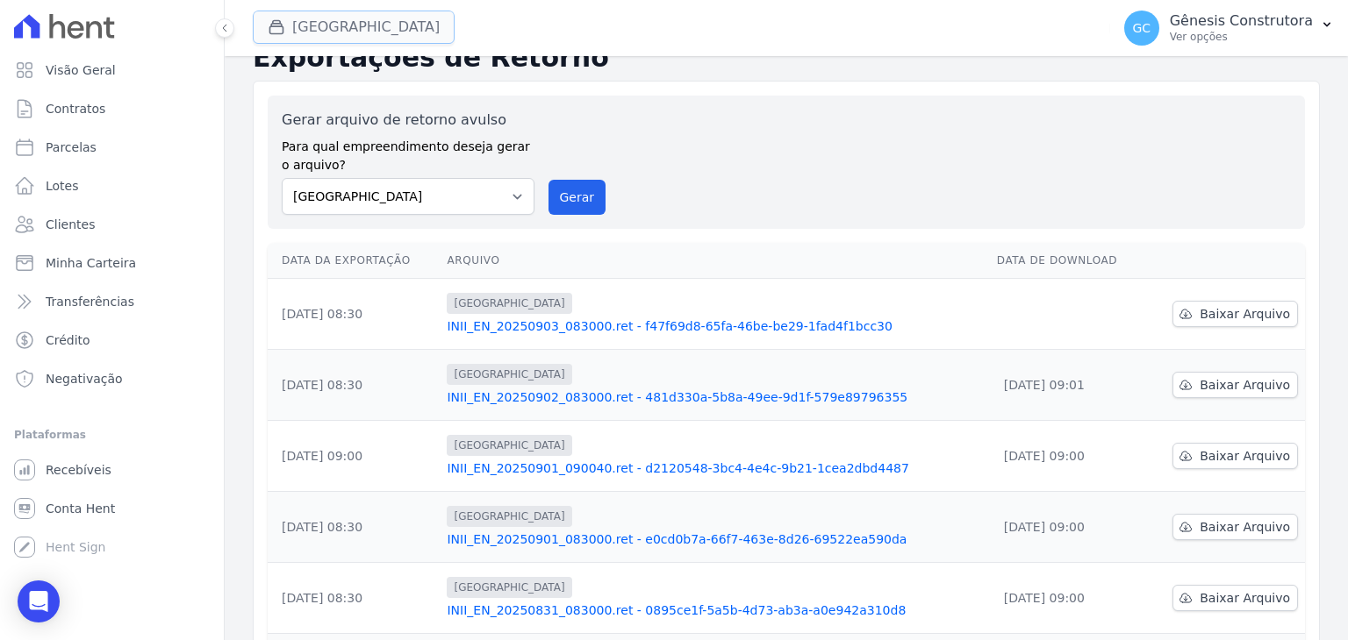
click at [376, 31] on button "[GEOGRAPHIC_DATA]" at bounding box center [354, 27] width 202 height 33
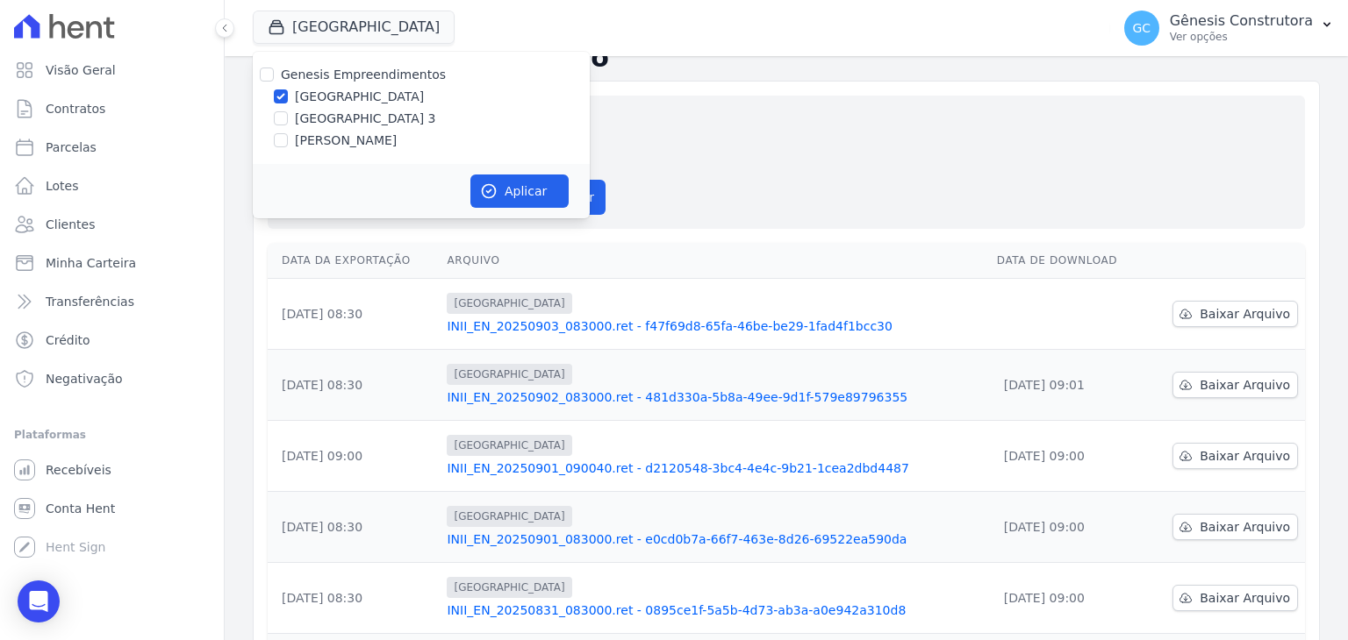
click at [691, 158] on div "Gerar arquivo de retorno avulso Para qual empreendimento deseja gerar o arquivo…" at bounding box center [786, 162] width 1009 height 105
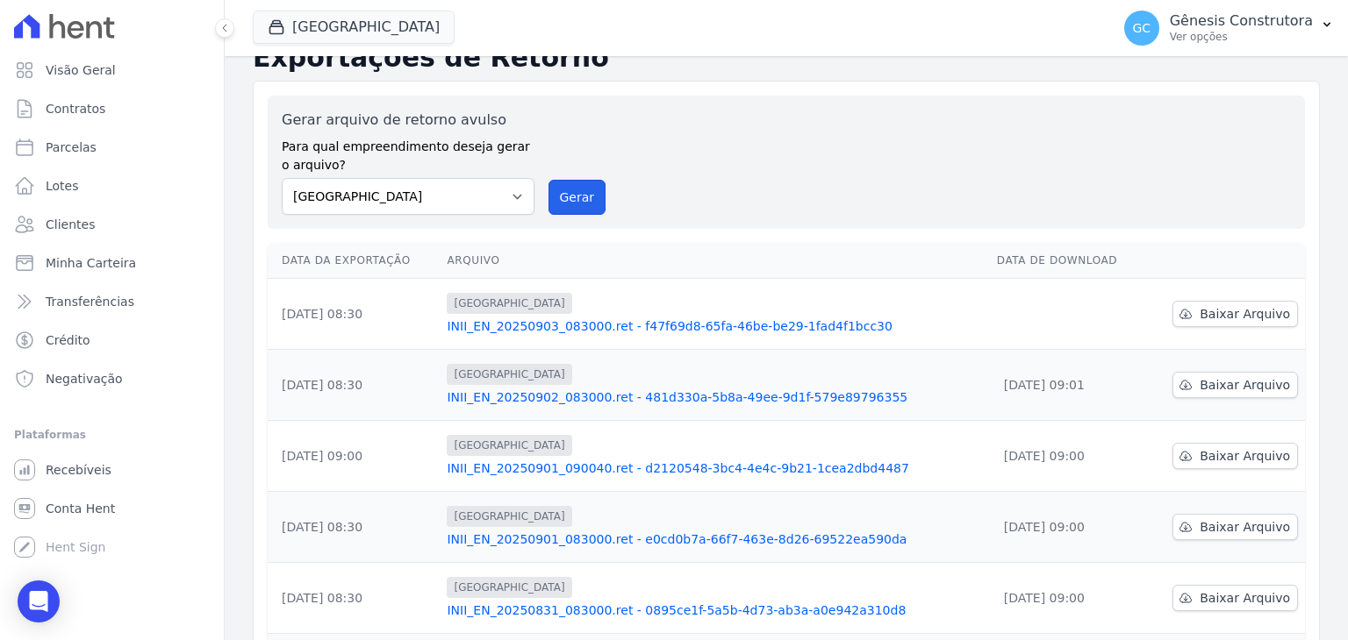
drag, startPoint x: 553, startPoint y: 190, endPoint x: 752, endPoint y: 169, distance: 200.2
click at [550, 192] on button "Gerar" at bounding box center [577, 197] width 58 height 35
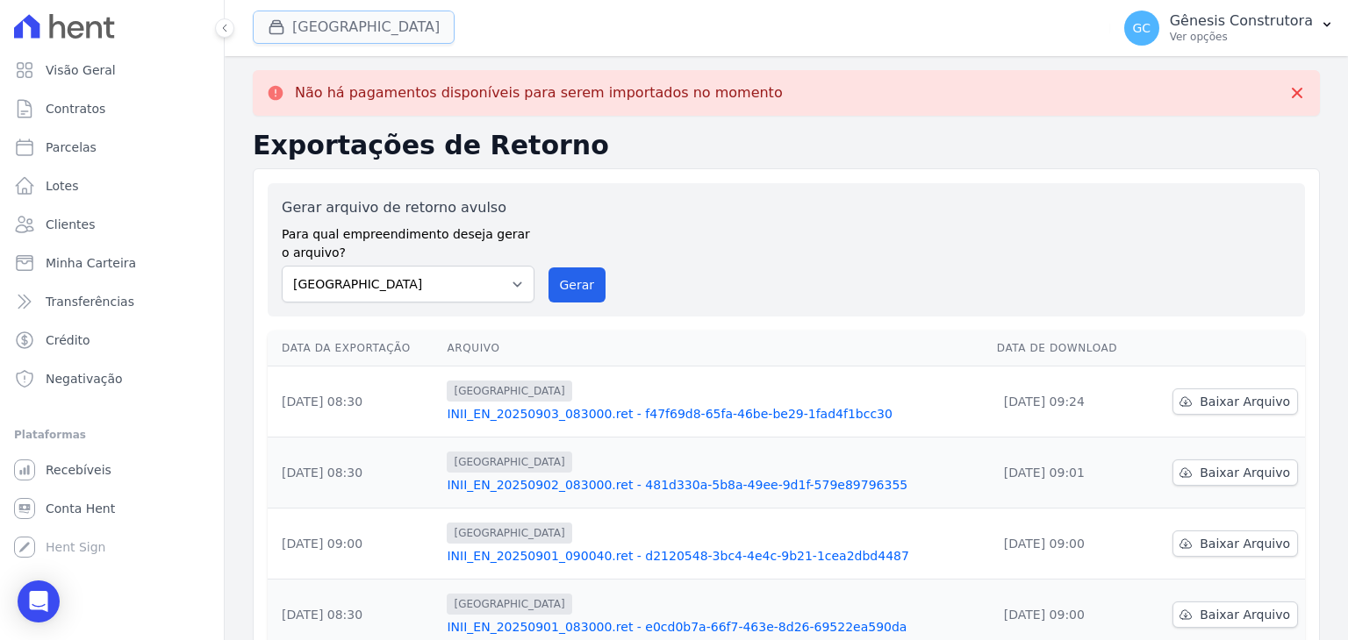
click at [356, 29] on button "[GEOGRAPHIC_DATA]" at bounding box center [354, 27] width 202 height 33
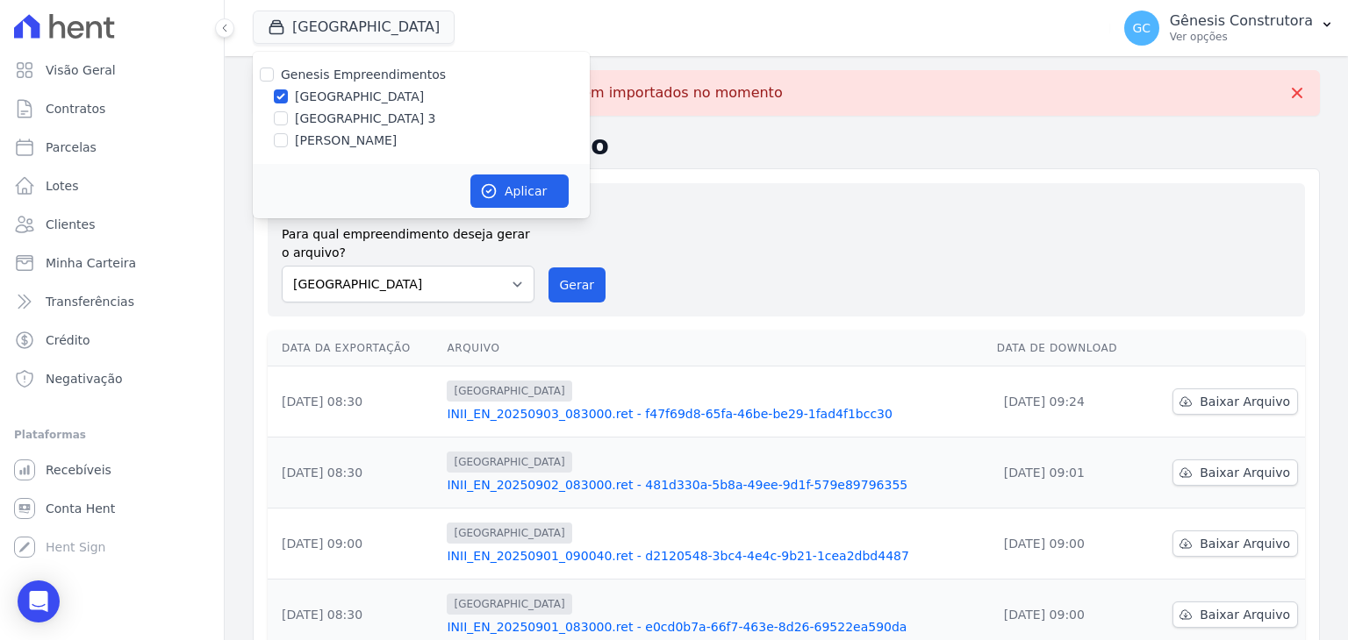
click at [386, 141] on label "[PERSON_NAME]" at bounding box center [346, 141] width 102 height 18
click at [288, 141] on input "[PERSON_NAME]" at bounding box center [281, 140] width 14 height 14
checkbox input "true"
click at [347, 84] on div "Genesis Empreendimentos [GEOGRAPHIC_DATA] [GEOGRAPHIC_DATA] [PERSON_NAME]" at bounding box center [421, 108] width 337 height 112
click at [360, 103] on label "[GEOGRAPHIC_DATA]" at bounding box center [359, 97] width 129 height 18
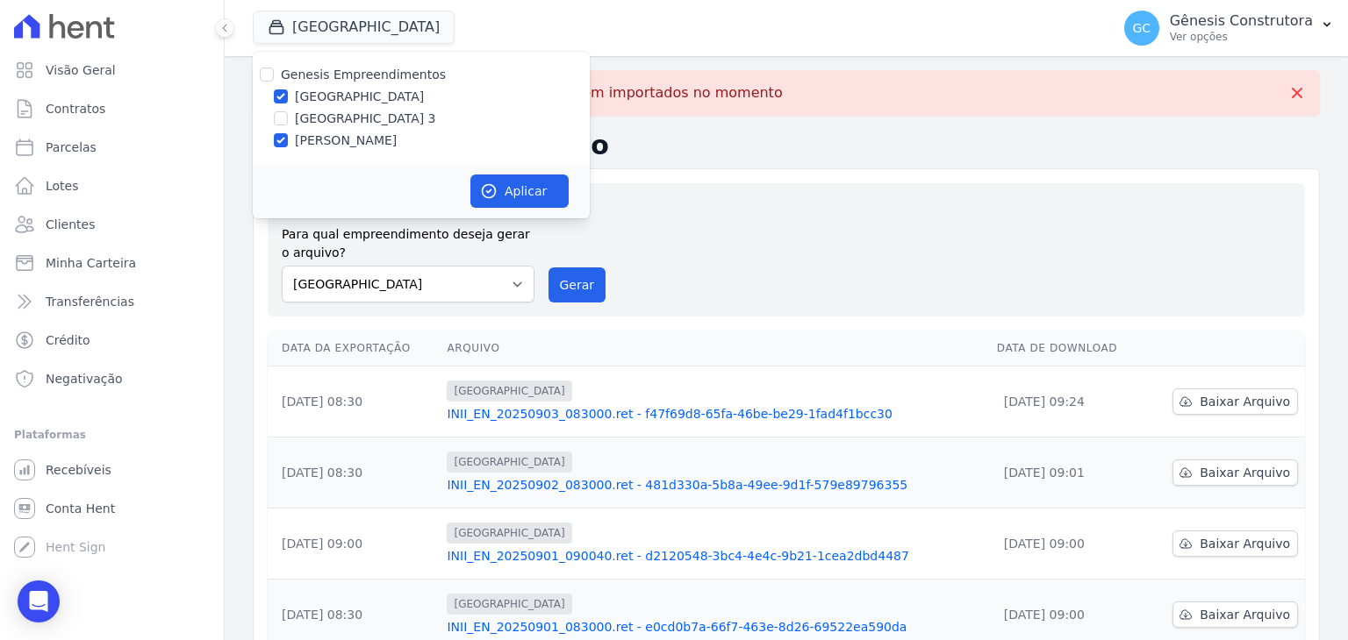
click at [288, 103] on input "[GEOGRAPHIC_DATA]" at bounding box center [281, 96] width 14 height 14
checkbox input "false"
click at [498, 190] on button "Aplicar" at bounding box center [519, 191] width 98 height 33
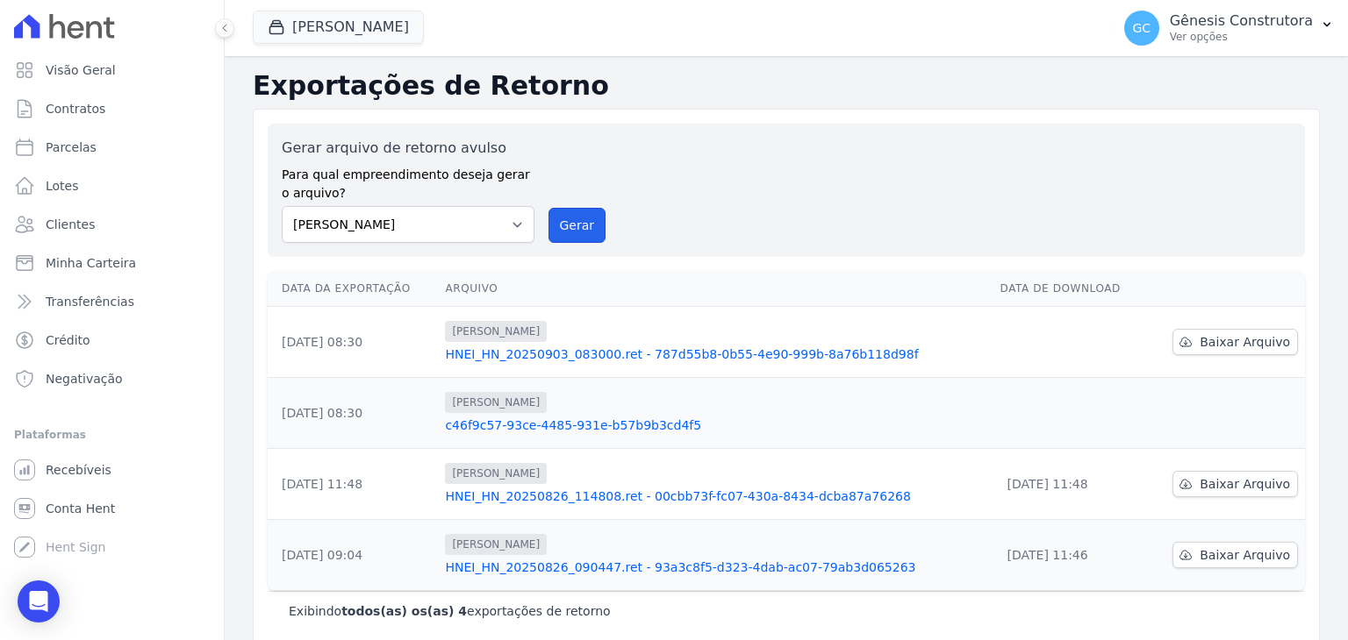
drag, startPoint x: 569, startPoint y: 222, endPoint x: 738, endPoint y: 169, distance: 177.3
click at [561, 227] on button "Gerar" at bounding box center [577, 225] width 58 height 35
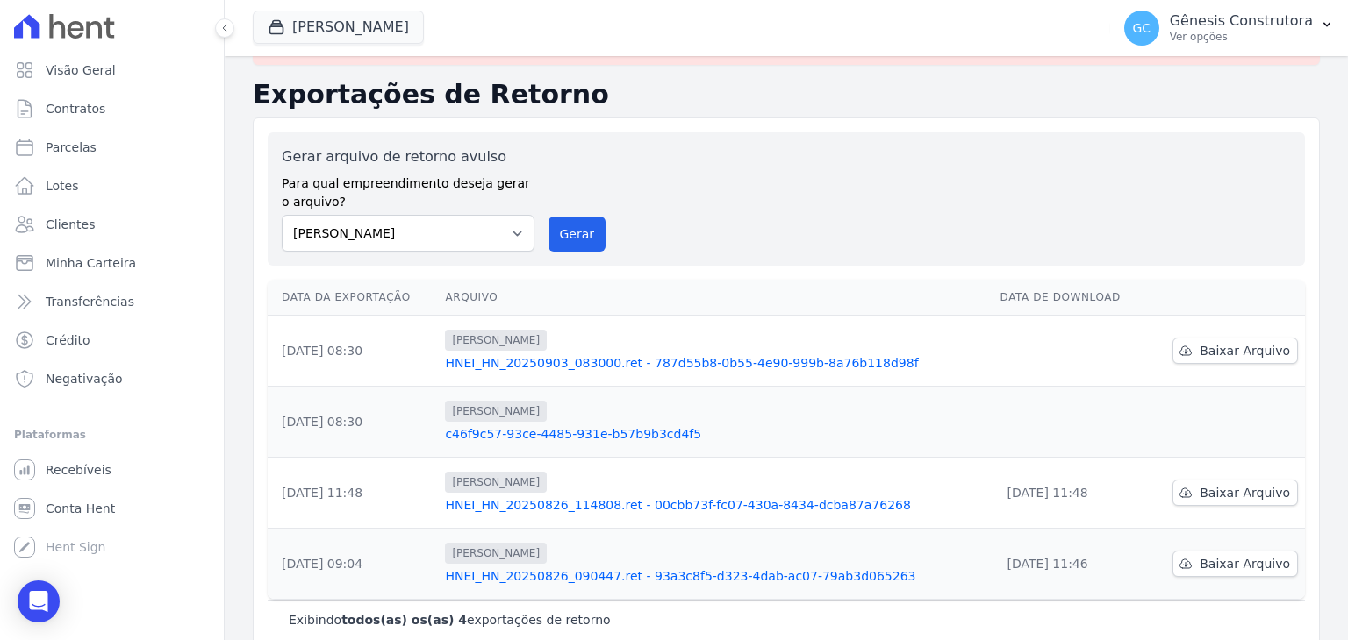
scroll to position [77, 0]
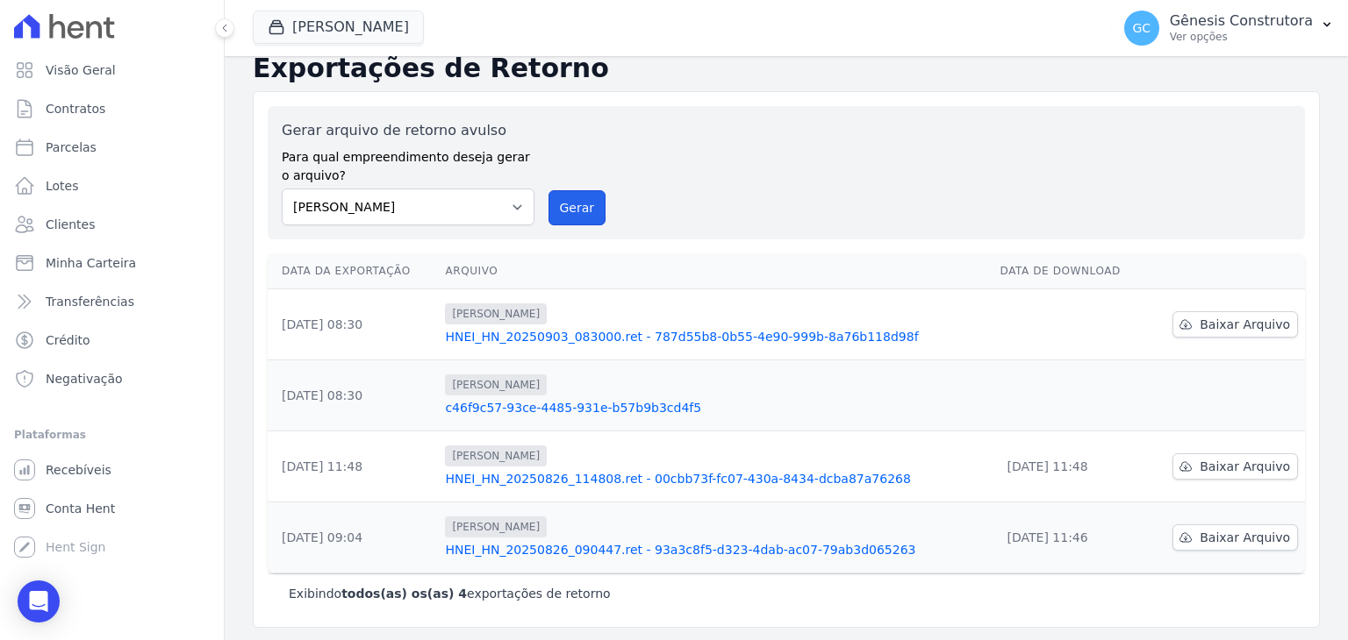
drag, startPoint x: 548, startPoint y: 195, endPoint x: 734, endPoint y: 153, distance: 190.7
click at [551, 197] on button "Gerar" at bounding box center [577, 207] width 58 height 35
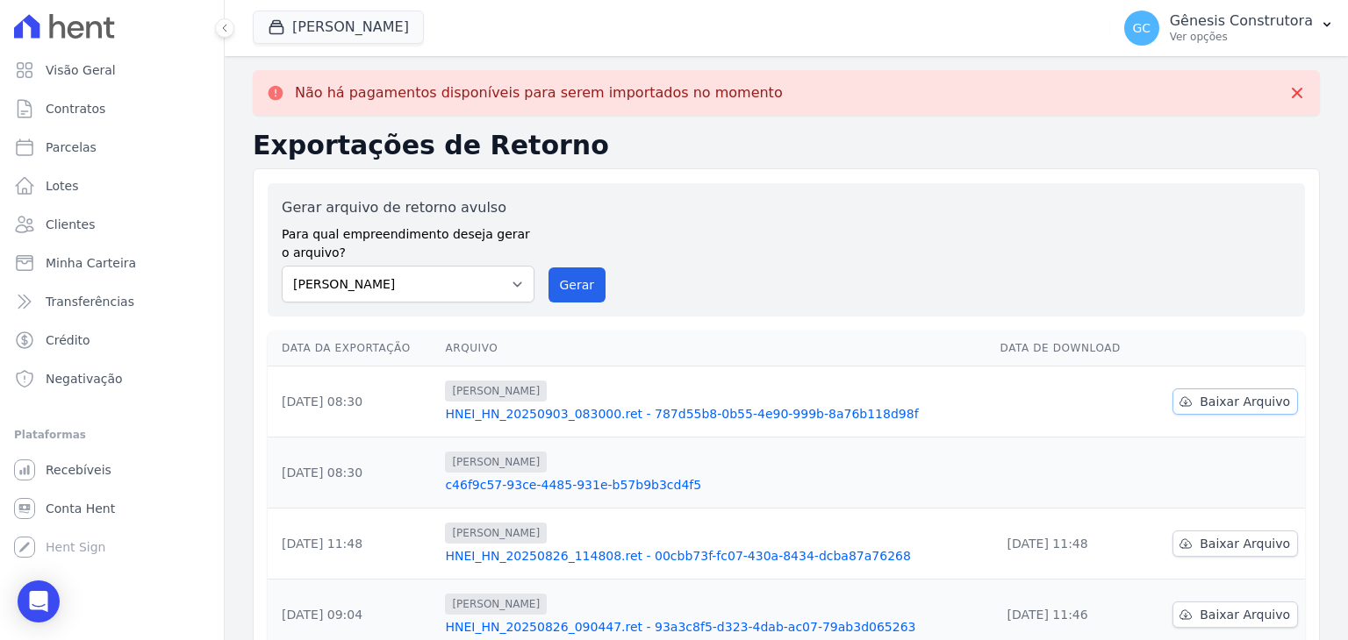
click at [1212, 394] on span "Baixar Arquivo" at bounding box center [1244, 402] width 90 height 18
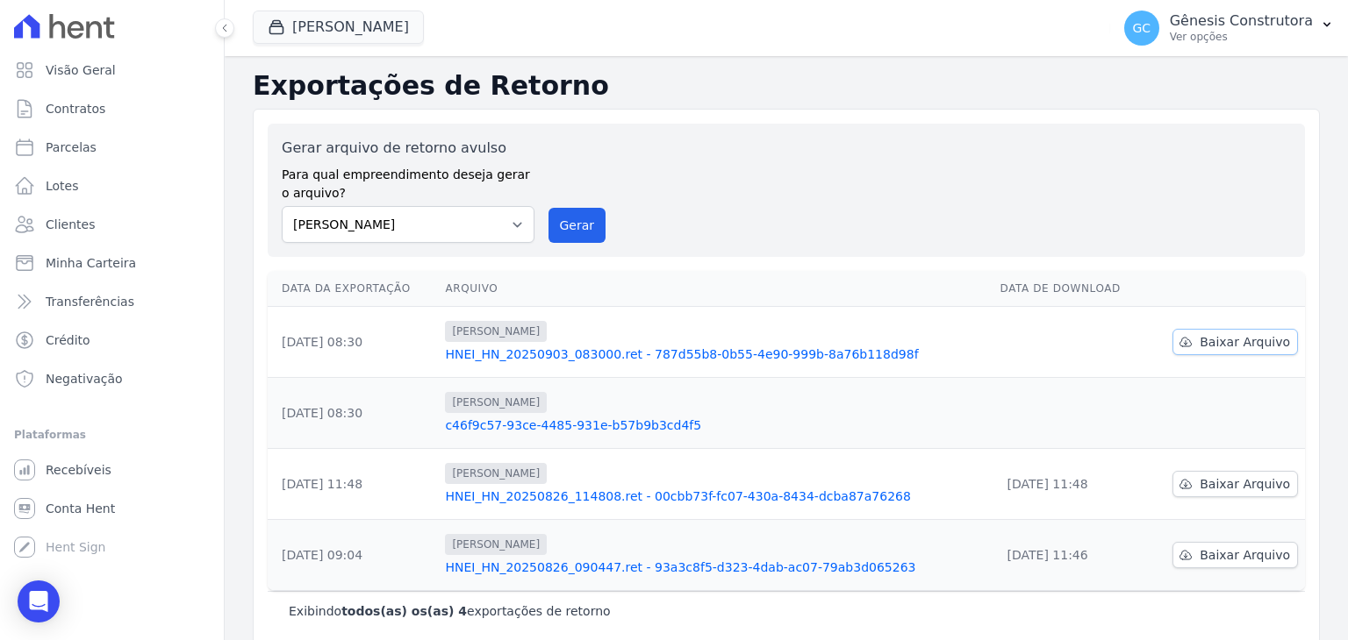
click at [1215, 340] on span "Baixar Arquivo" at bounding box center [1244, 342] width 90 height 18
click at [564, 213] on button "Gerar" at bounding box center [577, 225] width 58 height 35
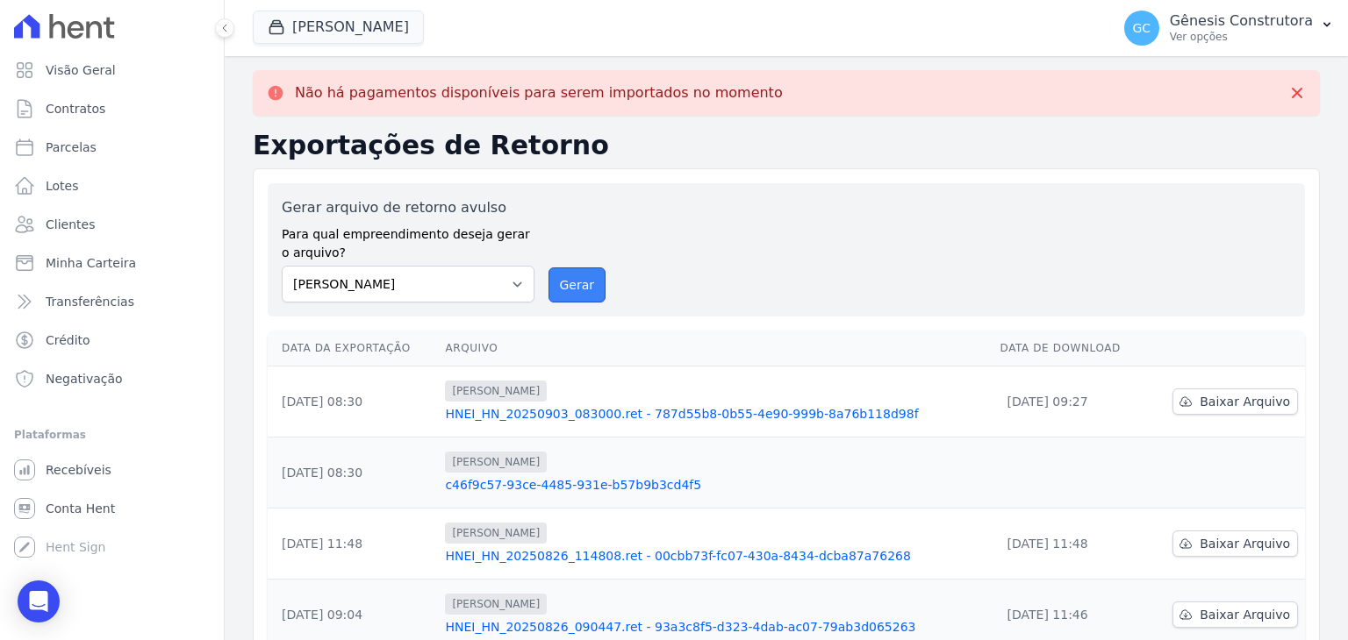
click at [592, 284] on button "Gerar" at bounding box center [577, 285] width 58 height 35
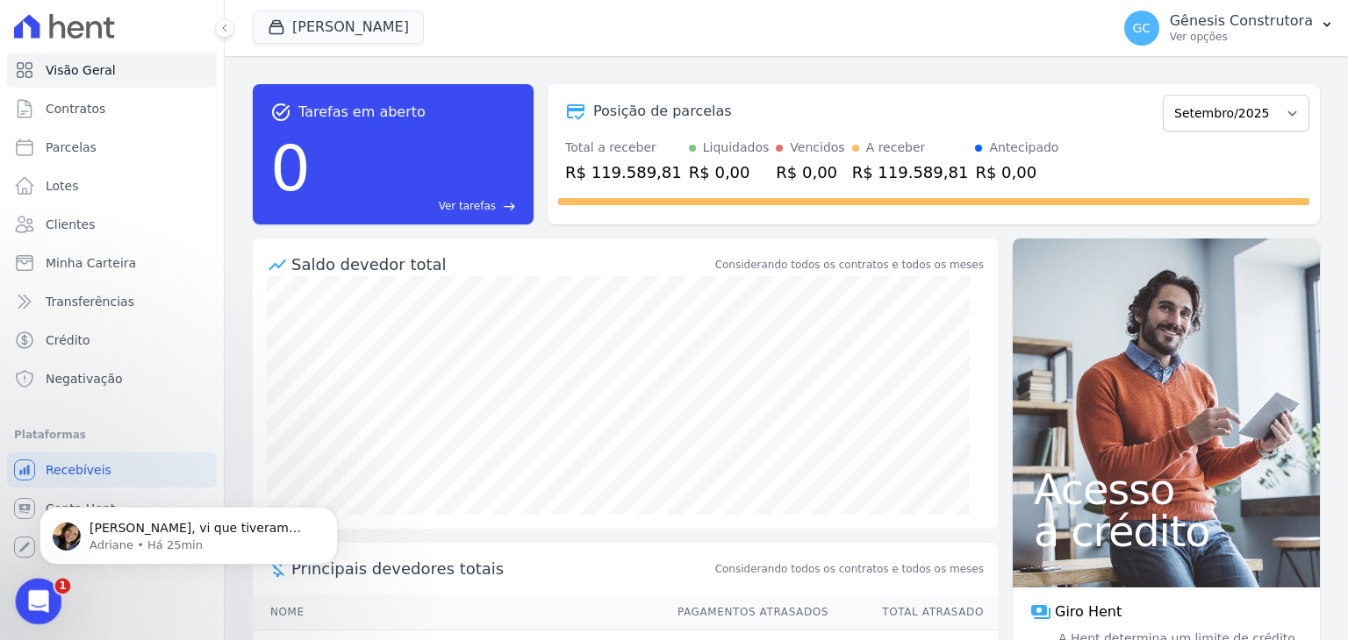
click at [38, 595] on icon "Abertura do Messenger da Intercom" at bounding box center [36, 599] width 29 height 29
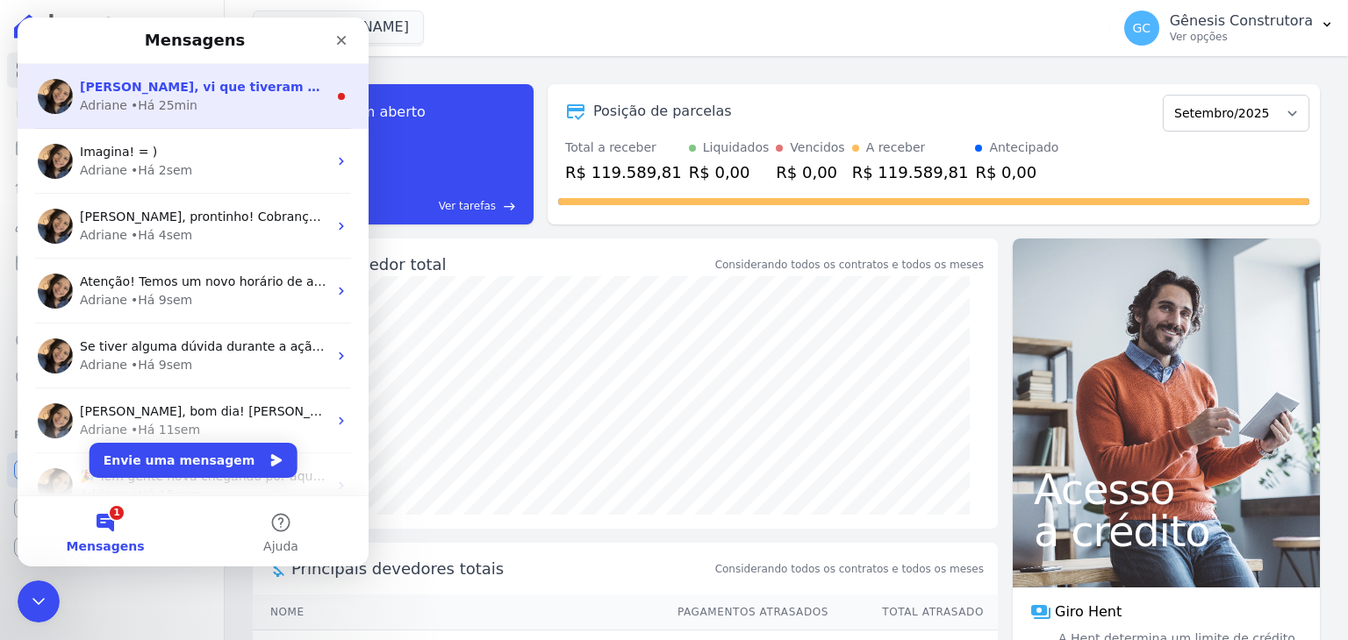
click at [194, 111] on div "Adriane • Há 25min" at bounding box center [203, 106] width 247 height 18
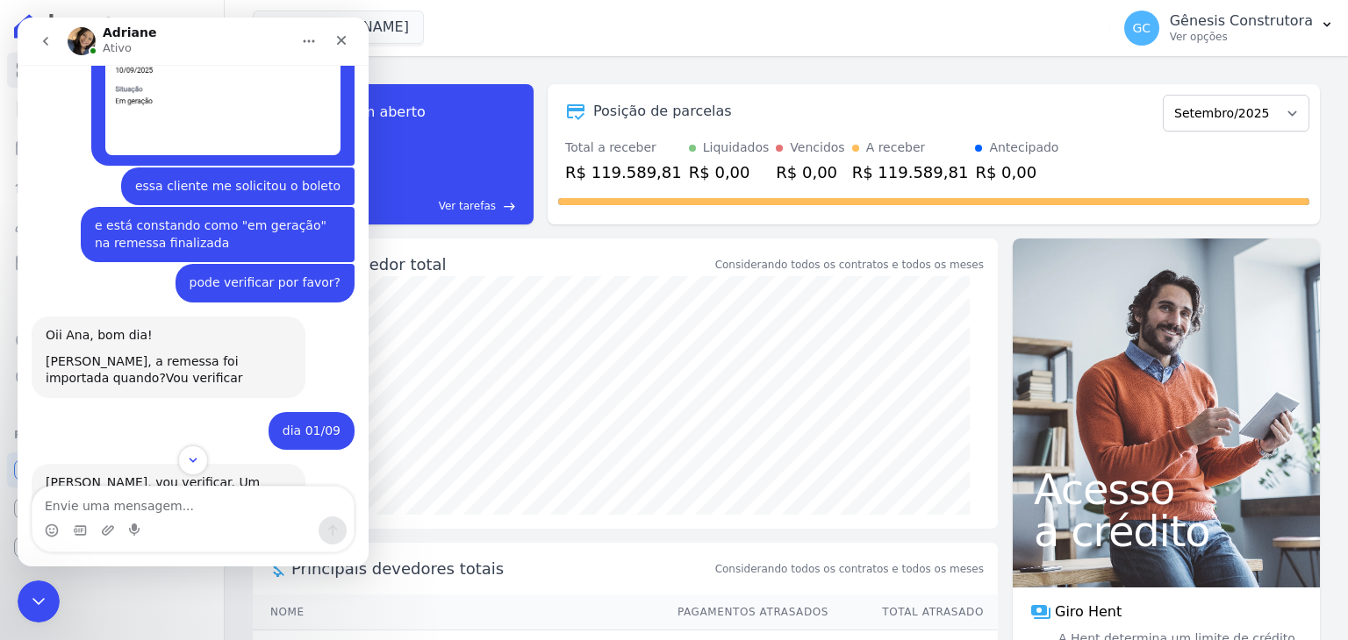
scroll to position [4871, 0]
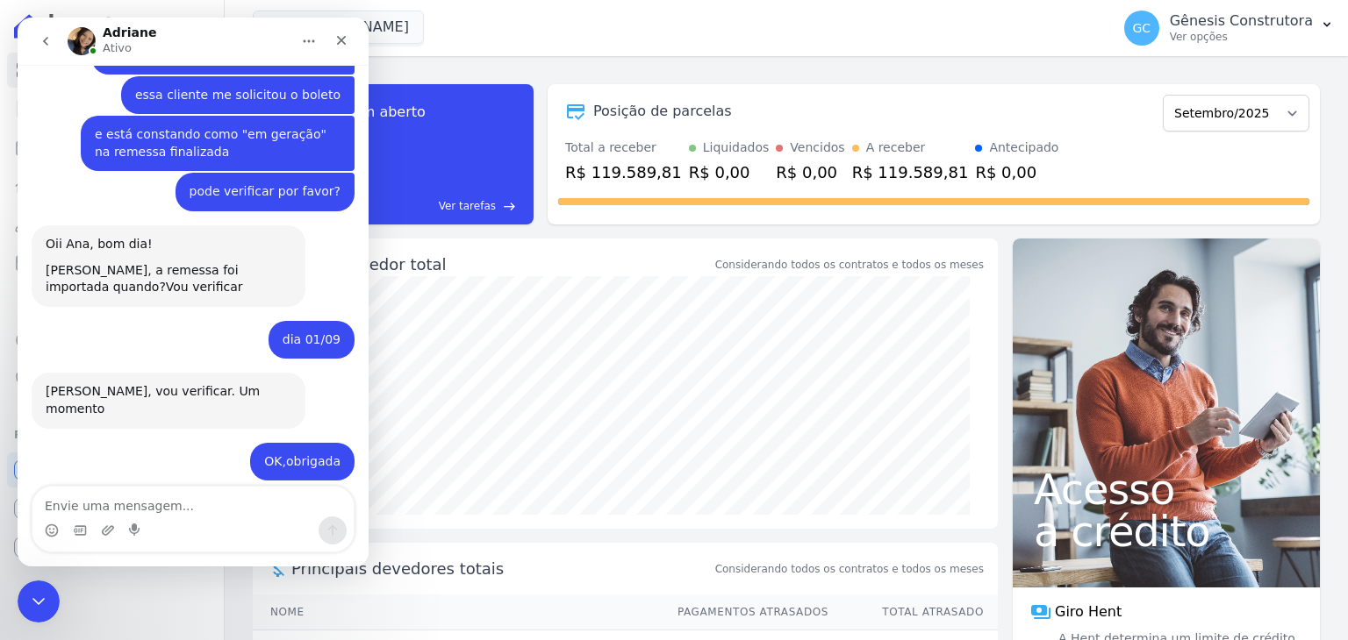
click at [202, 507] on textarea "Envie uma mensagem..." at bounding box center [192, 502] width 321 height 30
click at [140, 499] on textarea "Envie uma mensagem..." at bounding box center [192, 502] width 321 height 30
type textarea "OK"
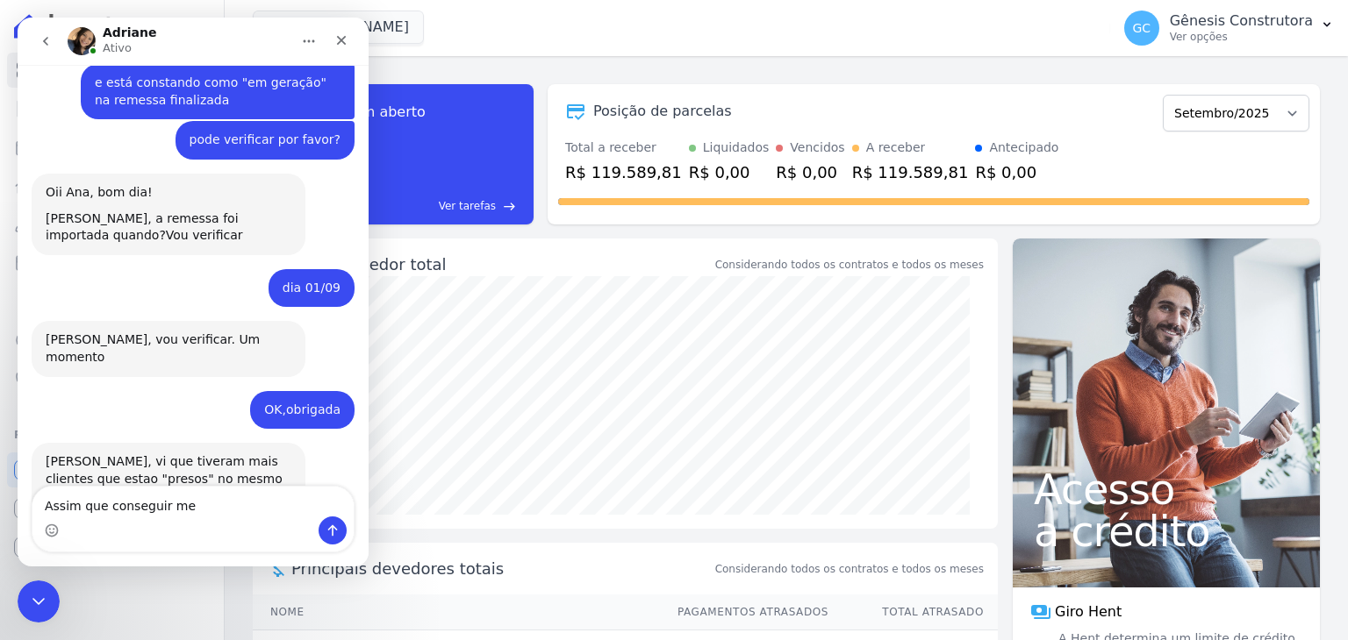
scroll to position [4991, 0]
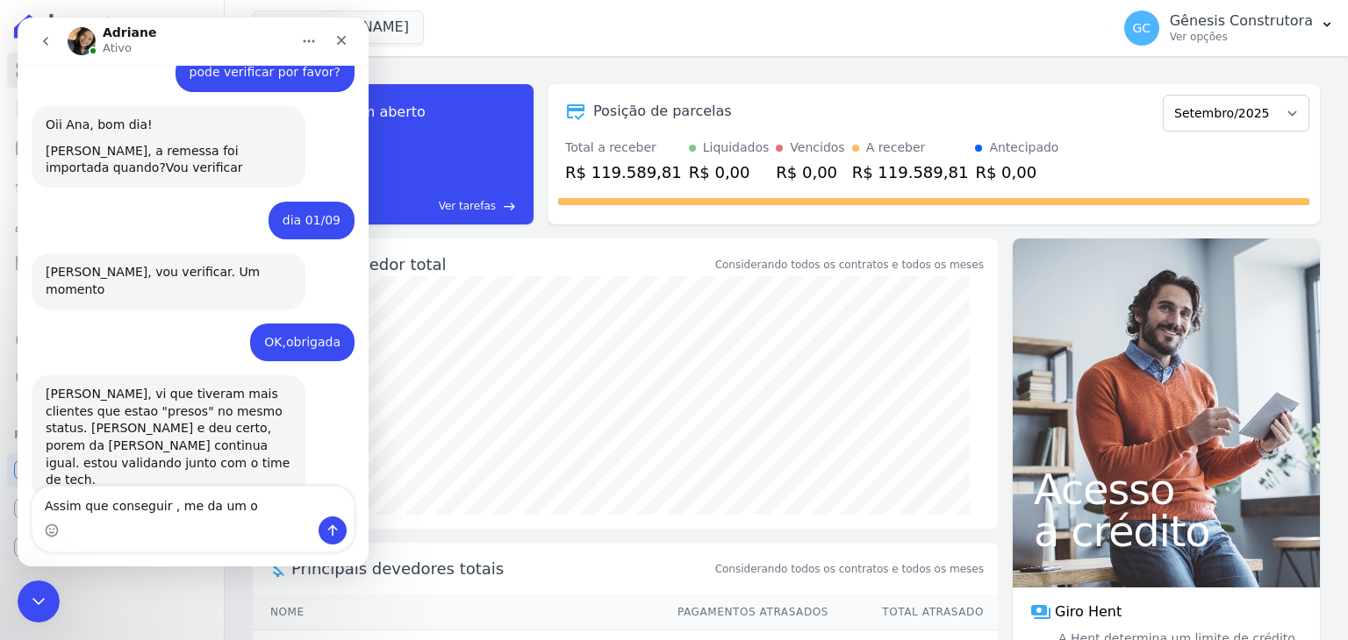
type textarea "Assim que conseguir , me da um ok"
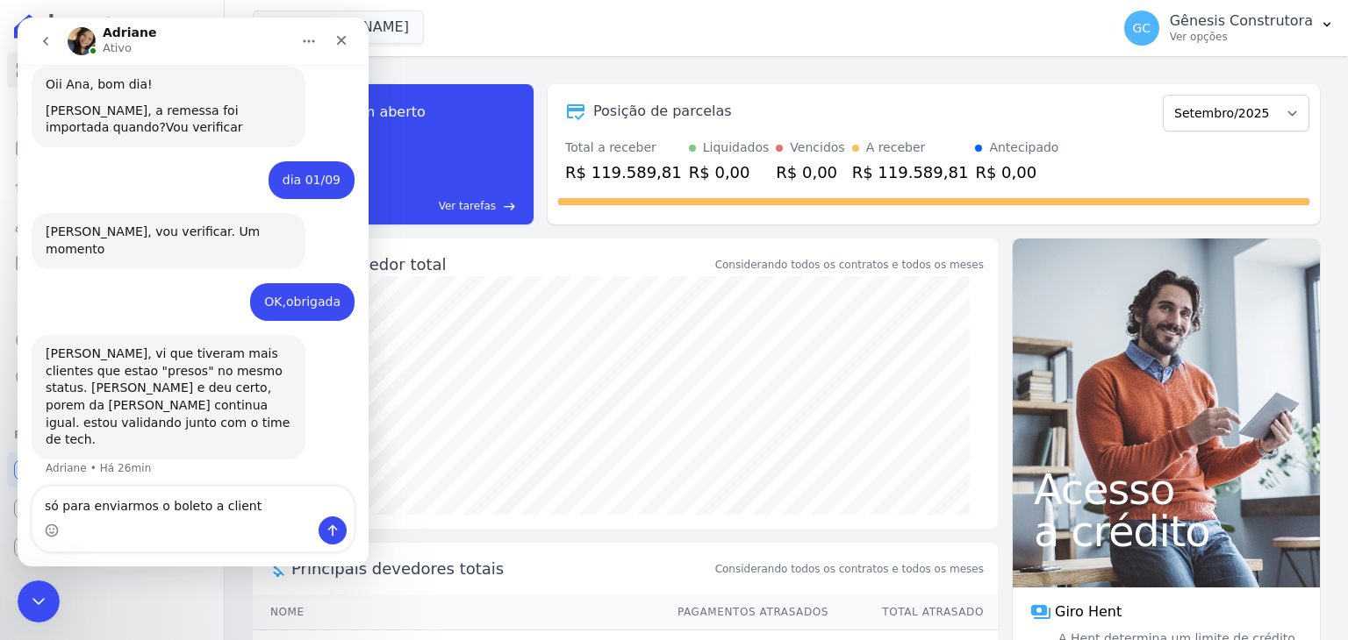
type textarea "só para enviarmos o boleto a cliente"
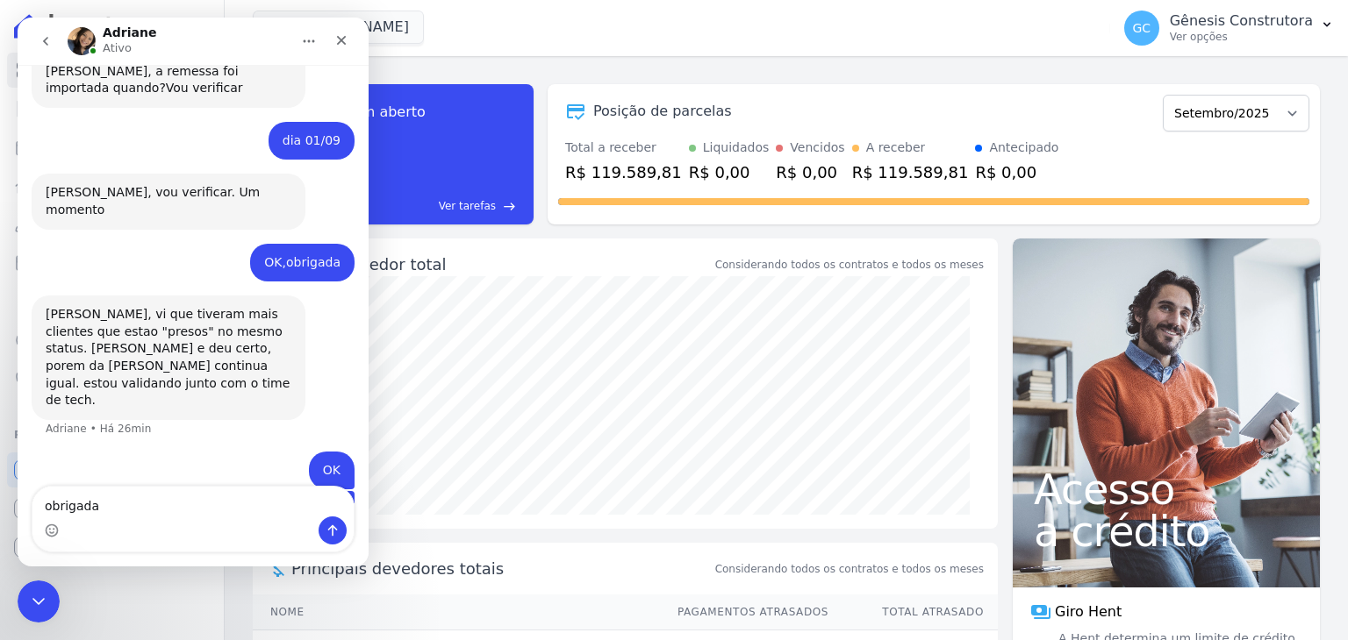
type textarea "obrigada!"
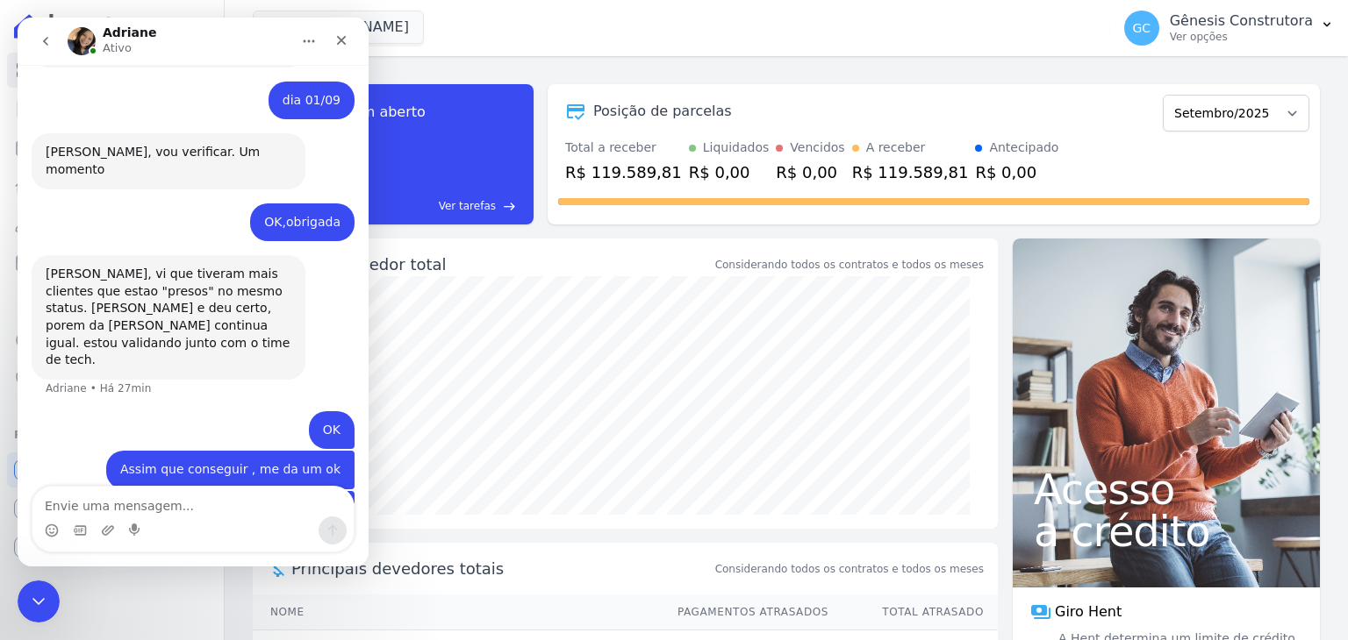
click at [118, 511] on textarea "Envie uma mensagem..." at bounding box center [192, 502] width 321 height 30
click at [25, 597] on icon "Encerramento do Messenger da Intercom" at bounding box center [35, 599] width 21 height 21
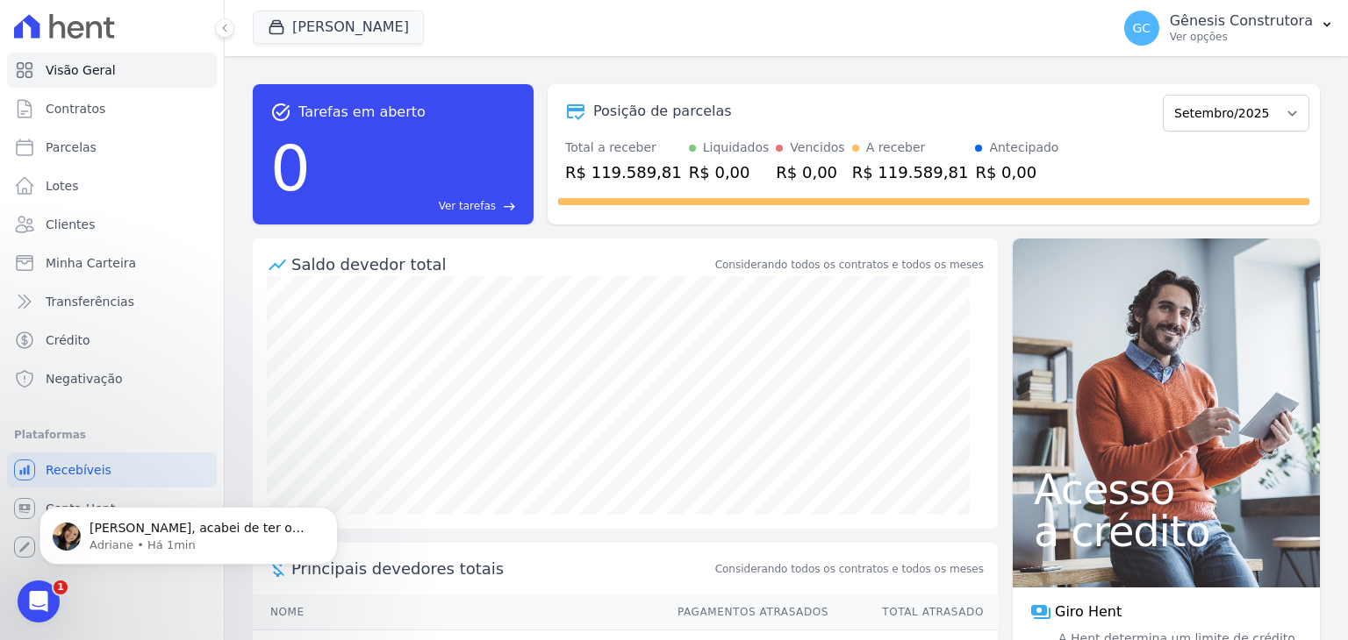
scroll to position [5181, 0]
click at [56, 583] on span "1" at bounding box center [63, 587] width 16 height 16
click at [46, 593] on icon "Abertura do Messenger da Intercom" at bounding box center [36, 599] width 29 height 29
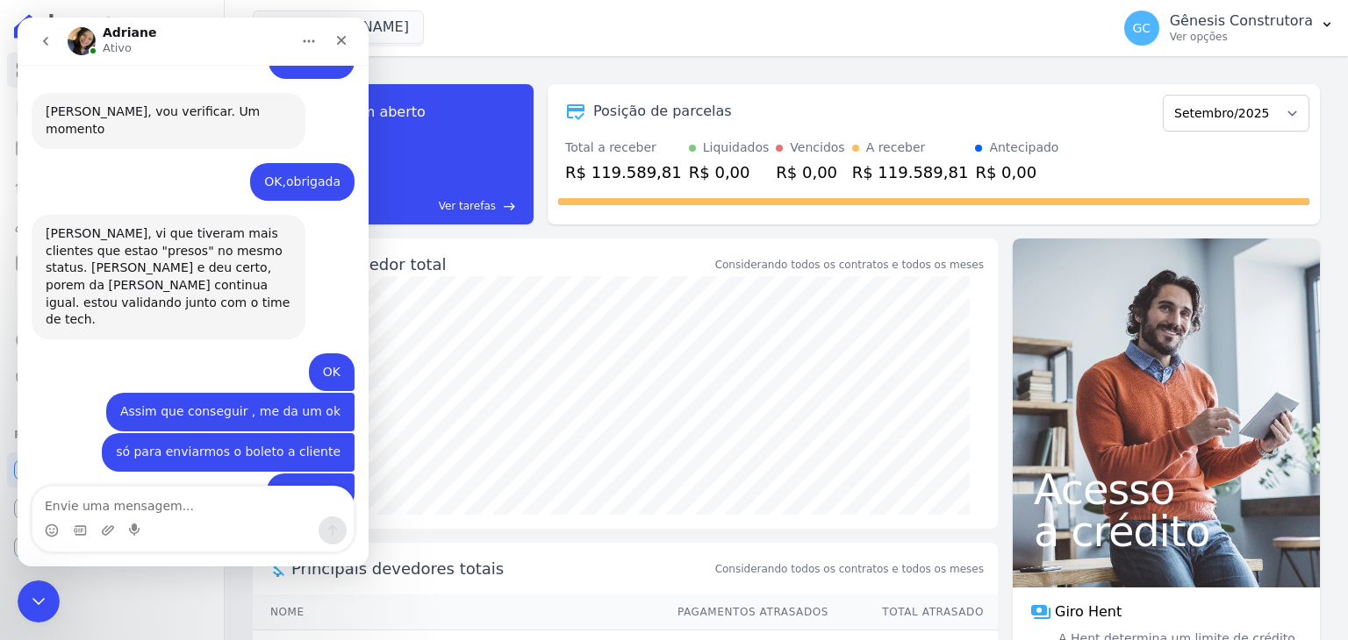
scroll to position [5211, 0]
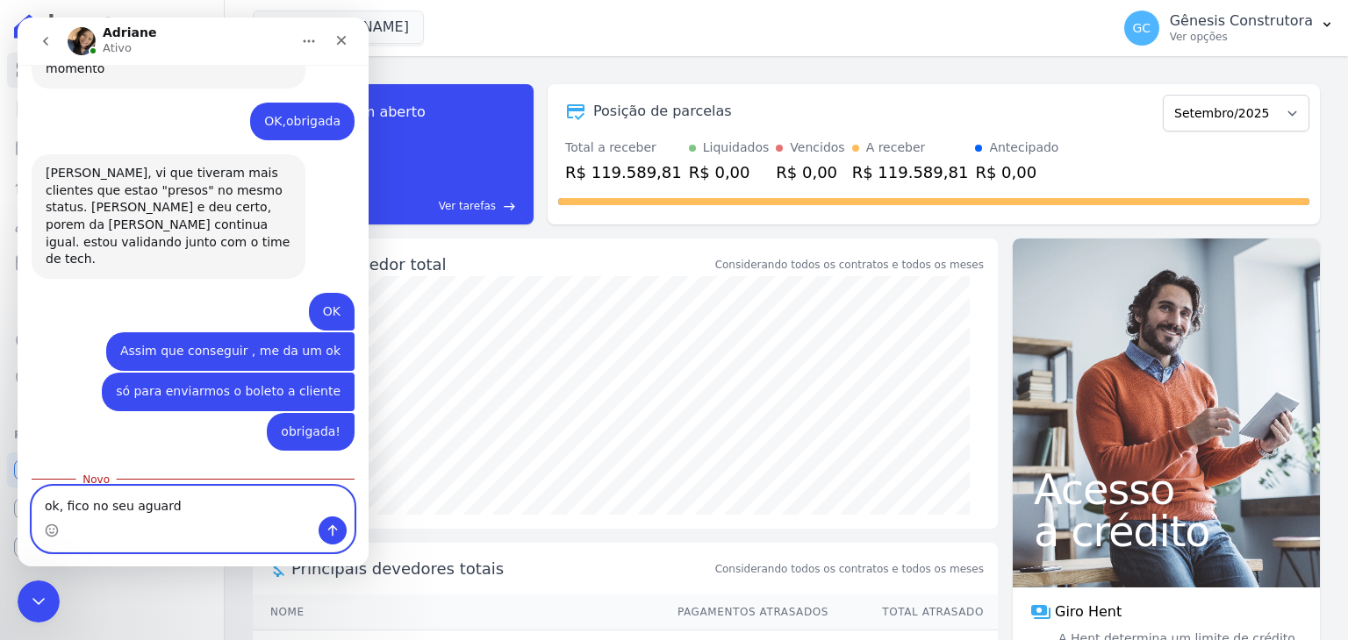
type textarea "ok, fico no seu aguardo"
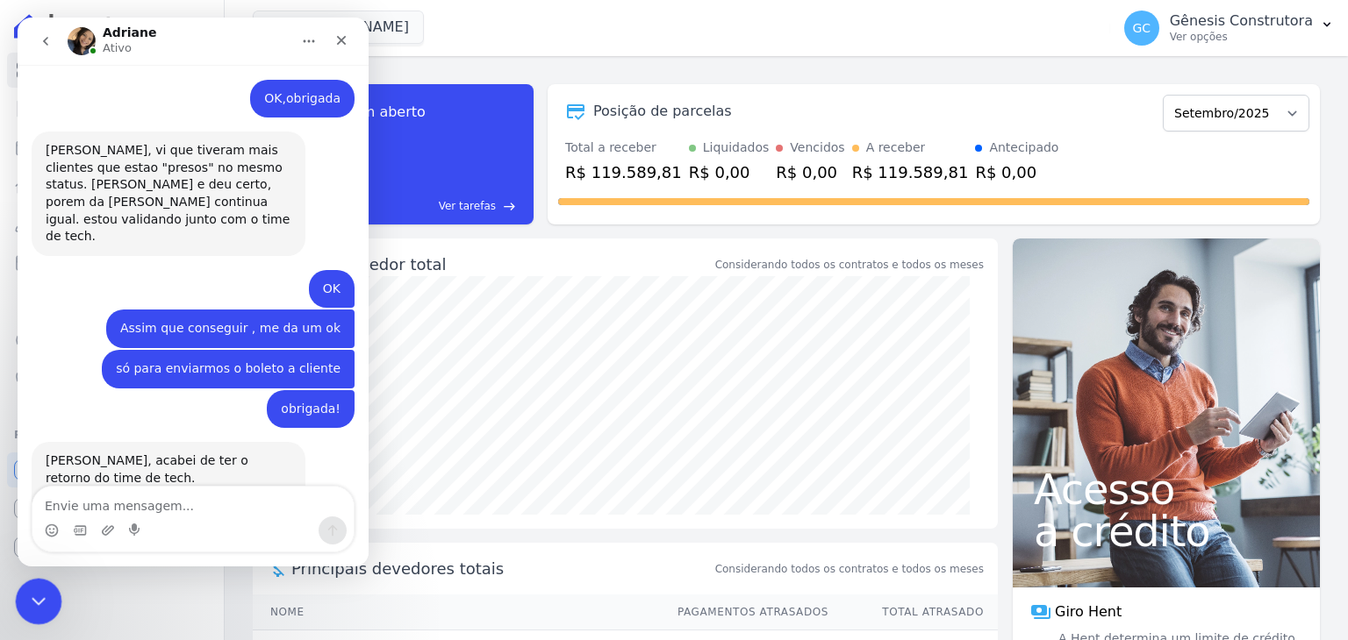
click at [36, 590] on icon "Encerramento do Messenger da Intercom" at bounding box center [35, 599] width 21 height 21
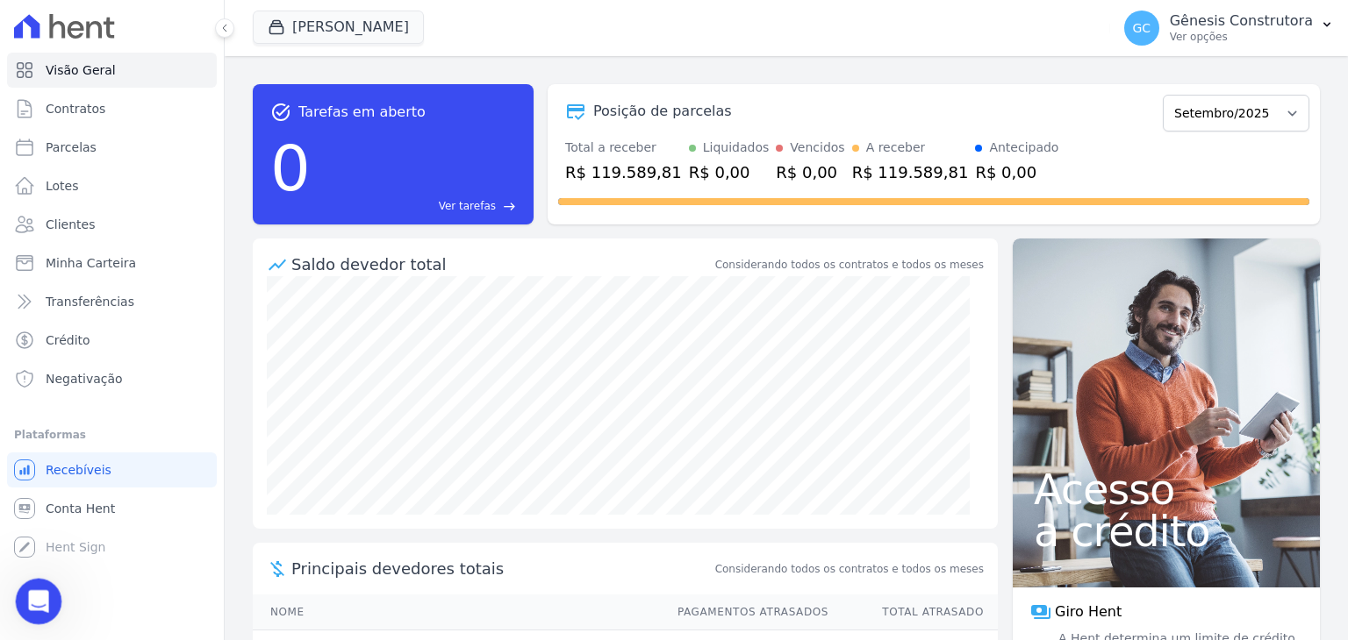
click at [50, 579] on div "Abertura do Messenger da Intercom" at bounding box center [36, 599] width 42 height 42
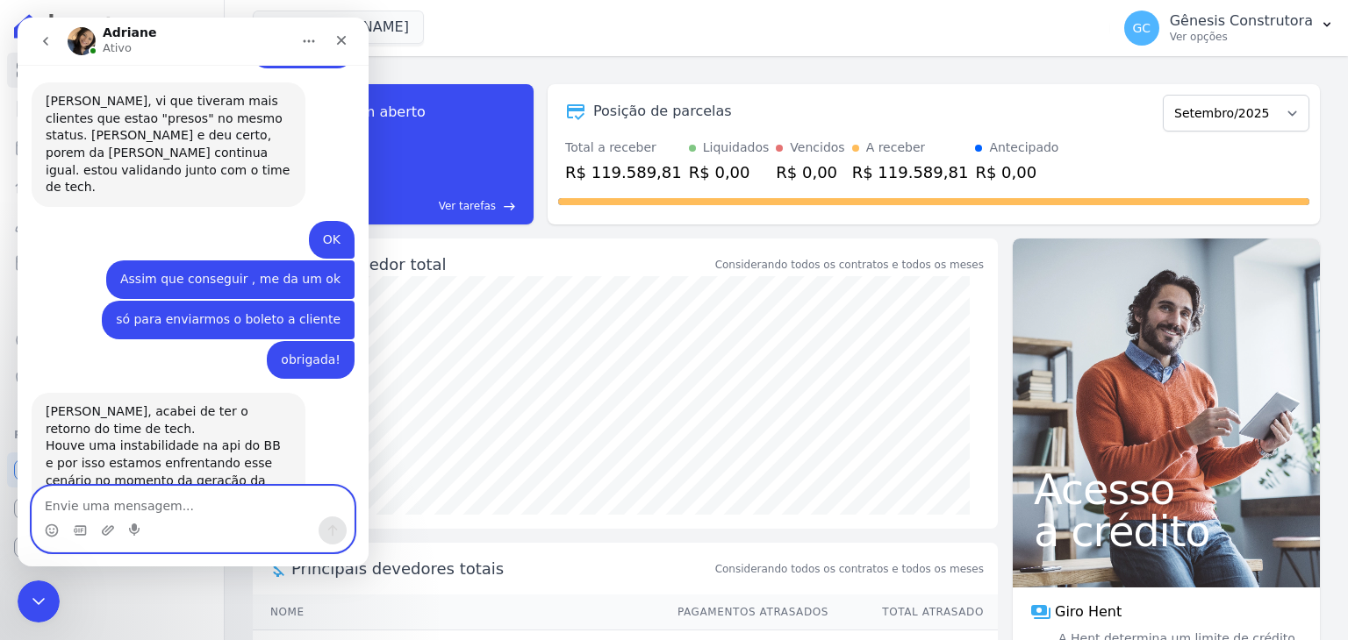
scroll to position [5287, 0]
type textarea "oiii"
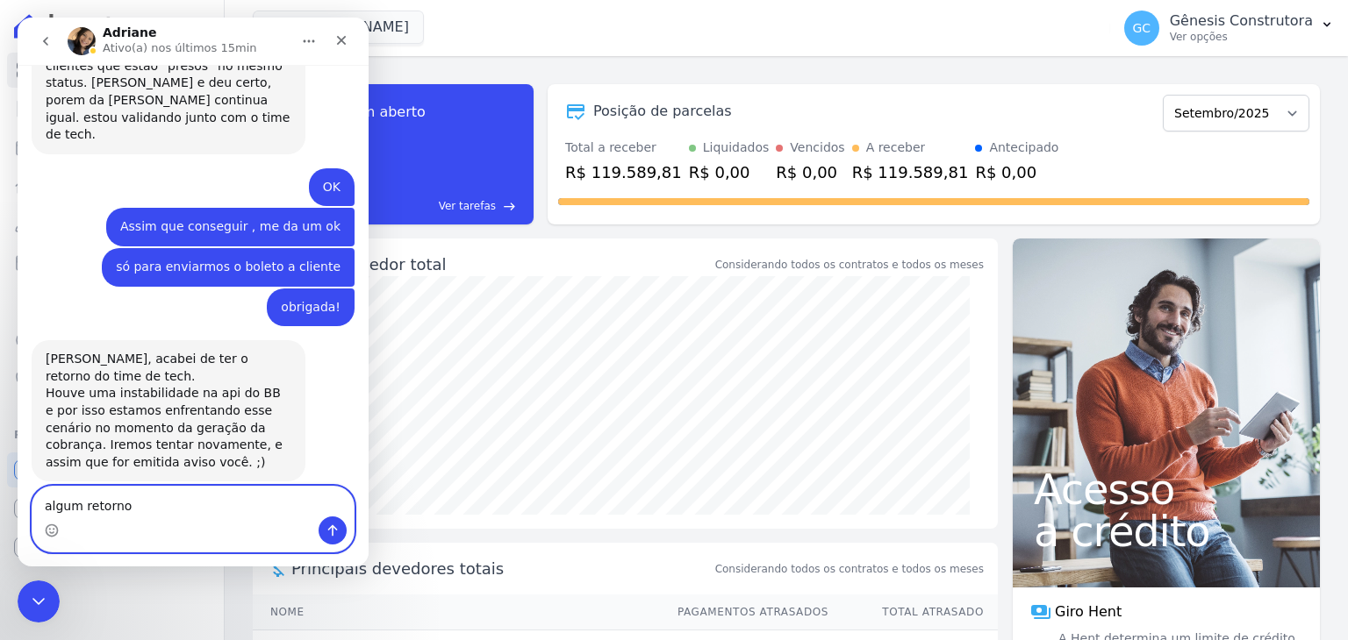
type textarea "algum retorno?"
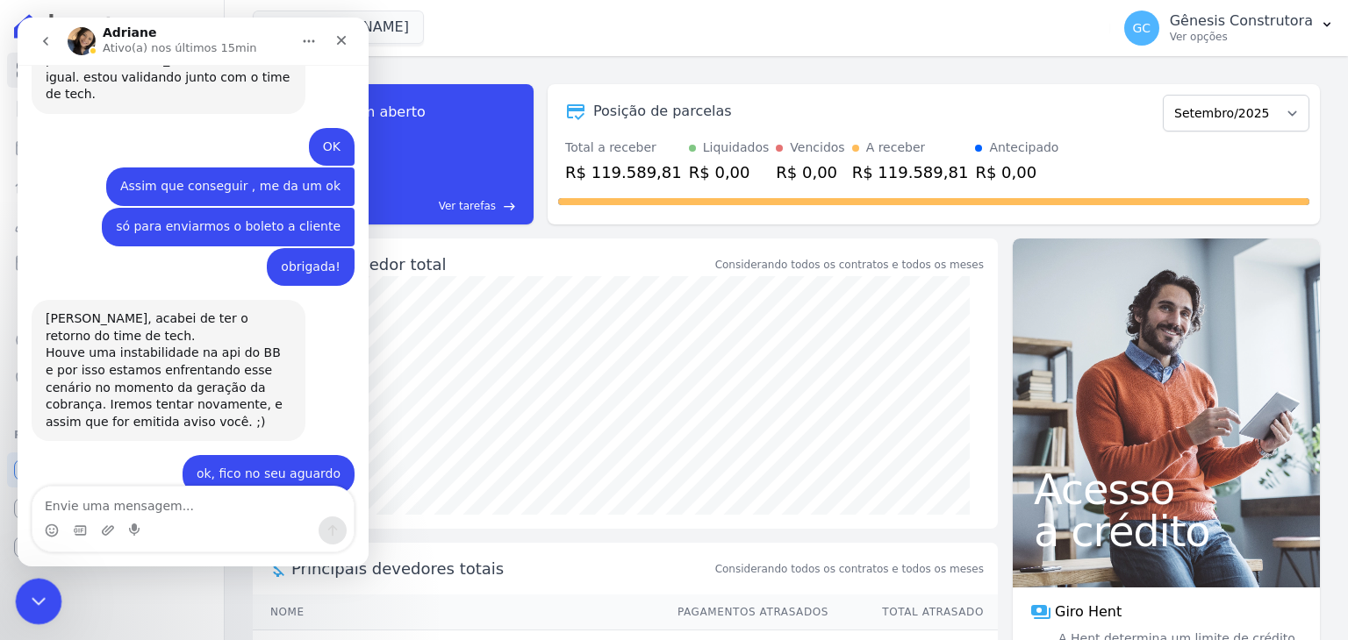
click at [43, 590] on icon "Encerramento do Messenger da Intercom" at bounding box center [35, 599] width 21 height 21
